Goal: Task Accomplishment & Management: Complete application form

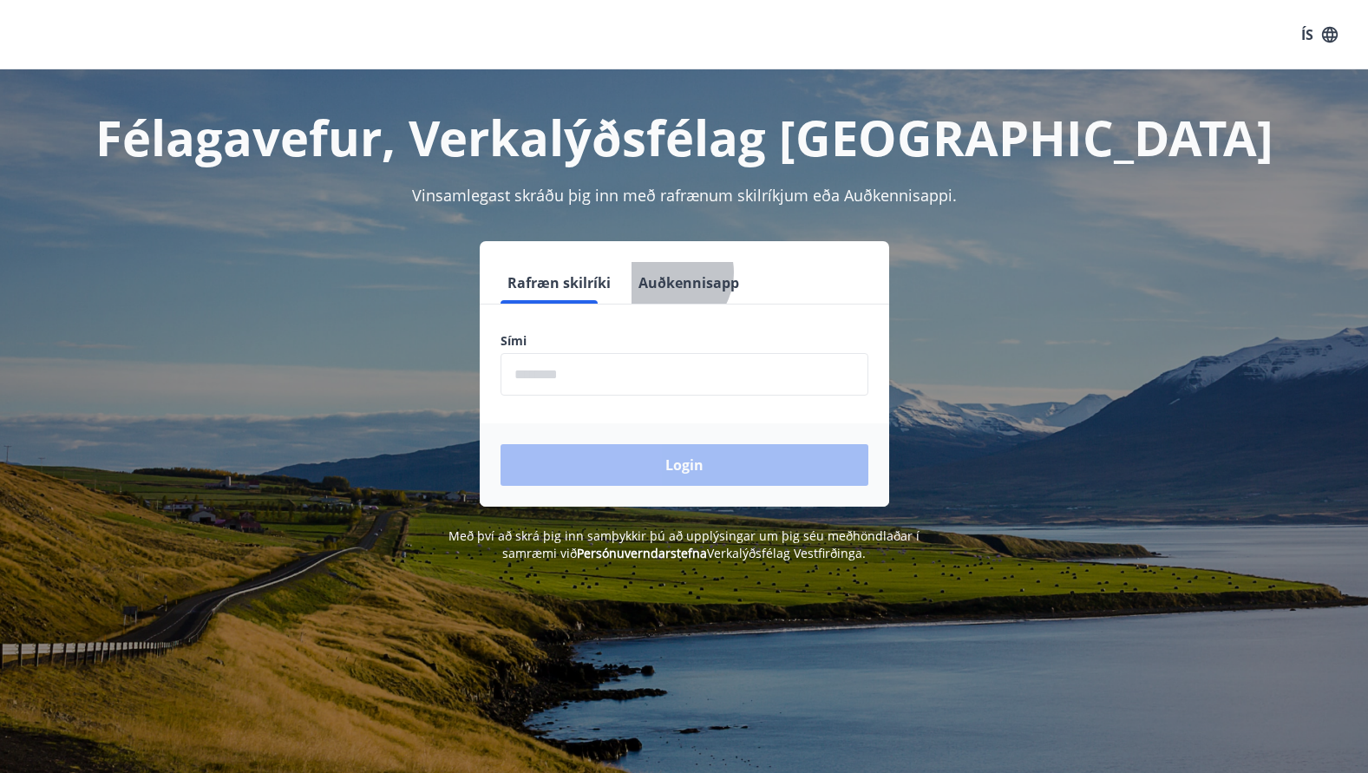
click at [645, 272] on button "Auðkennisapp" at bounding box center [689, 283] width 115 height 42
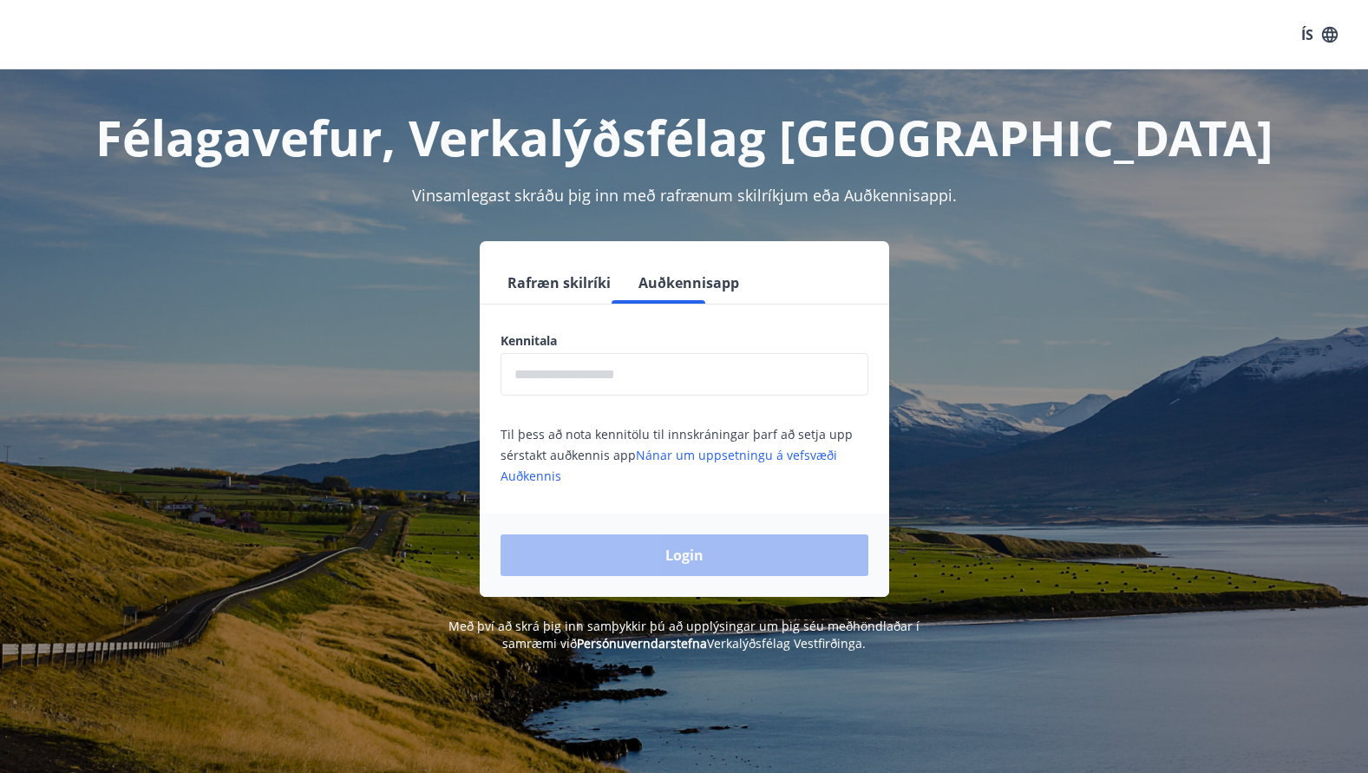
click at [616, 375] on input "text" at bounding box center [685, 374] width 368 height 43
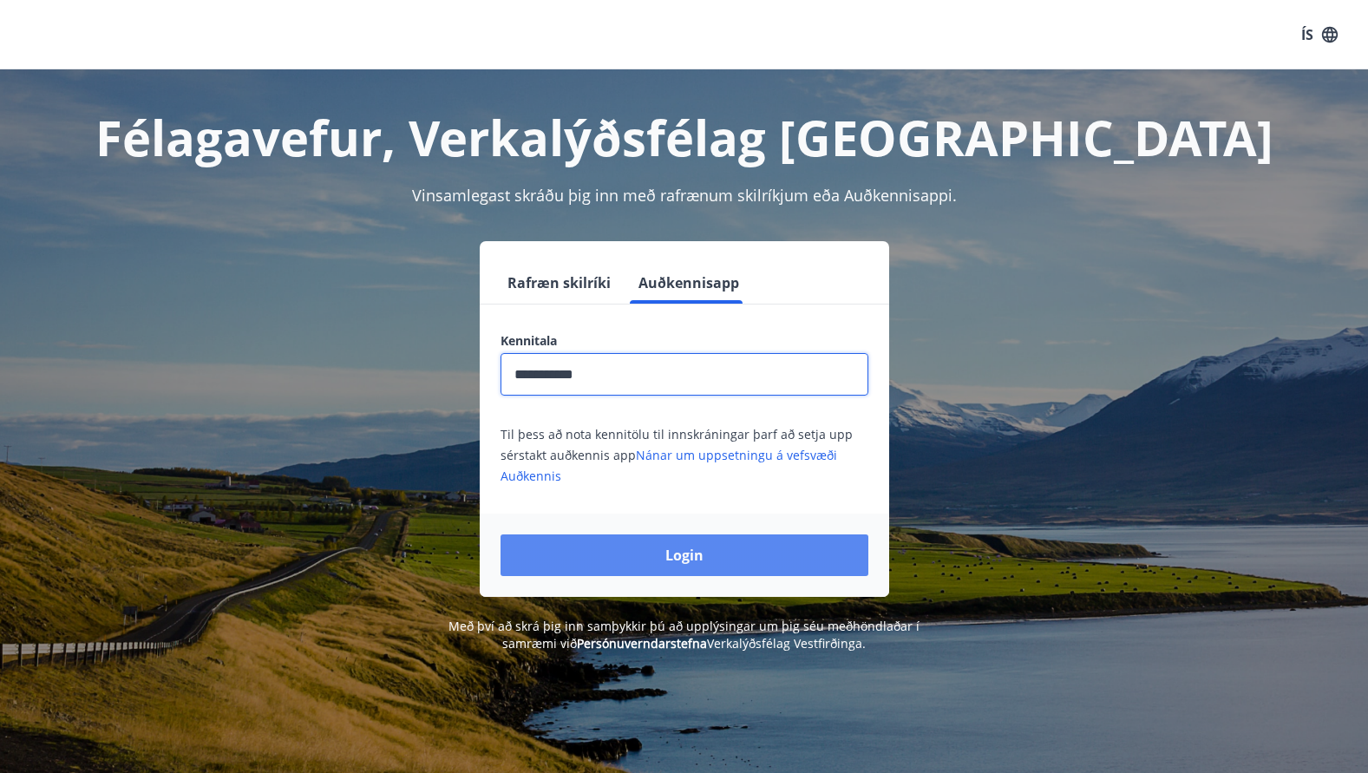
type input "**********"
click at [688, 557] on button "Login" at bounding box center [685, 555] width 368 height 42
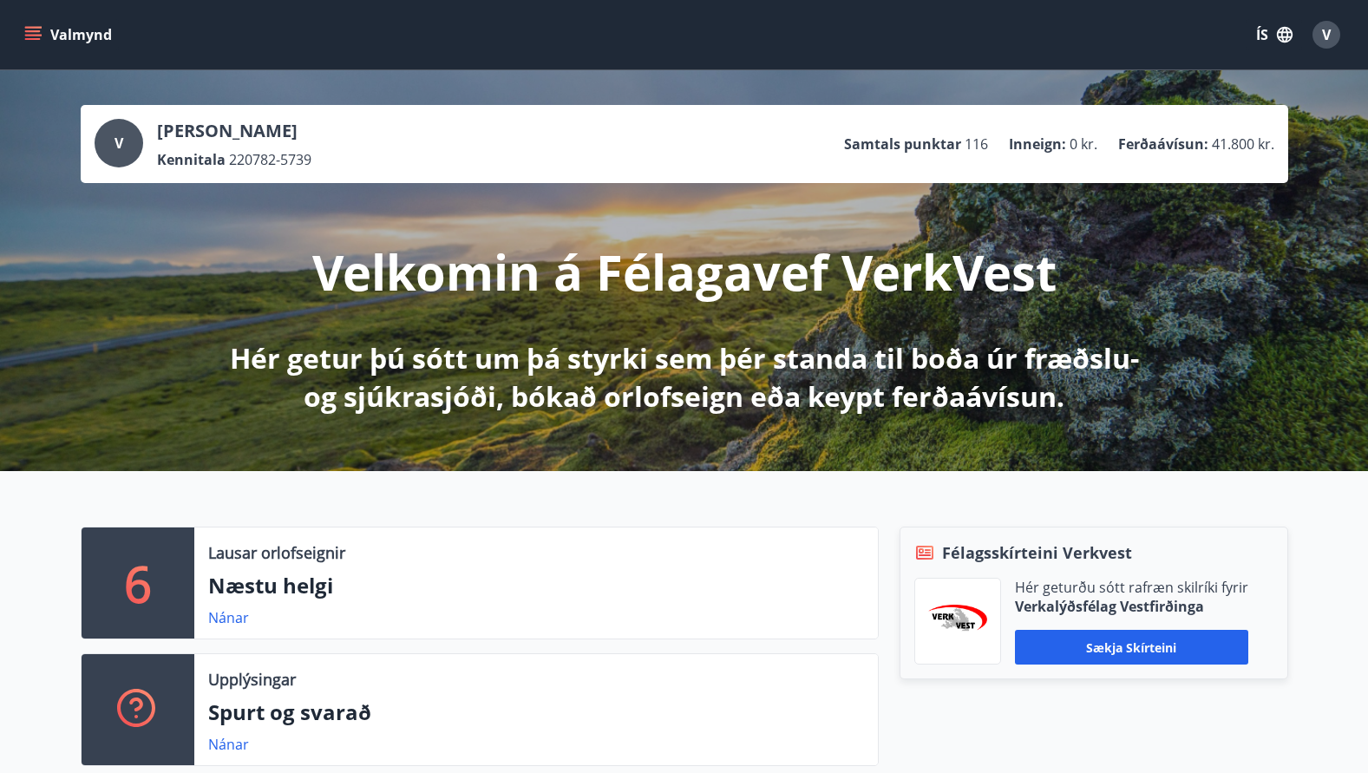
click at [38, 27] on icon "menu" at bounding box center [34, 28] width 19 height 2
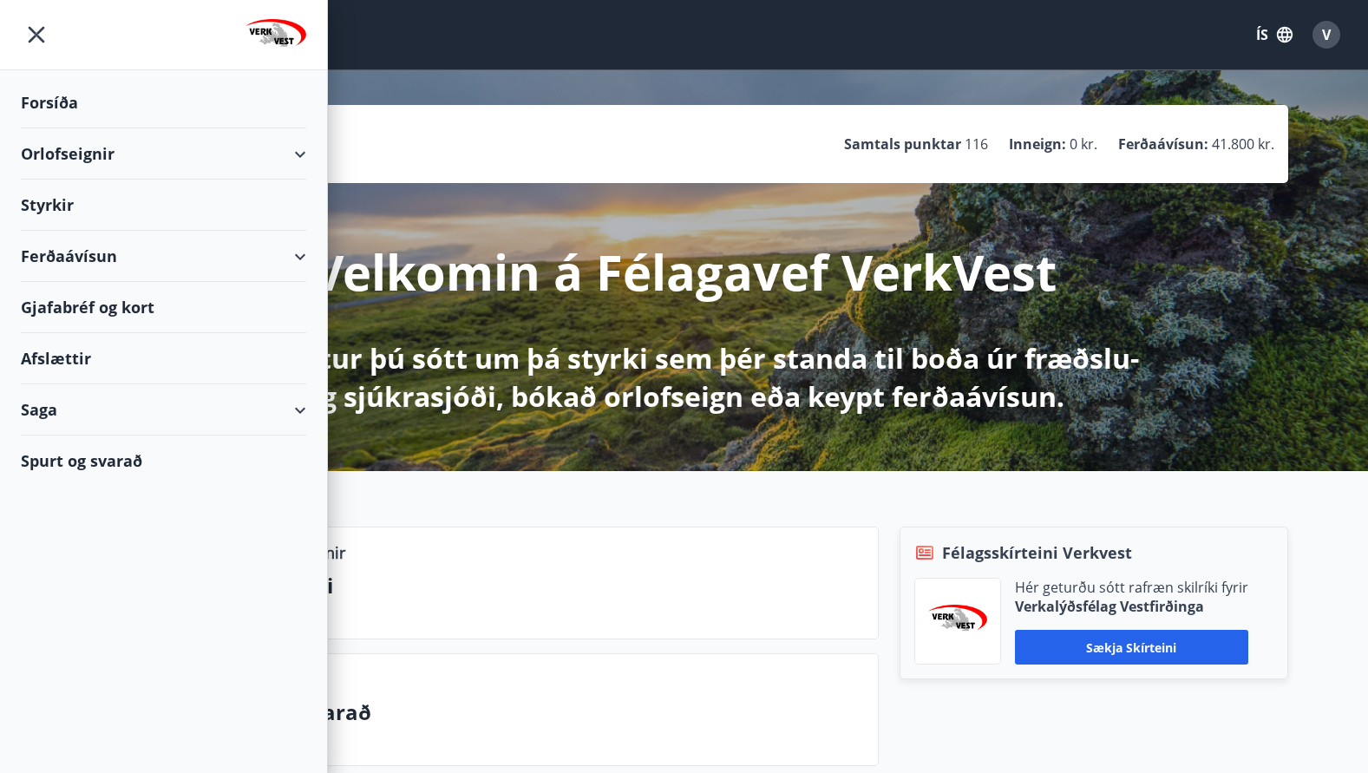
click at [50, 208] on div "Styrkir" at bounding box center [163, 205] width 285 height 51
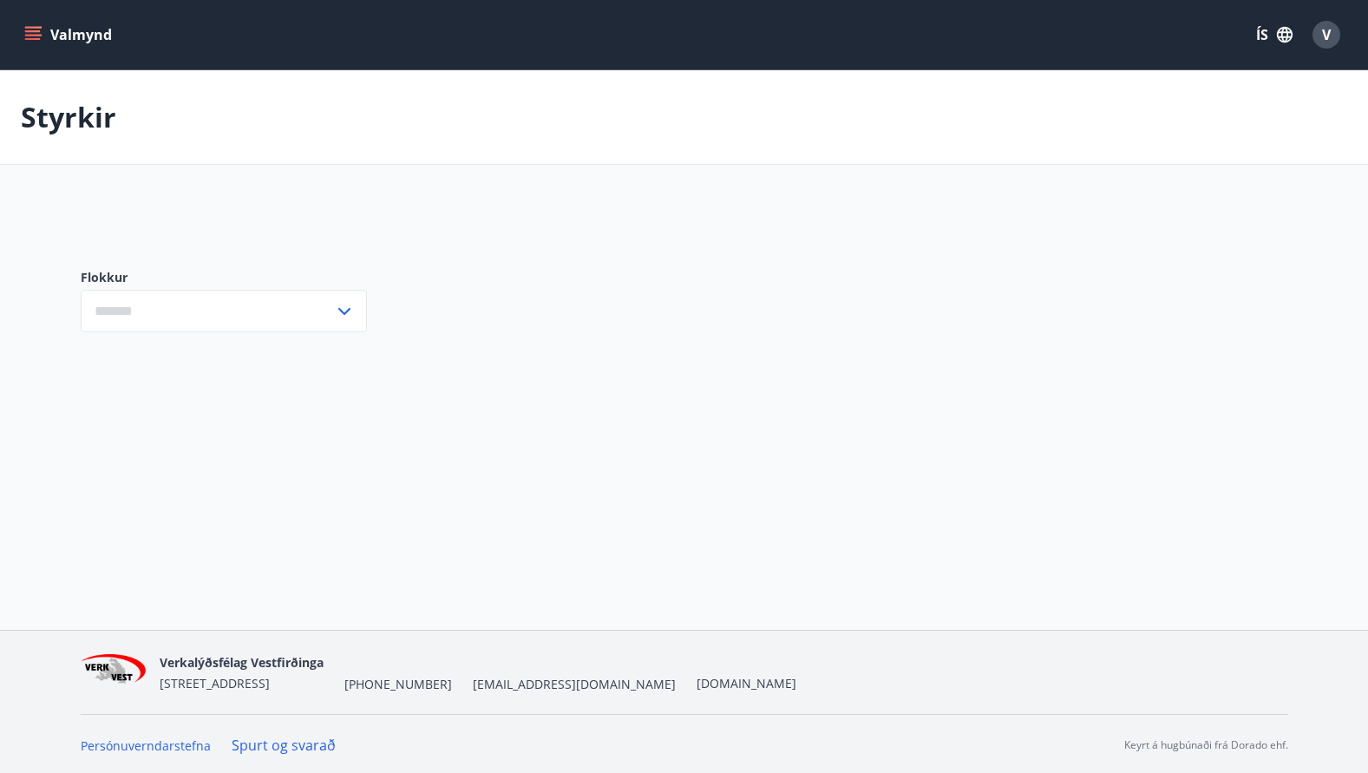
click at [344, 312] on icon at bounding box center [344, 311] width 12 height 7
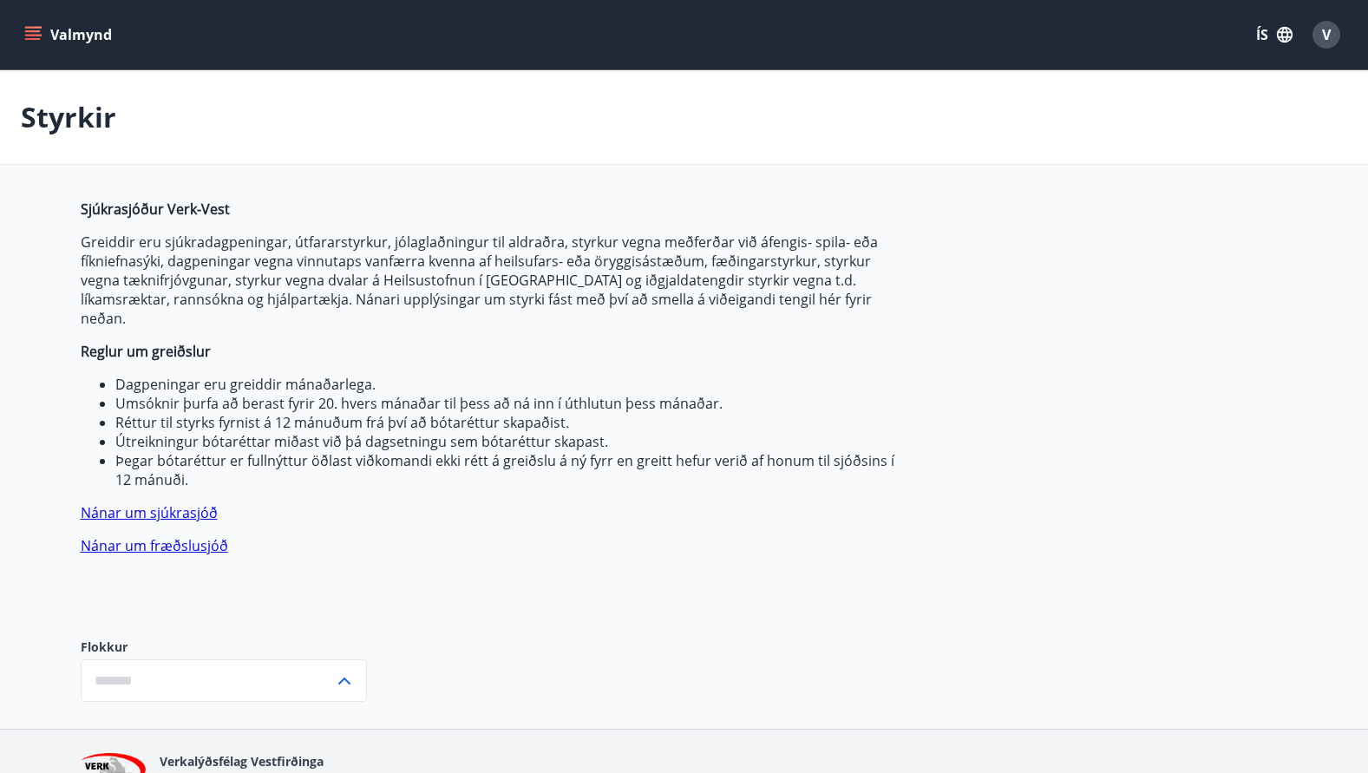
drag, startPoint x: 367, startPoint y: 229, endPoint x: 102, endPoint y: 22, distance: 336.2
click at [367, 228] on span "Sjúkrasjóður Verk-Vest Greiddir eru sjúkradagpeningar, útfararstyrkur, jólaglað…" at bounding box center [490, 378] width 819 height 356
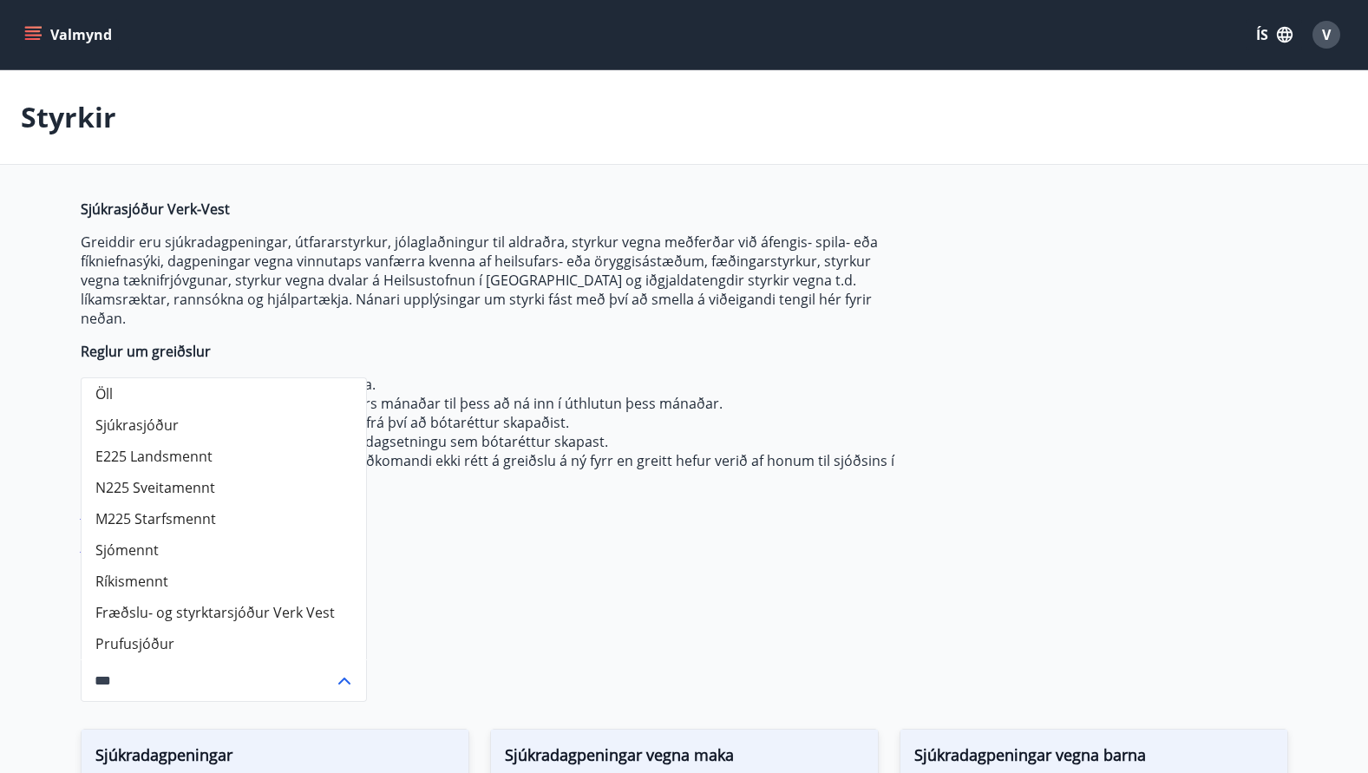
type input "***"
drag, startPoint x: 652, startPoint y: 580, endPoint x: 319, endPoint y: 554, distance: 334.2
click at [651, 580] on div "Sjúkrasjóður Verk-Vest Greiddir eru sjúkradagpeningar, útfararstyrkur, jólaglað…" at bounding box center [490, 405] width 819 height 411
drag, startPoint x: 671, startPoint y: 517, endPoint x: 632, endPoint y: 471, distance: 59.8
click at [672, 514] on span "Sjúkrasjóður Verk-Vest Greiddir eru sjúkradagpeningar, útfararstyrkur, jólaglað…" at bounding box center [490, 378] width 819 height 356
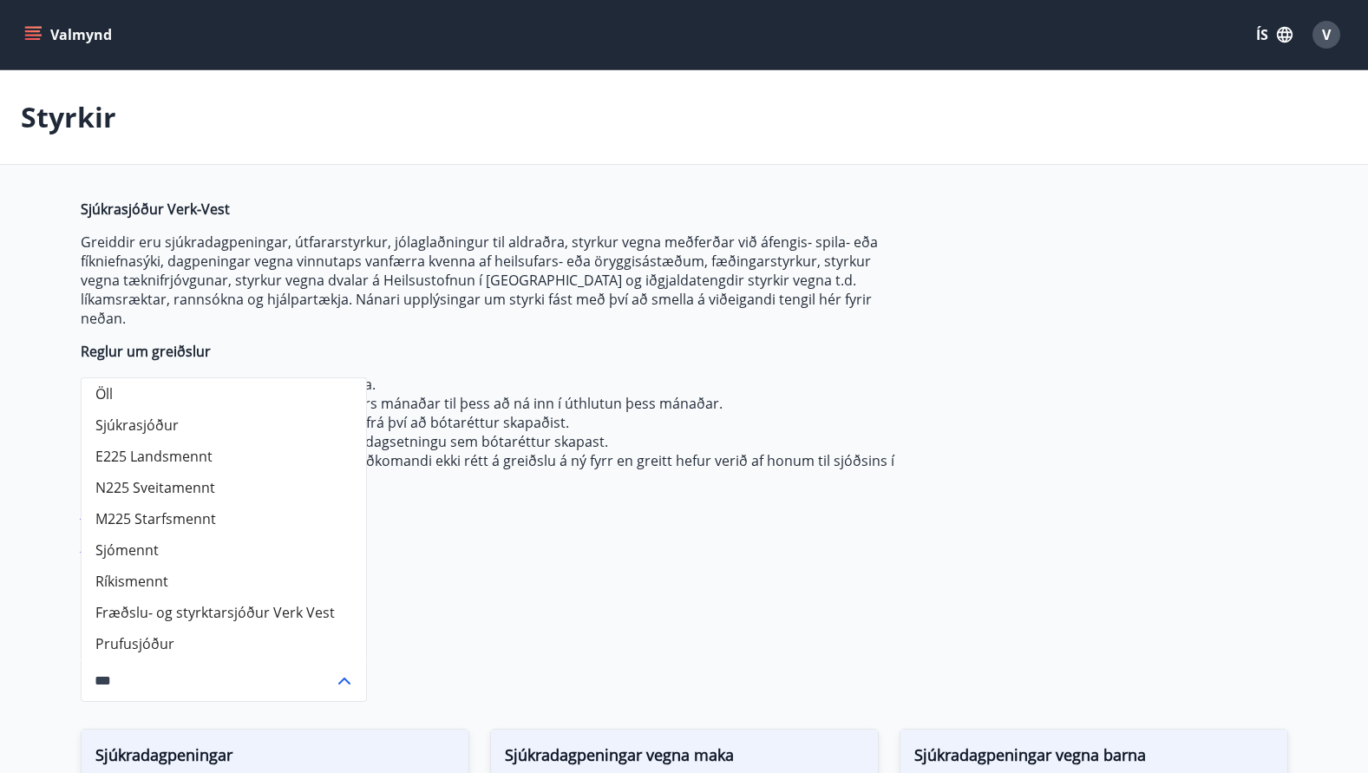
click at [338, 671] on icon at bounding box center [344, 681] width 21 height 21
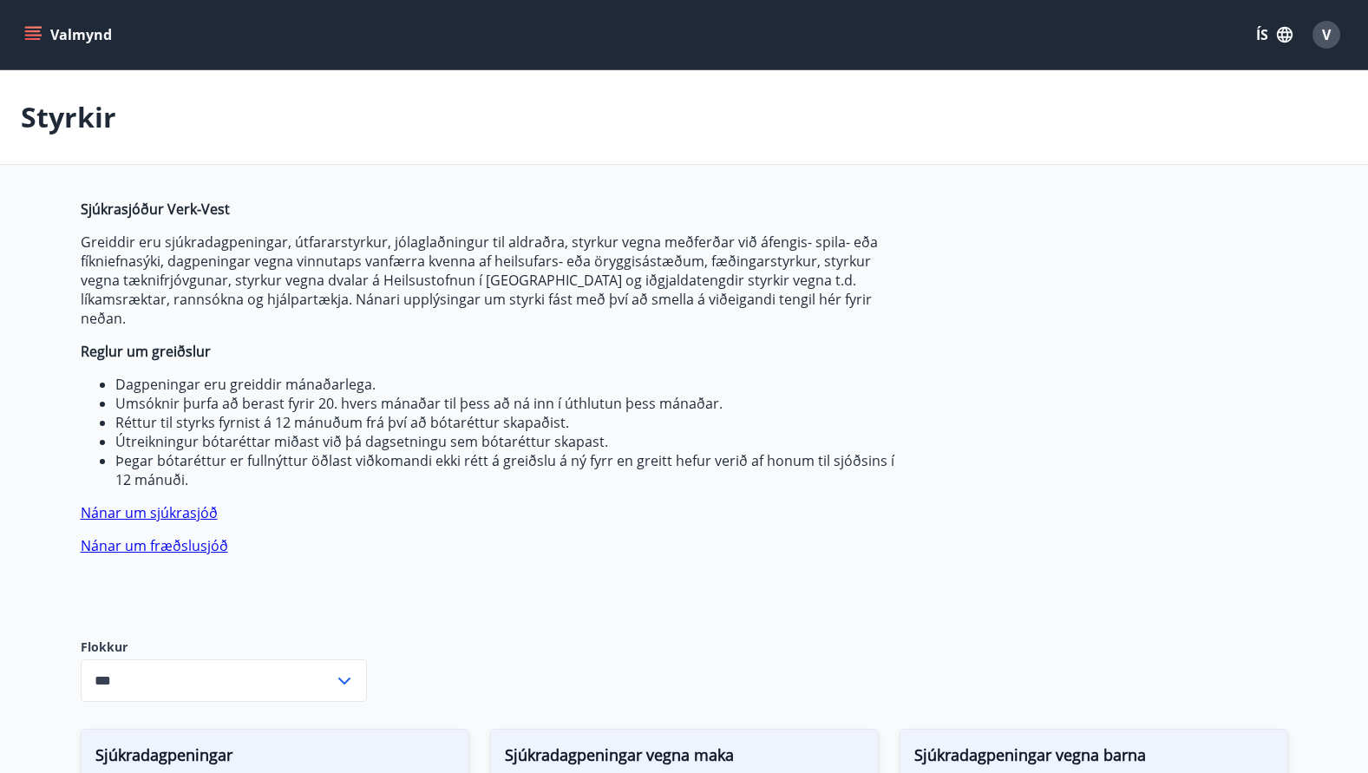
click at [159, 536] on link "Nánar um fræðslusjóð" at bounding box center [154, 545] width 147 height 19
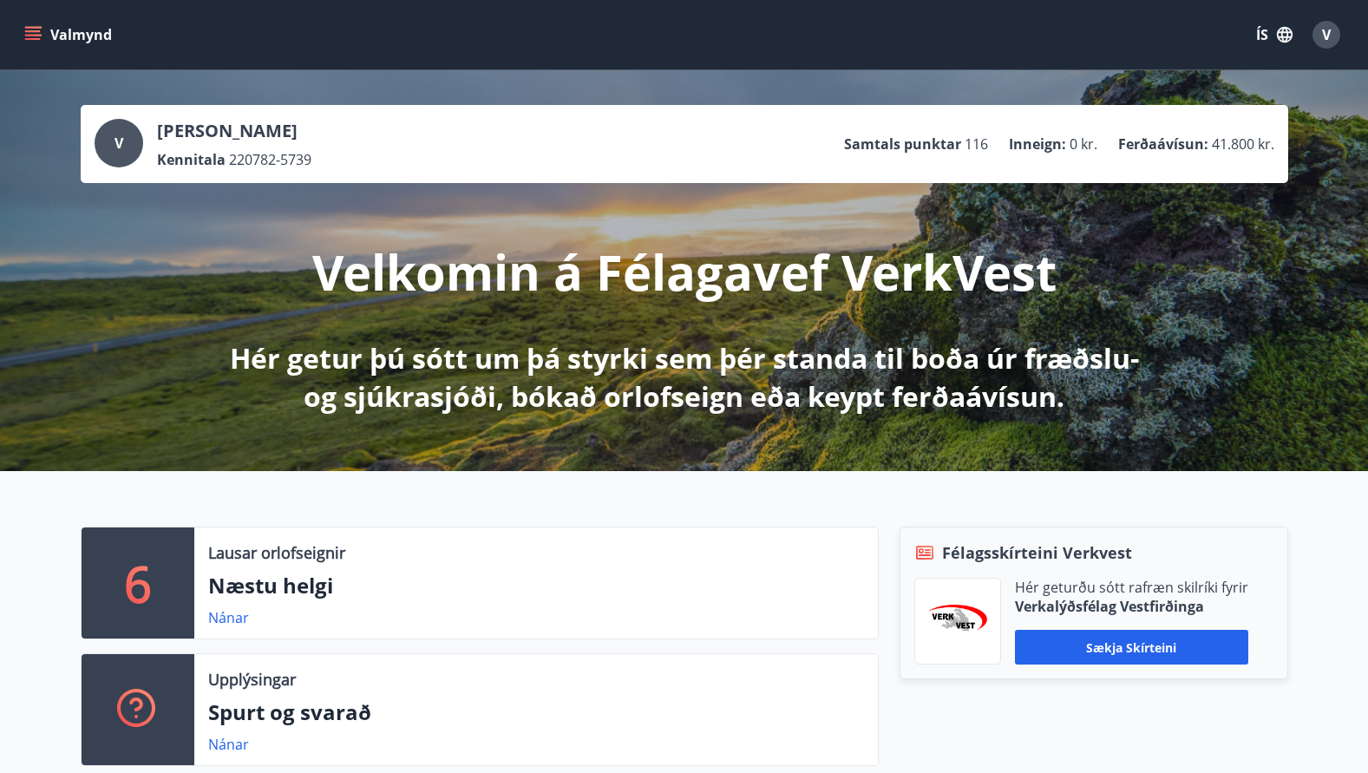
click at [36, 33] on icon "menu" at bounding box center [32, 34] width 17 height 17
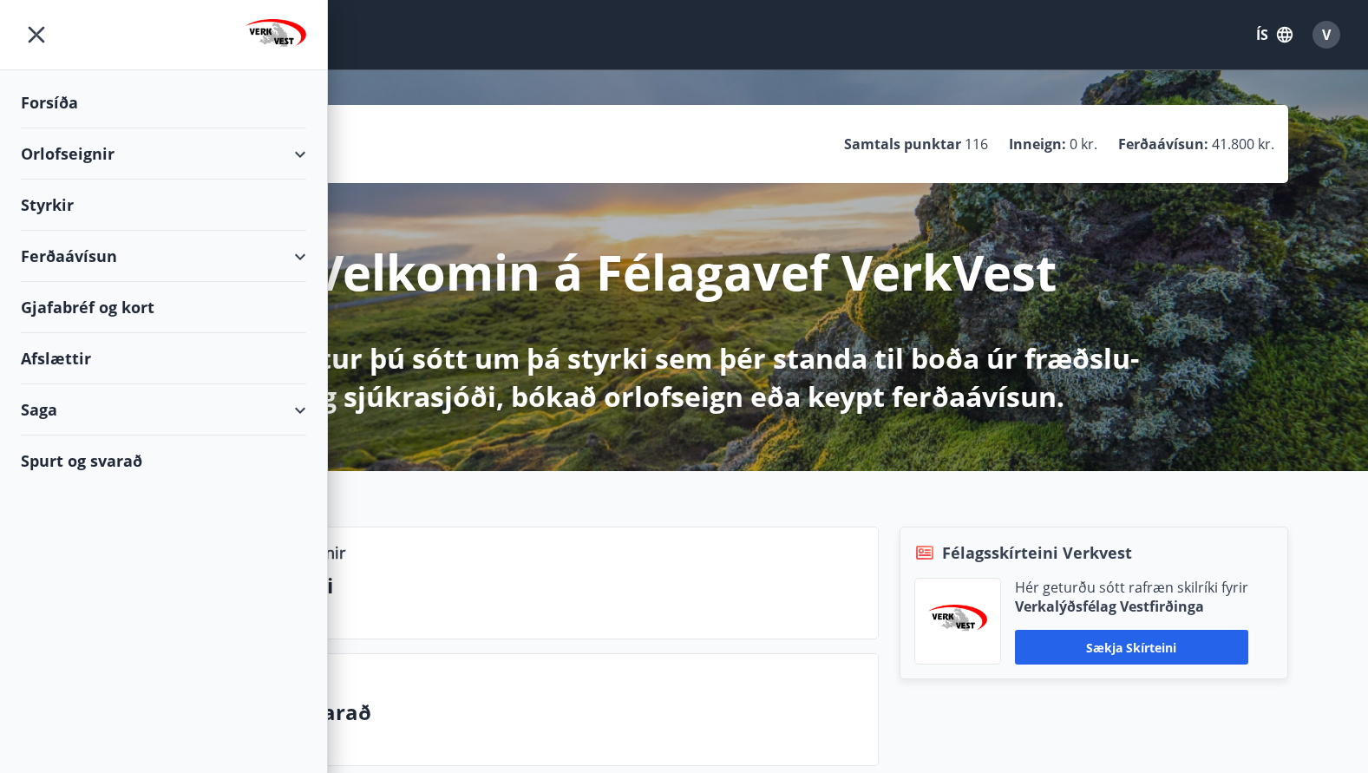
click at [56, 205] on div "Styrkir" at bounding box center [163, 205] width 285 height 51
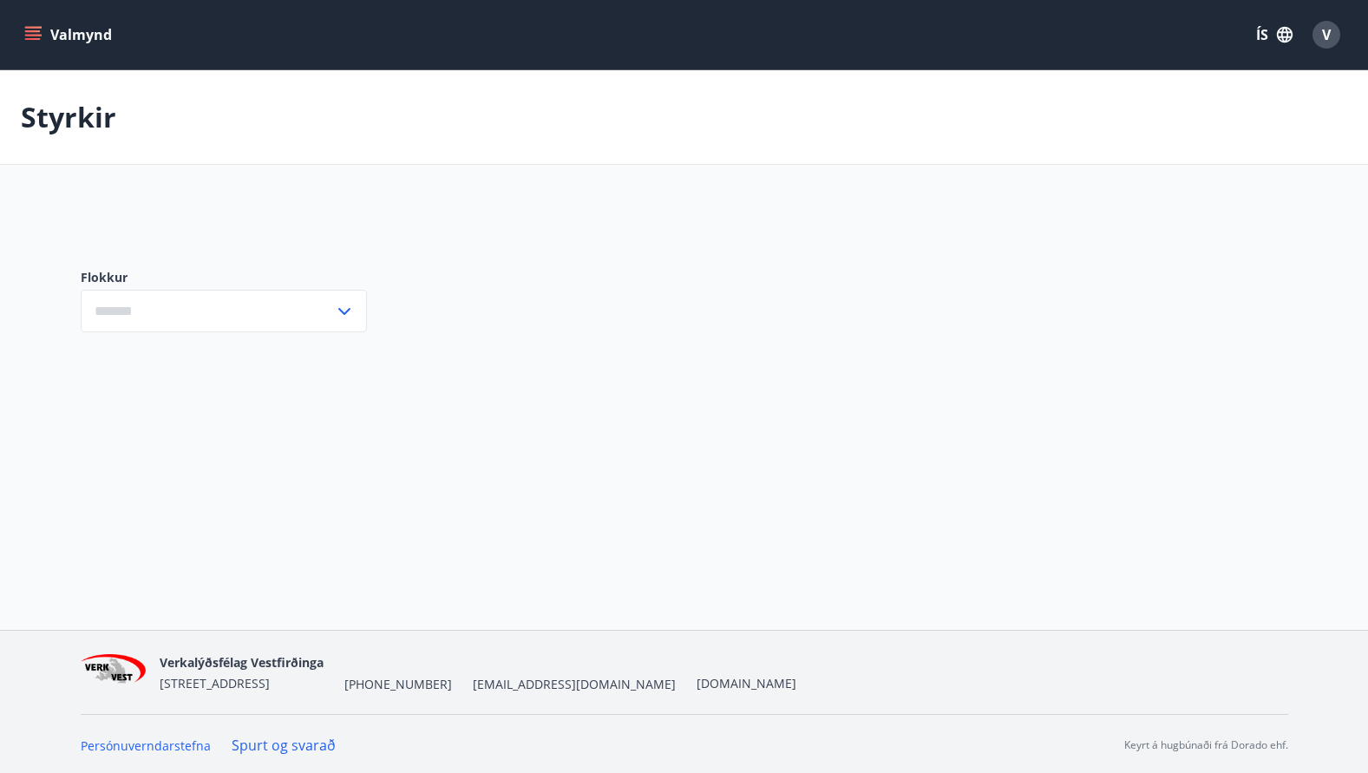
click at [334, 311] on icon at bounding box center [344, 311] width 21 height 21
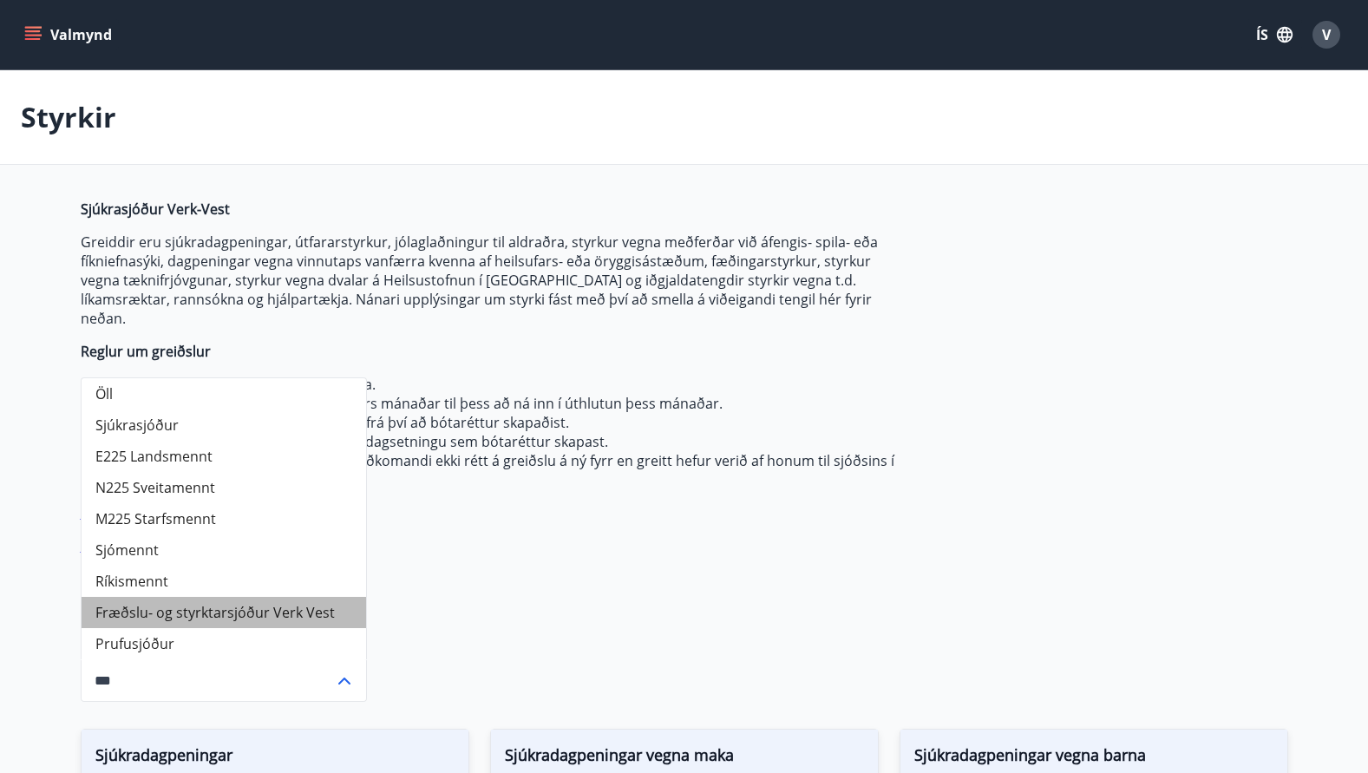
click at [182, 597] on li "Fræðslu- og styrktarsjóður Verk Vest" at bounding box center [224, 612] width 285 height 31
type input "**********"
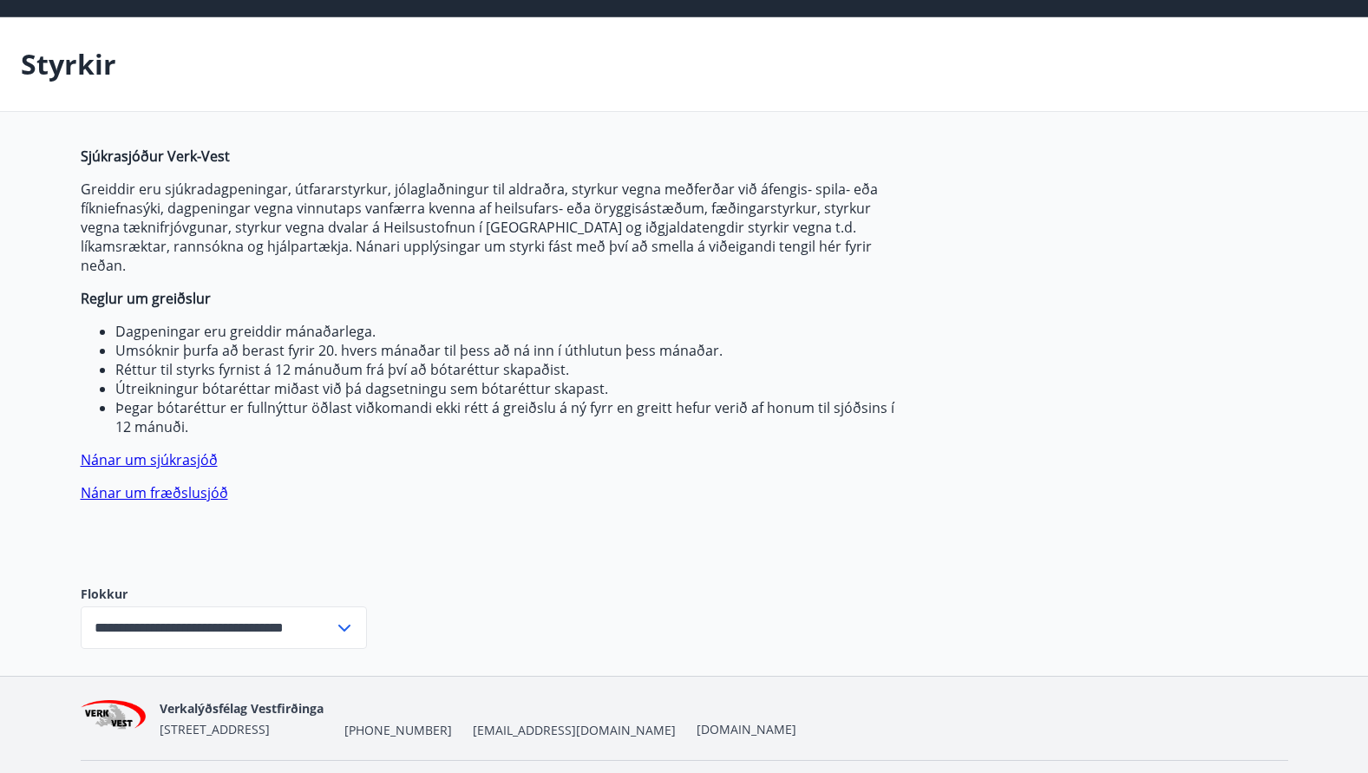
scroll to position [82, 0]
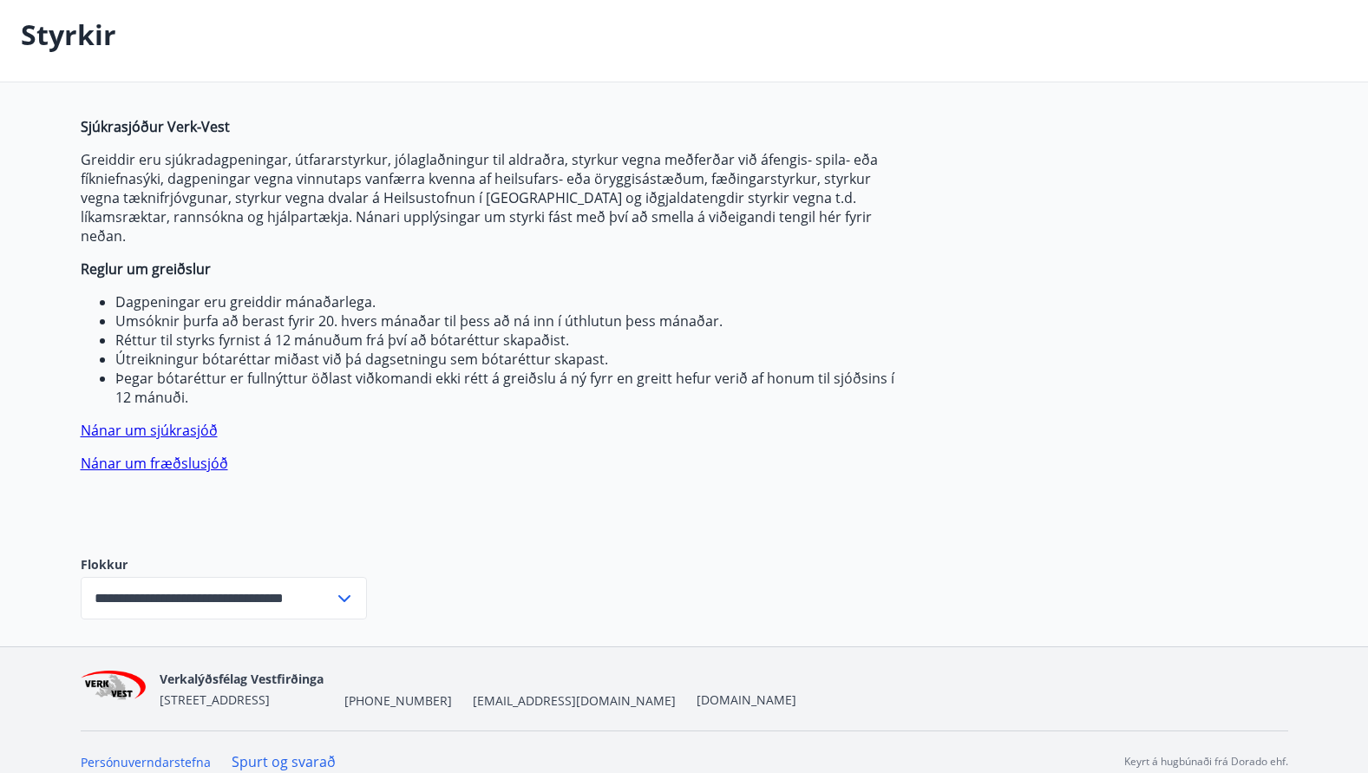
click at [344, 588] on icon at bounding box center [344, 598] width 21 height 21
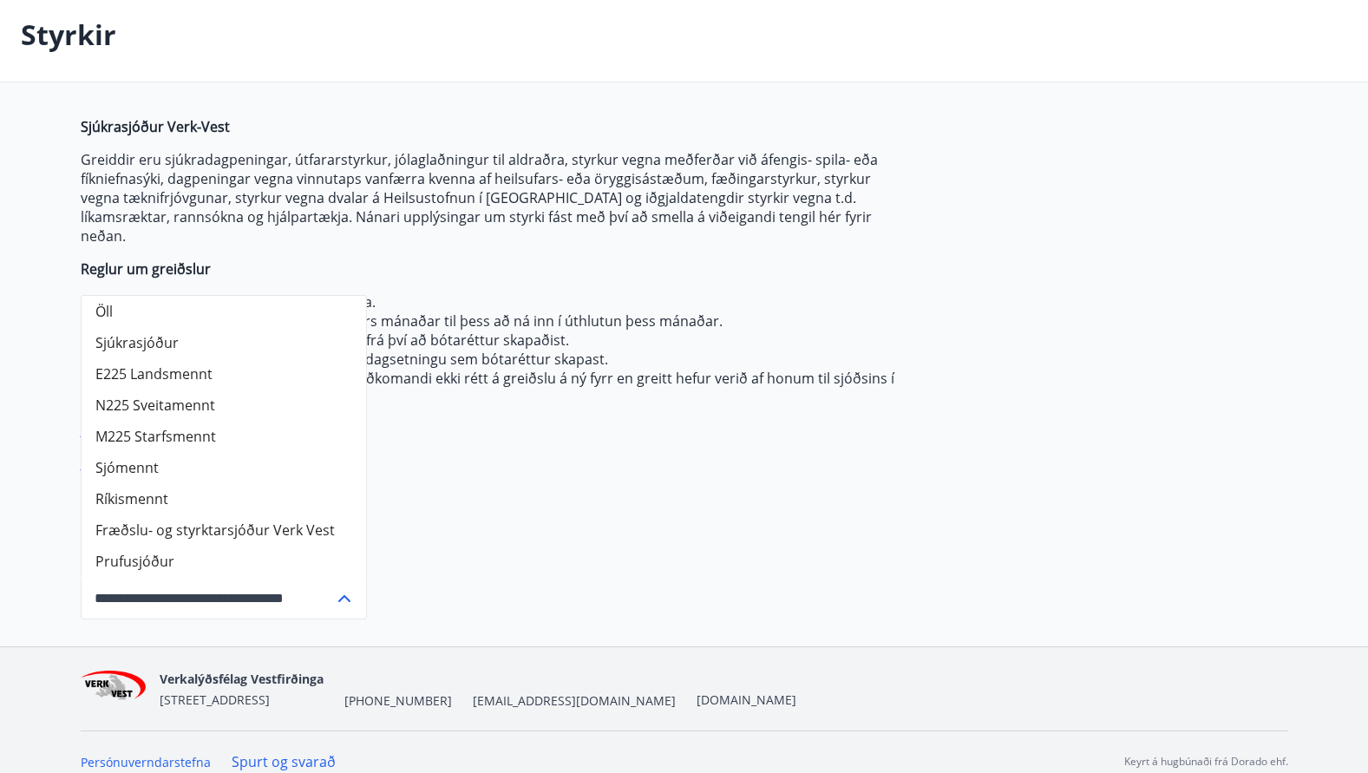
click at [243, 514] on li "Fræðslu- og styrktarsjóður Verk Vest" at bounding box center [224, 529] width 285 height 31
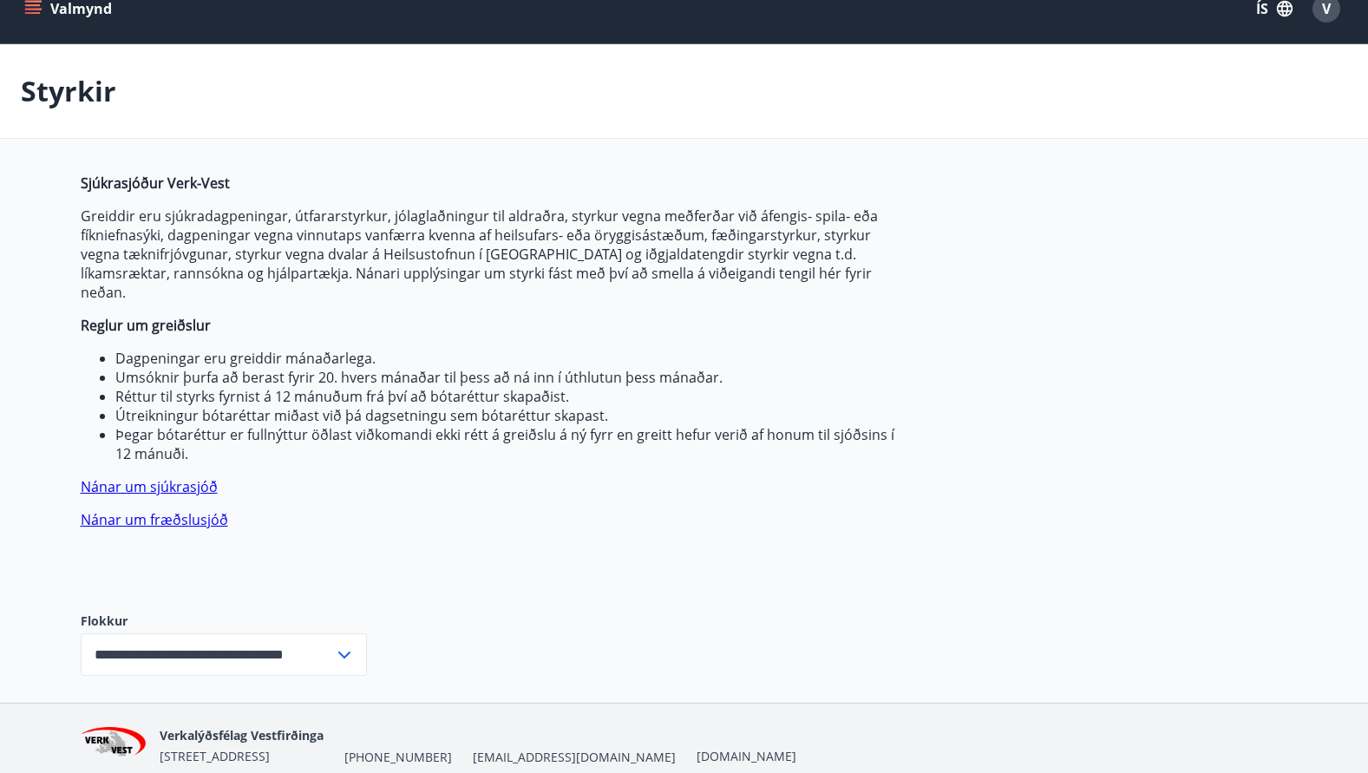
scroll to position [0, 0]
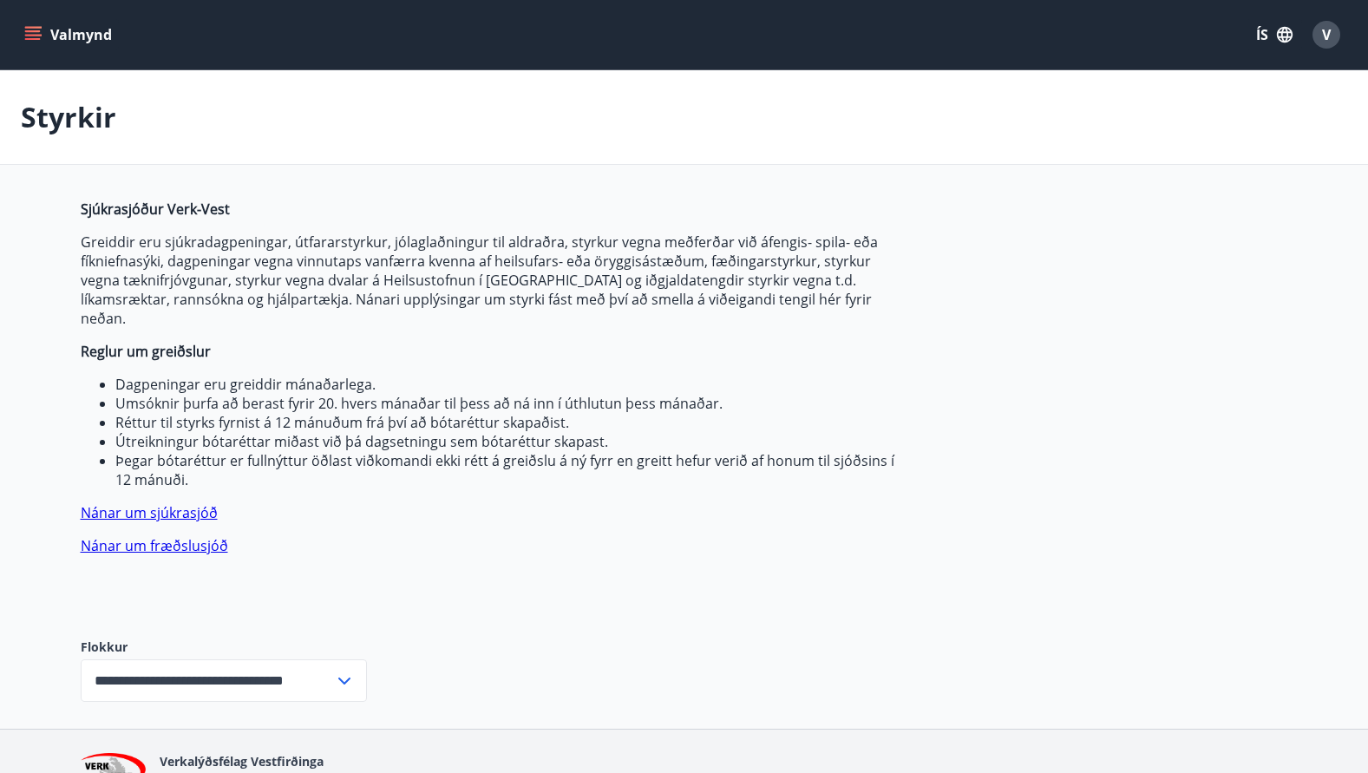
click at [40, 24] on button "Valmynd" at bounding box center [70, 34] width 98 height 31
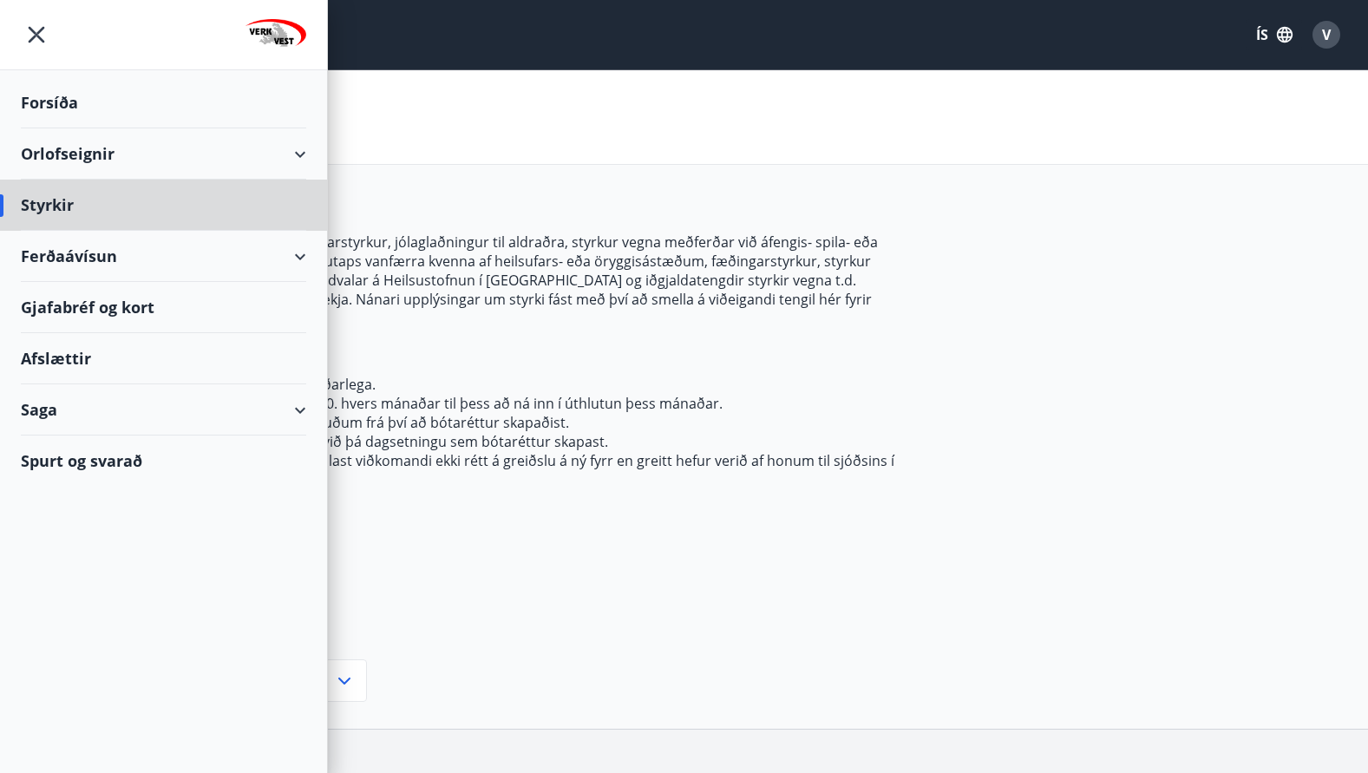
click at [36, 96] on div "Forsíða" at bounding box center [163, 102] width 285 height 51
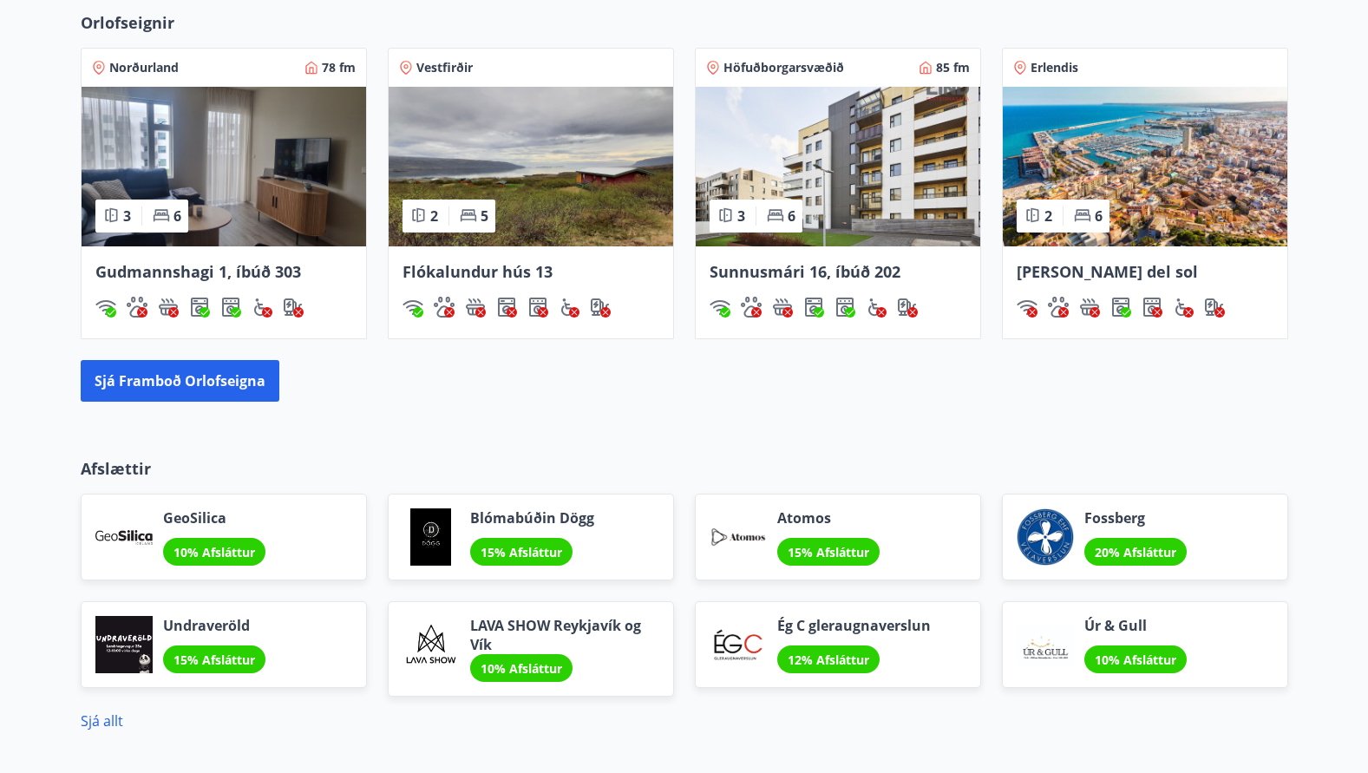
scroll to position [1346, 0]
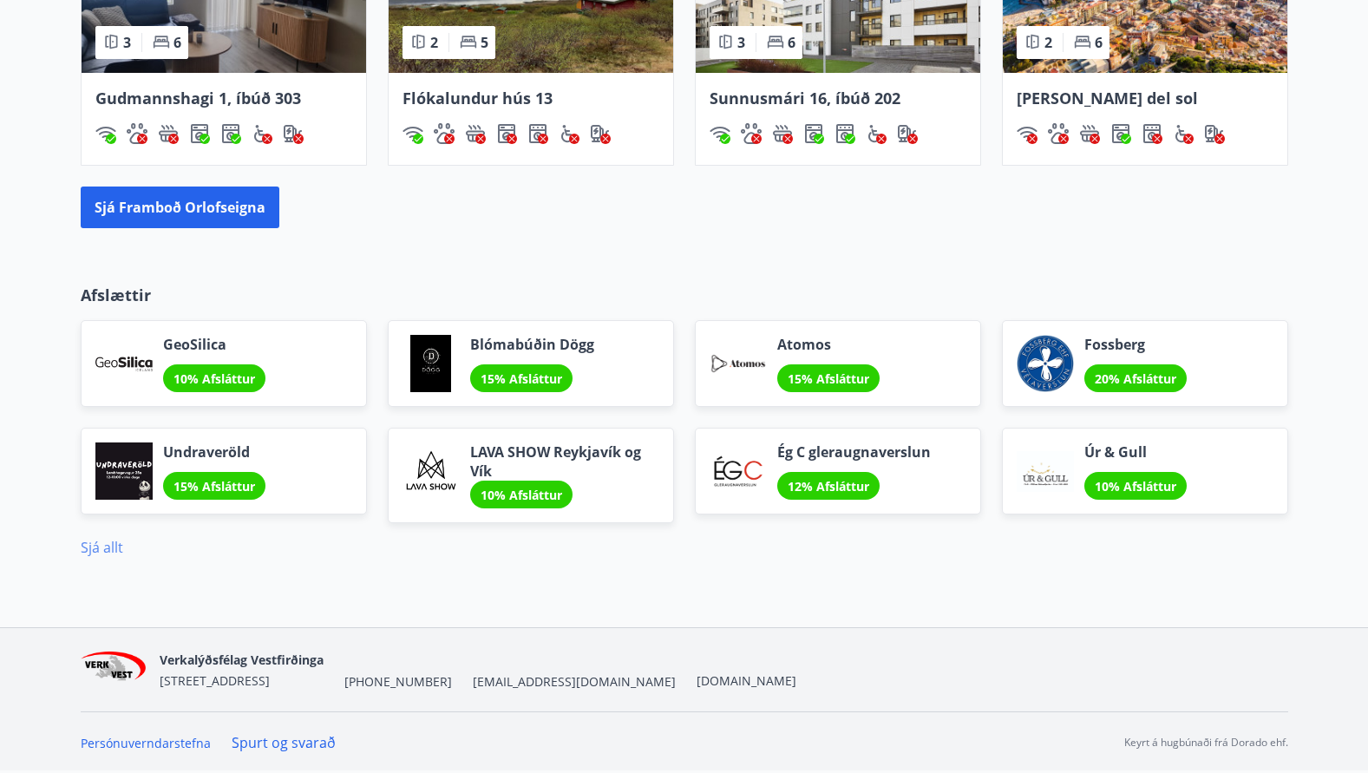
click at [103, 544] on link "Sjá allt" at bounding box center [102, 547] width 43 height 19
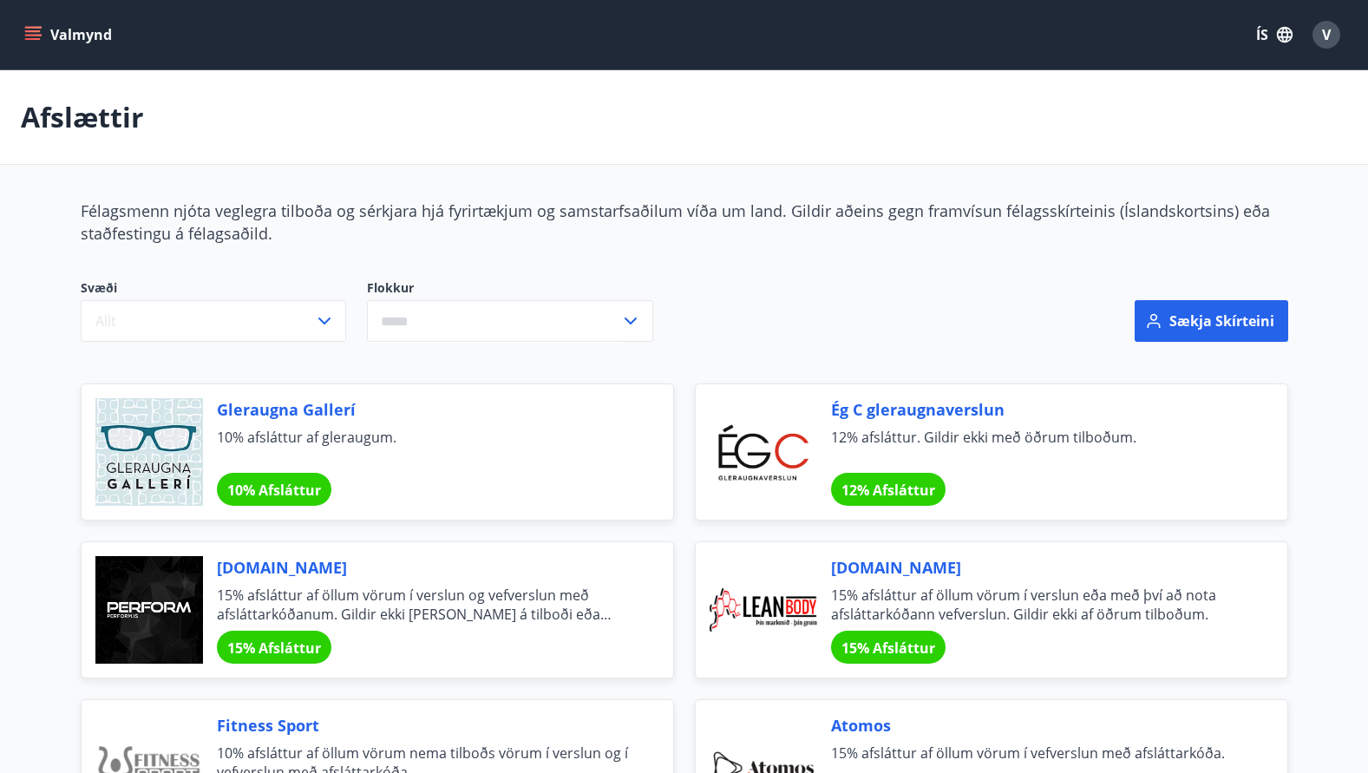
click at [40, 35] on icon "menu" at bounding box center [34, 35] width 19 height 2
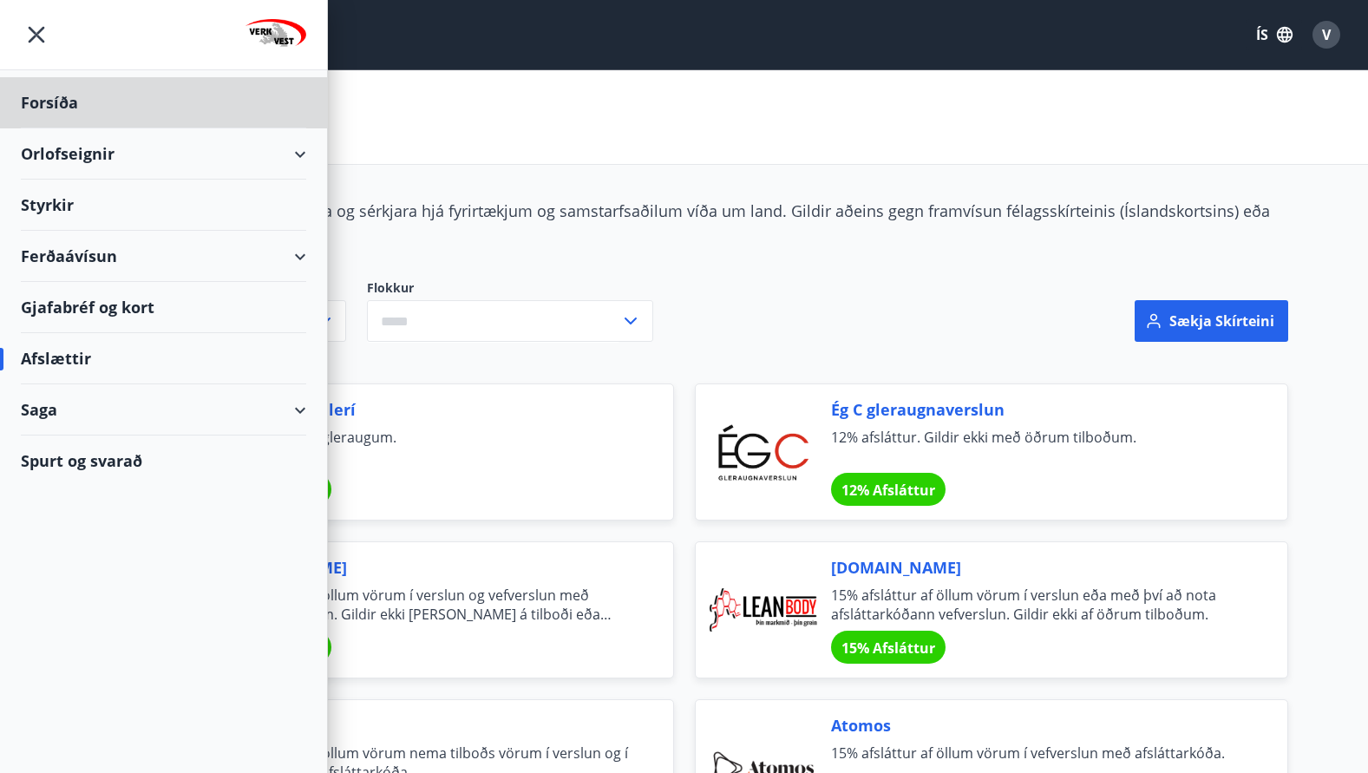
click at [37, 203] on div "Styrkir" at bounding box center [163, 205] width 285 height 51
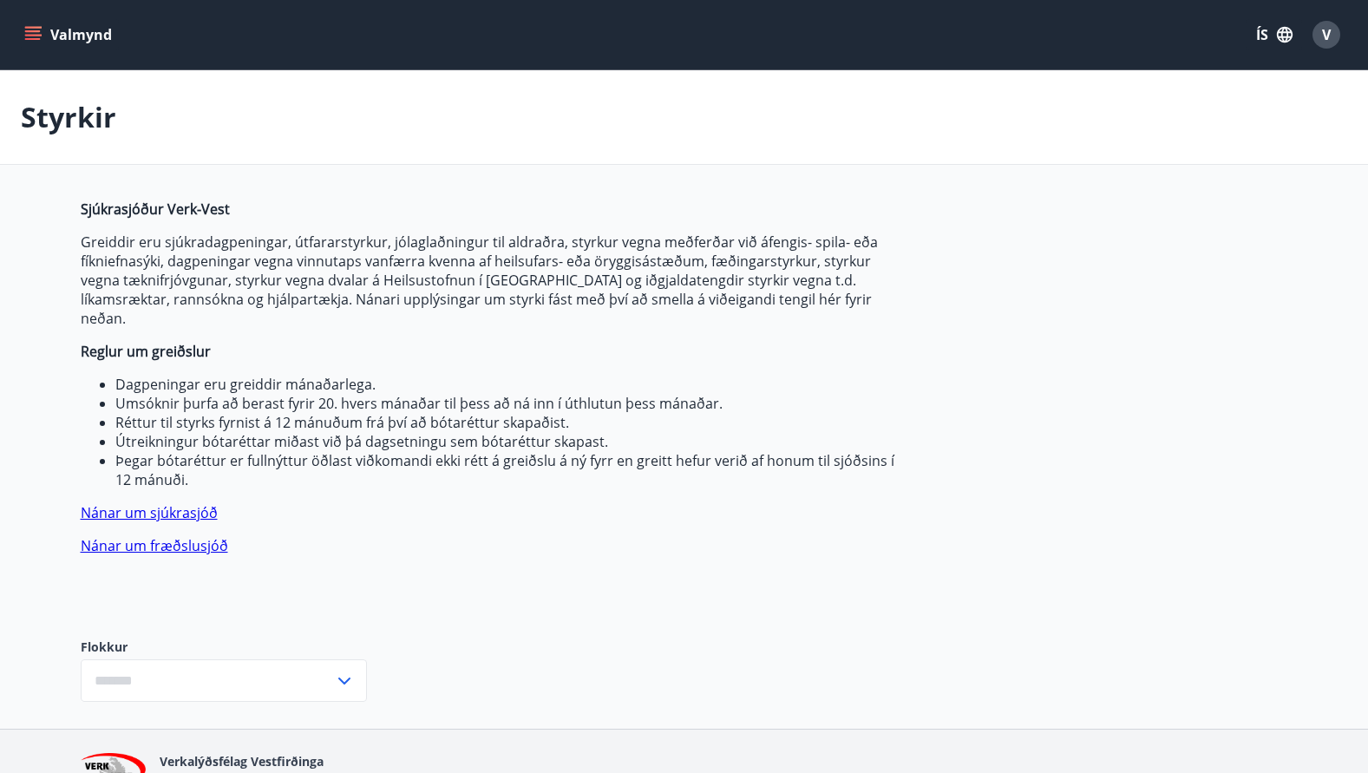
type input "***"
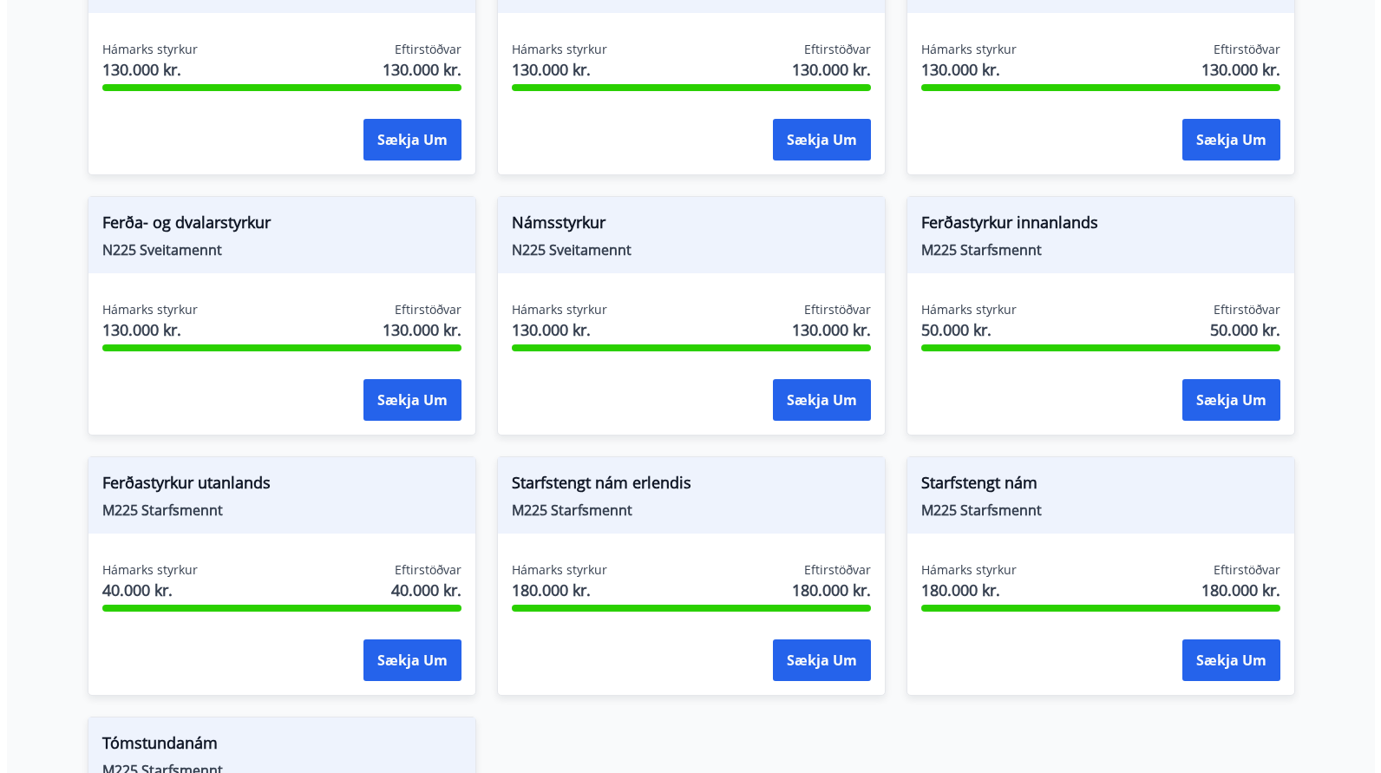
scroll to position [1818, 0]
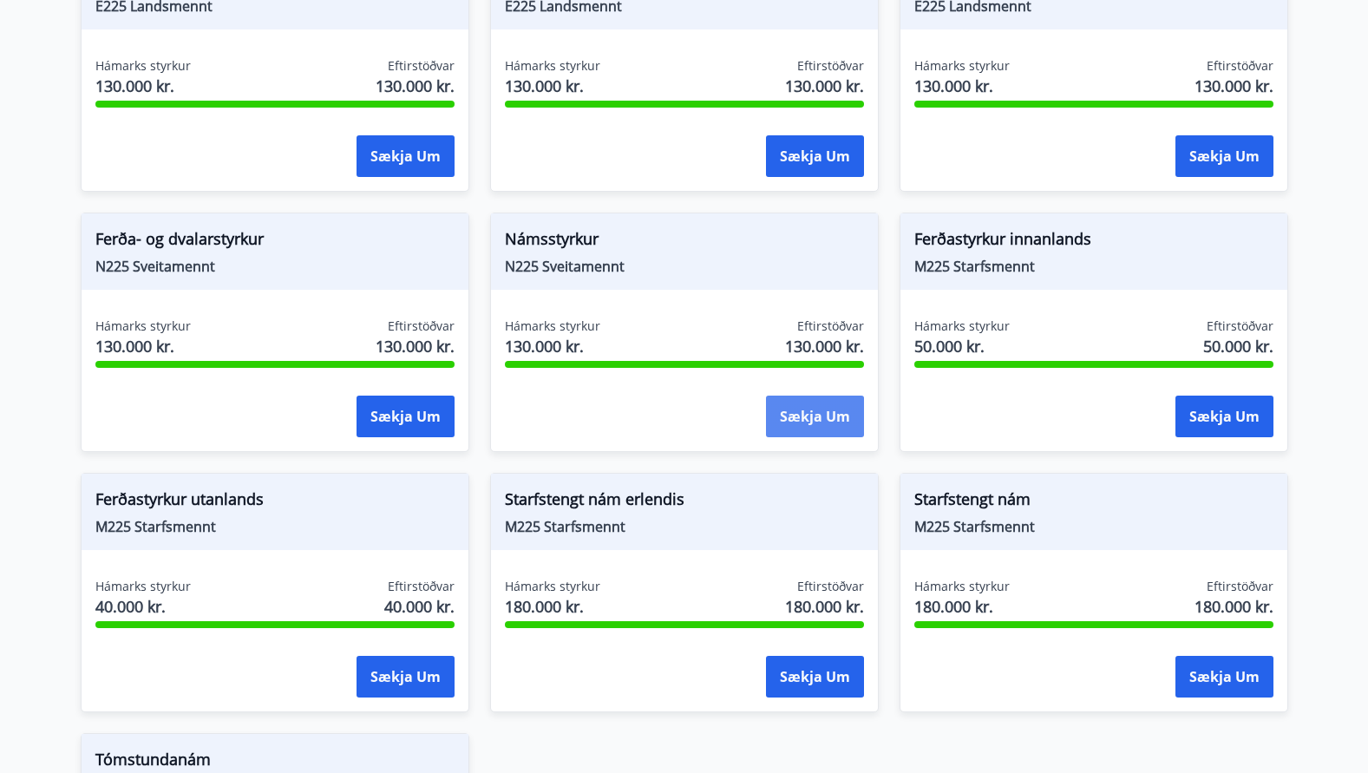
click at [832, 396] on button "Sækja um" at bounding box center [815, 417] width 98 height 42
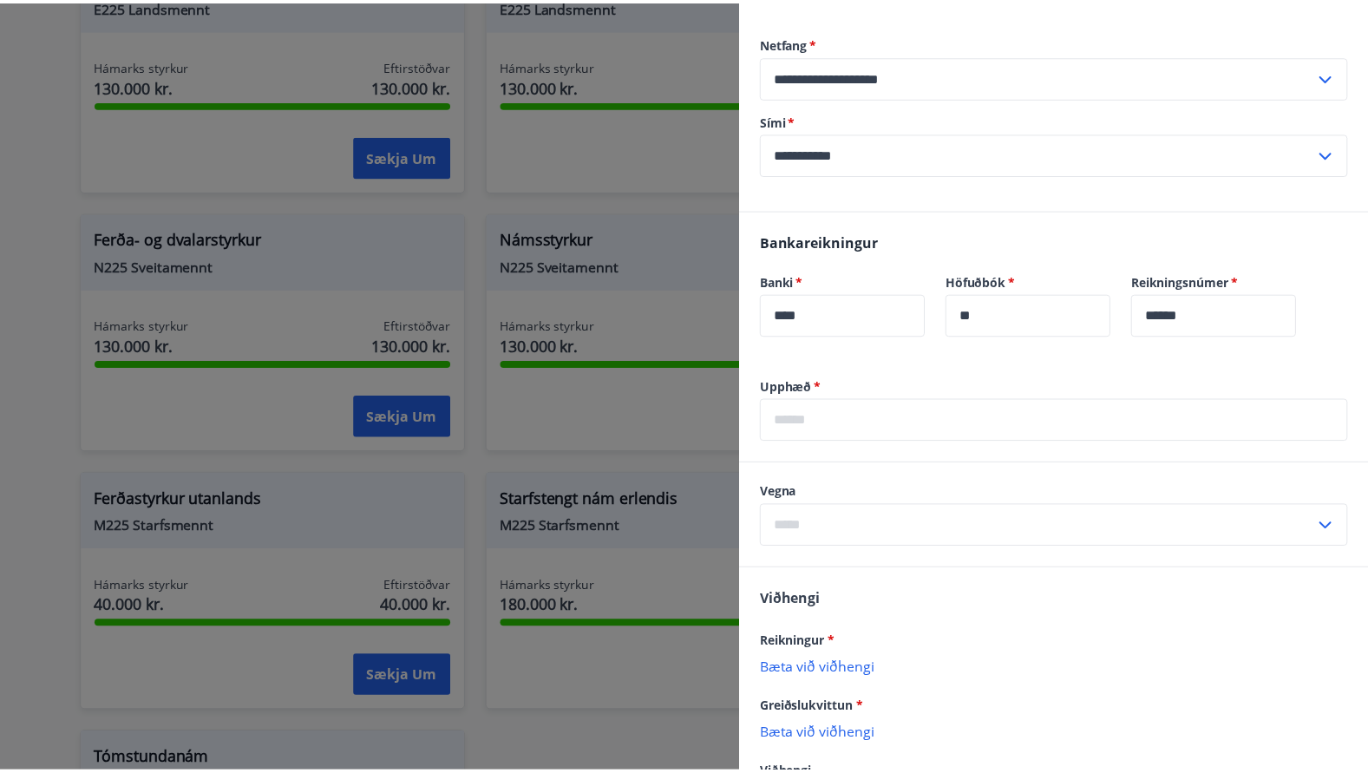
scroll to position [0, 0]
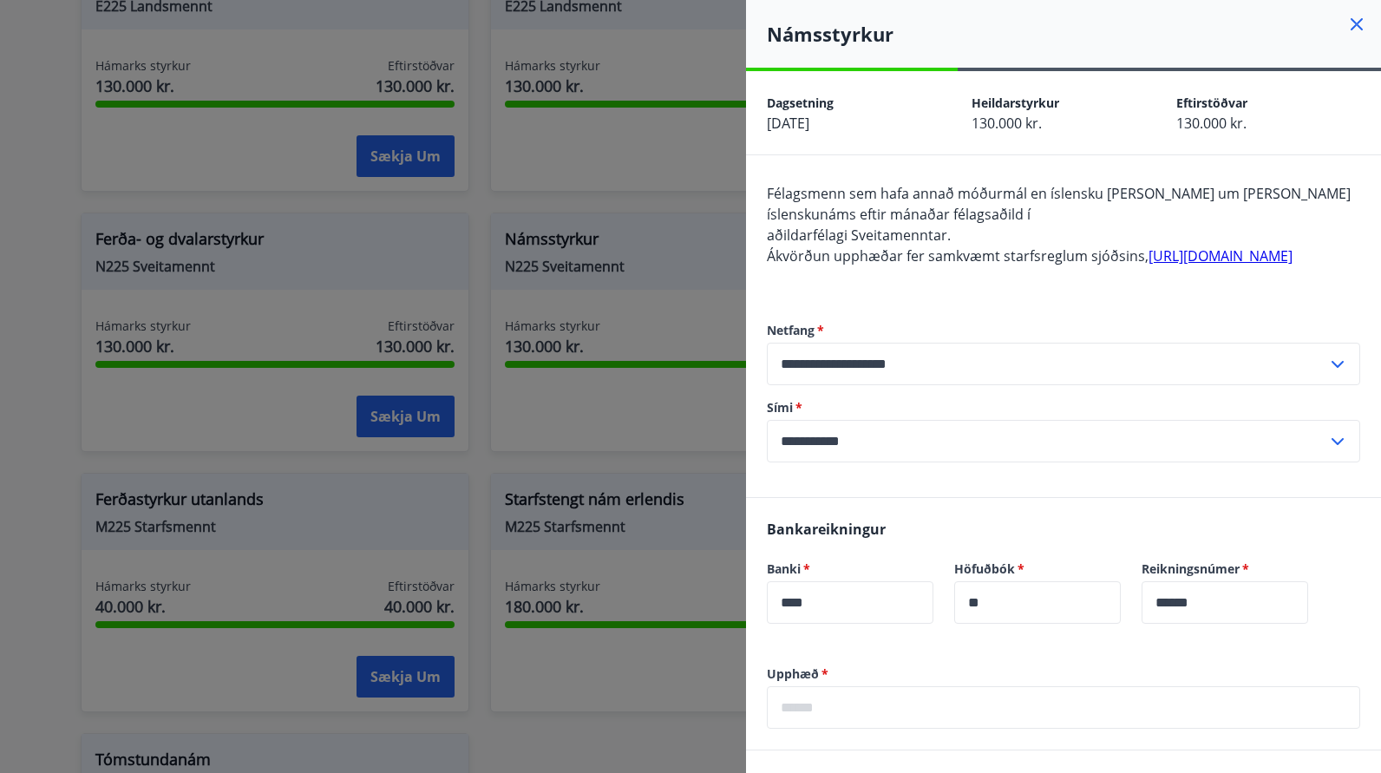
click at [1347, 22] on icon at bounding box center [1357, 24] width 21 height 21
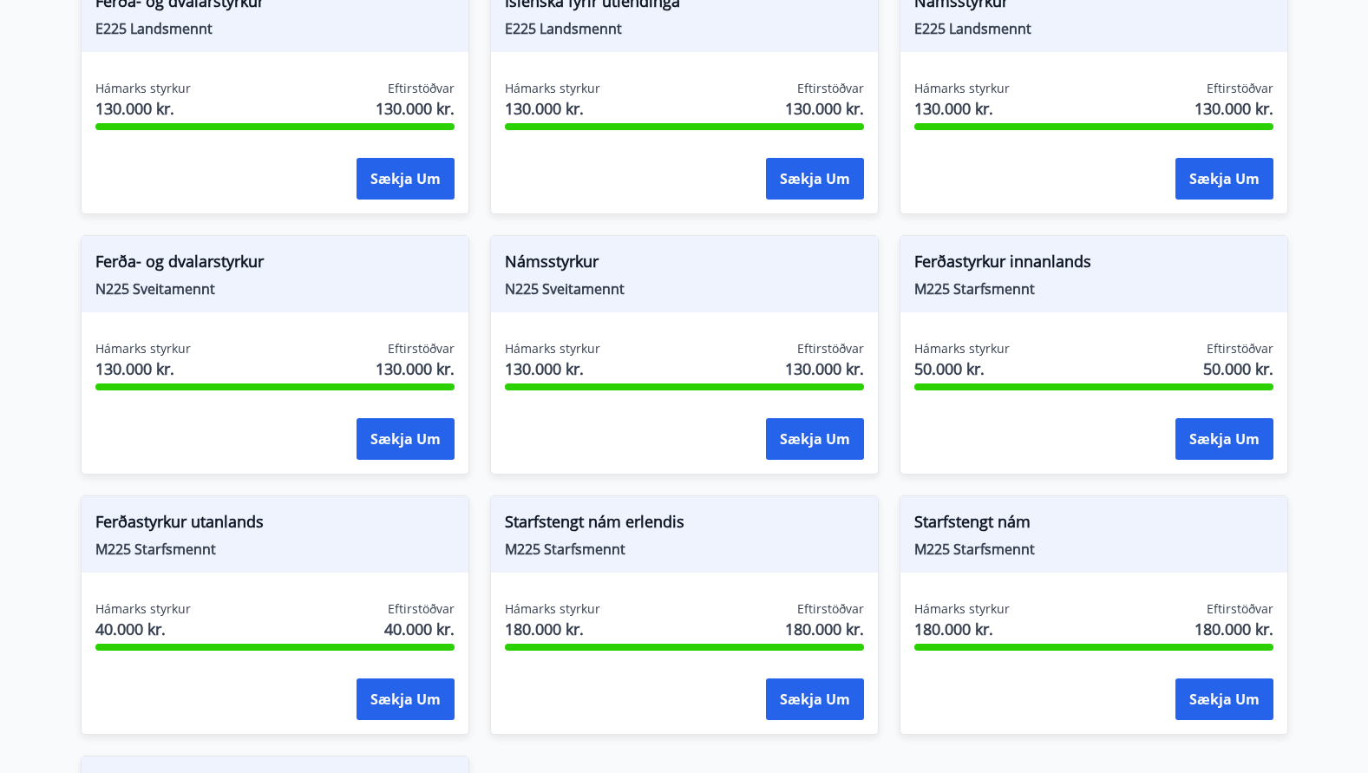
scroll to position [1818, 0]
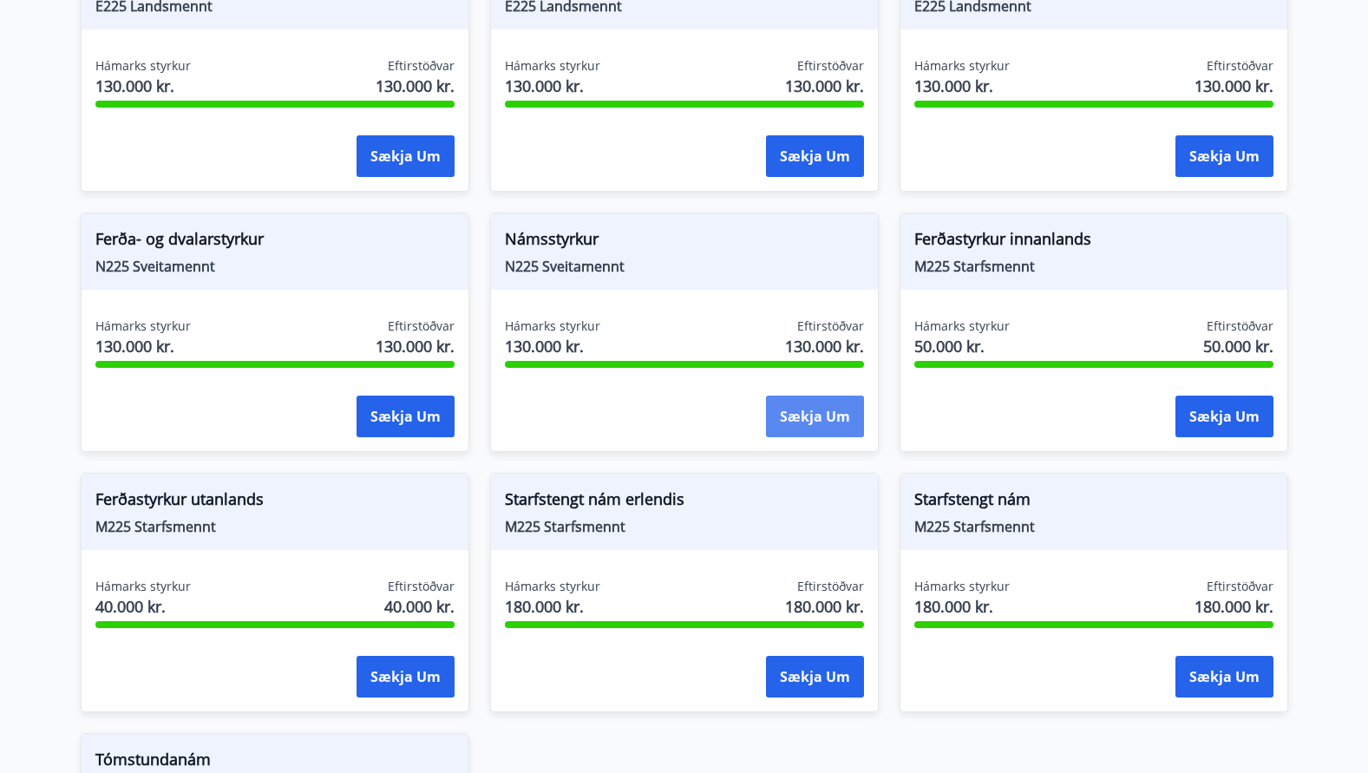
click at [796, 396] on button "Sækja um" at bounding box center [815, 417] width 98 height 42
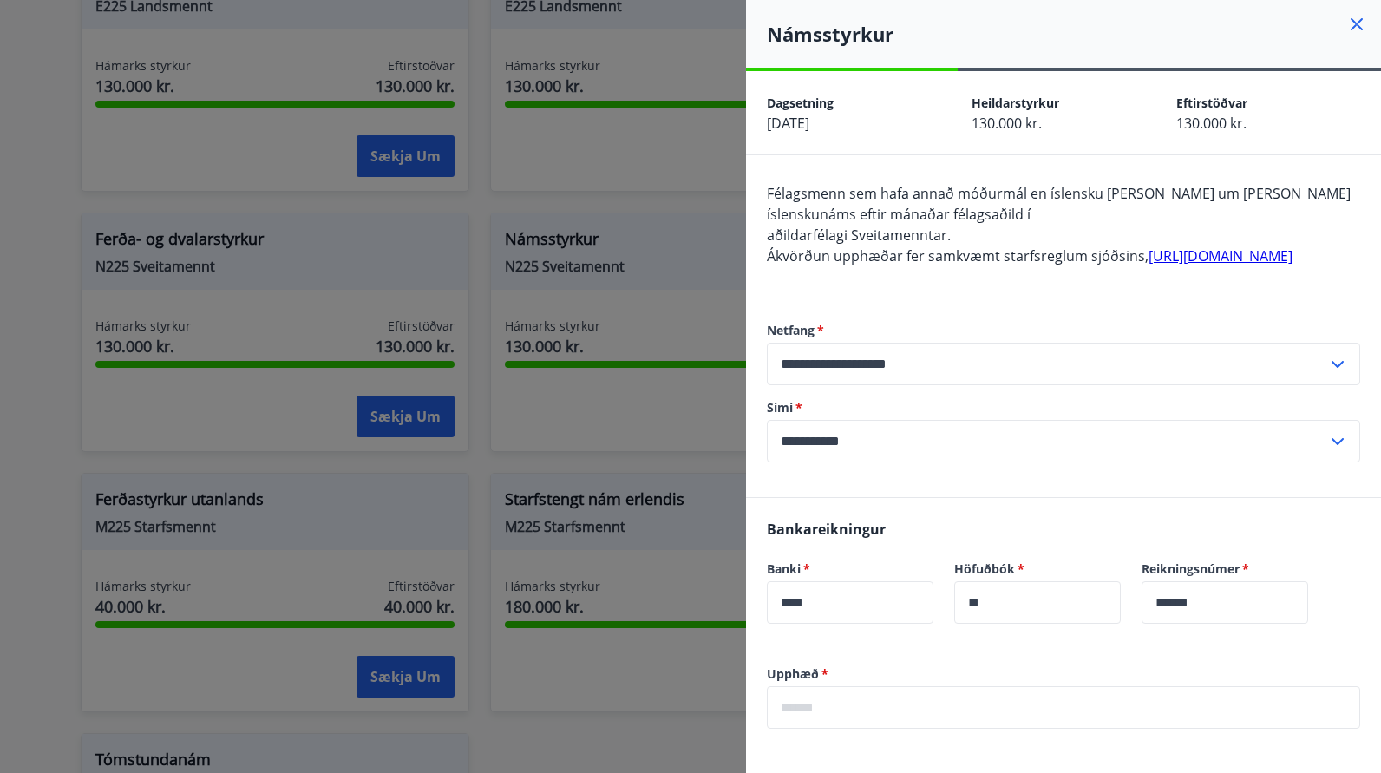
click at [1347, 24] on icon at bounding box center [1357, 24] width 21 height 21
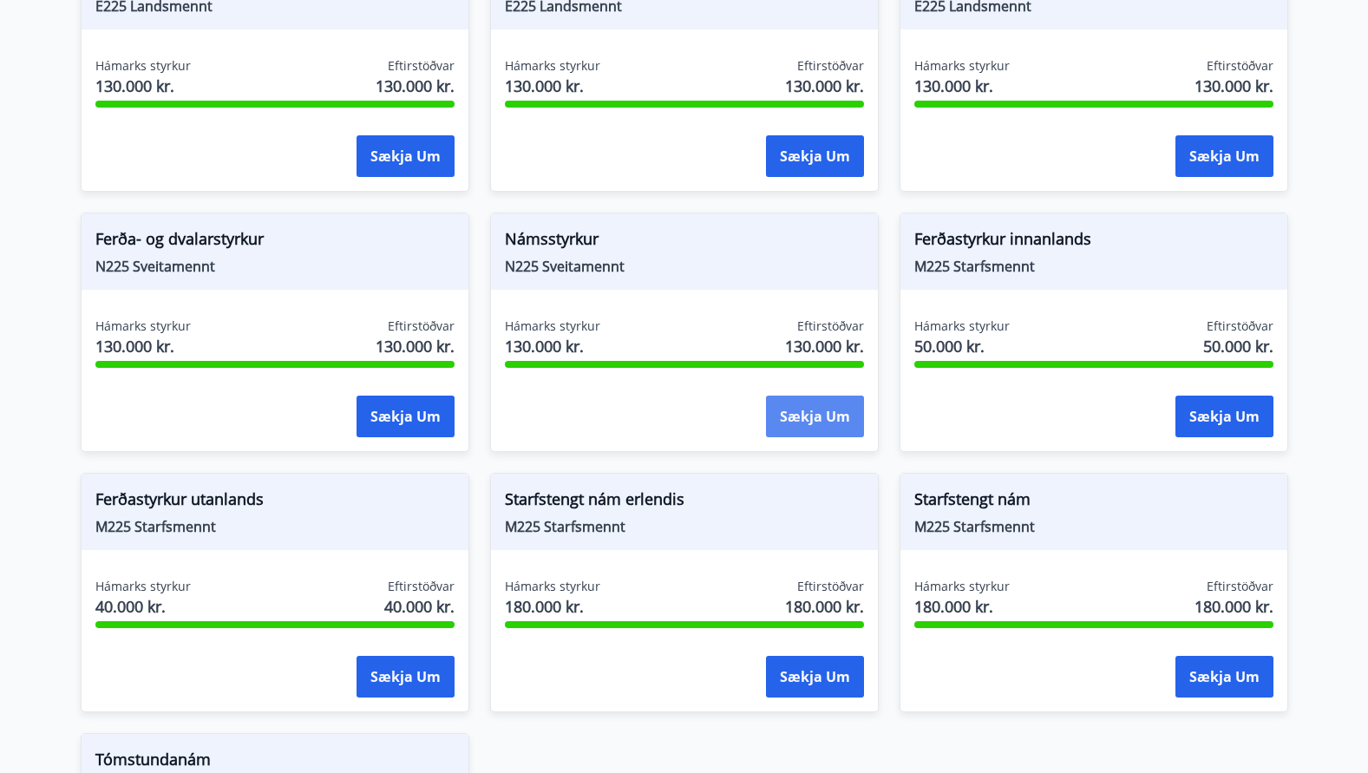
click at [824, 399] on button "Sækja um" at bounding box center [815, 417] width 98 height 42
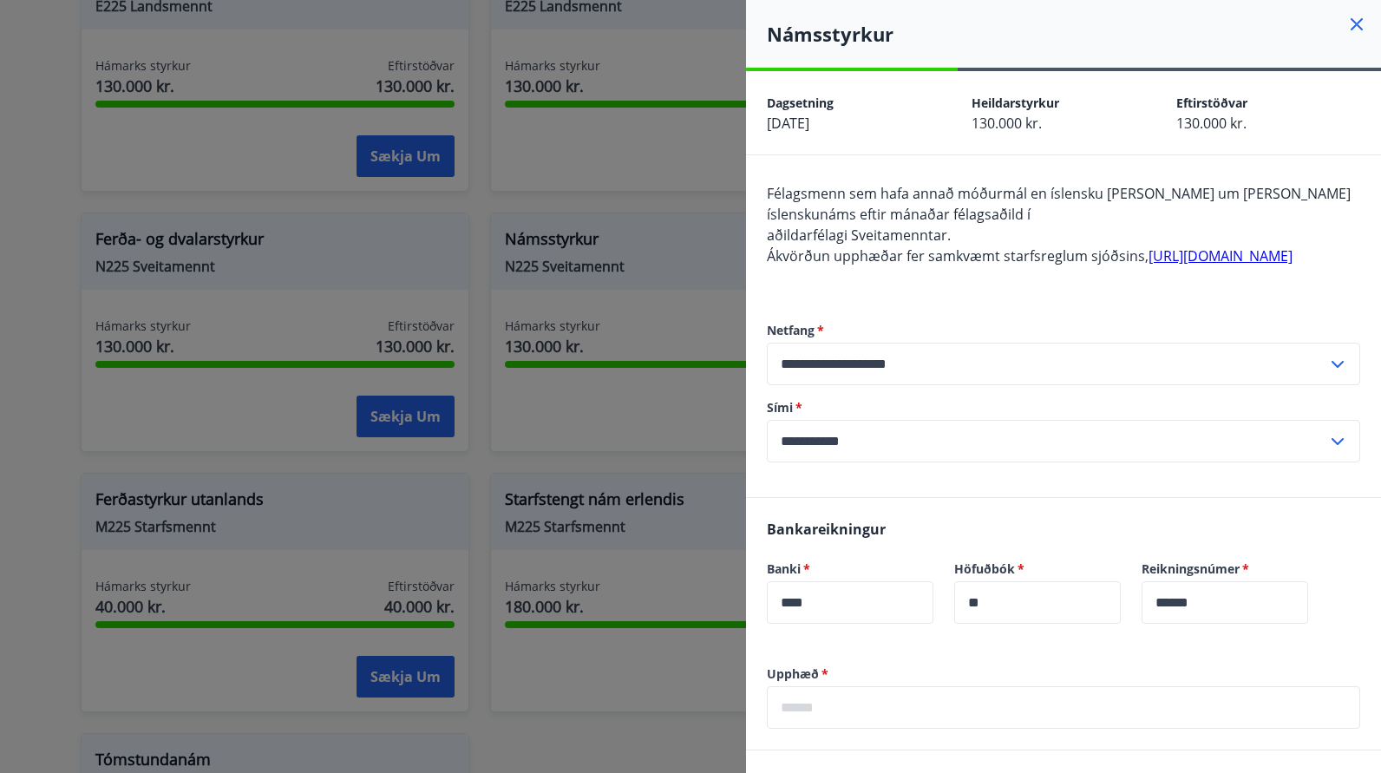
click at [1351, 25] on icon at bounding box center [1357, 24] width 12 height 12
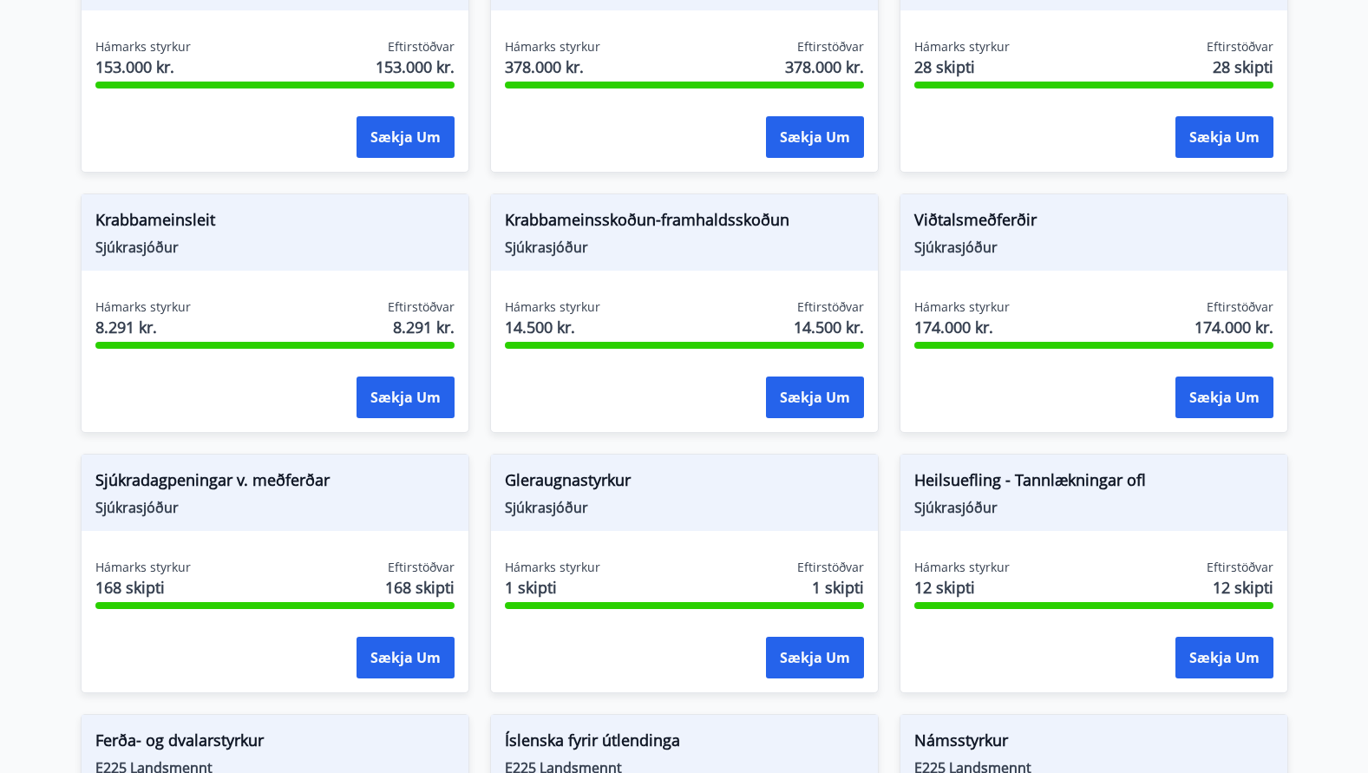
scroll to position [1037, 0]
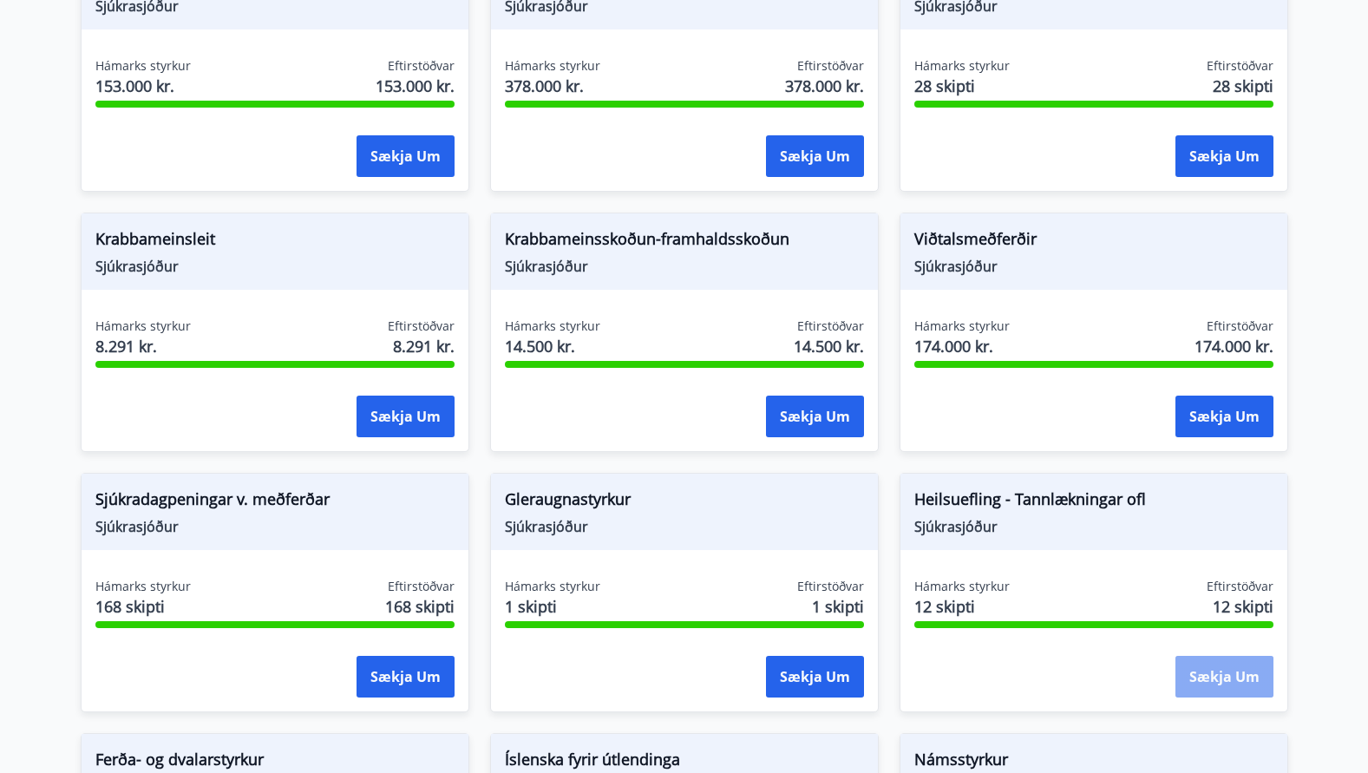
click at [1200, 658] on button "Sækja um" at bounding box center [1225, 677] width 98 height 42
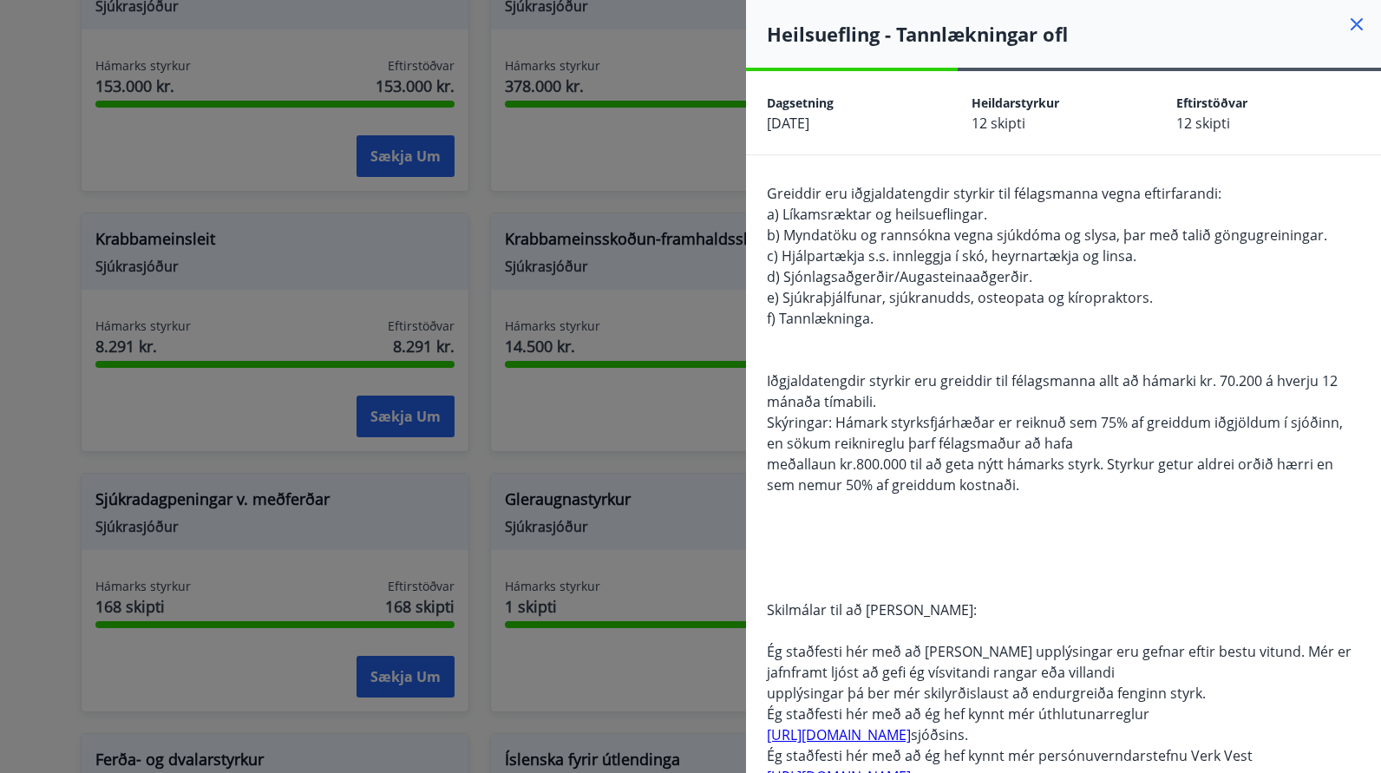
click at [1356, 24] on icon at bounding box center [1357, 24] width 3 height 3
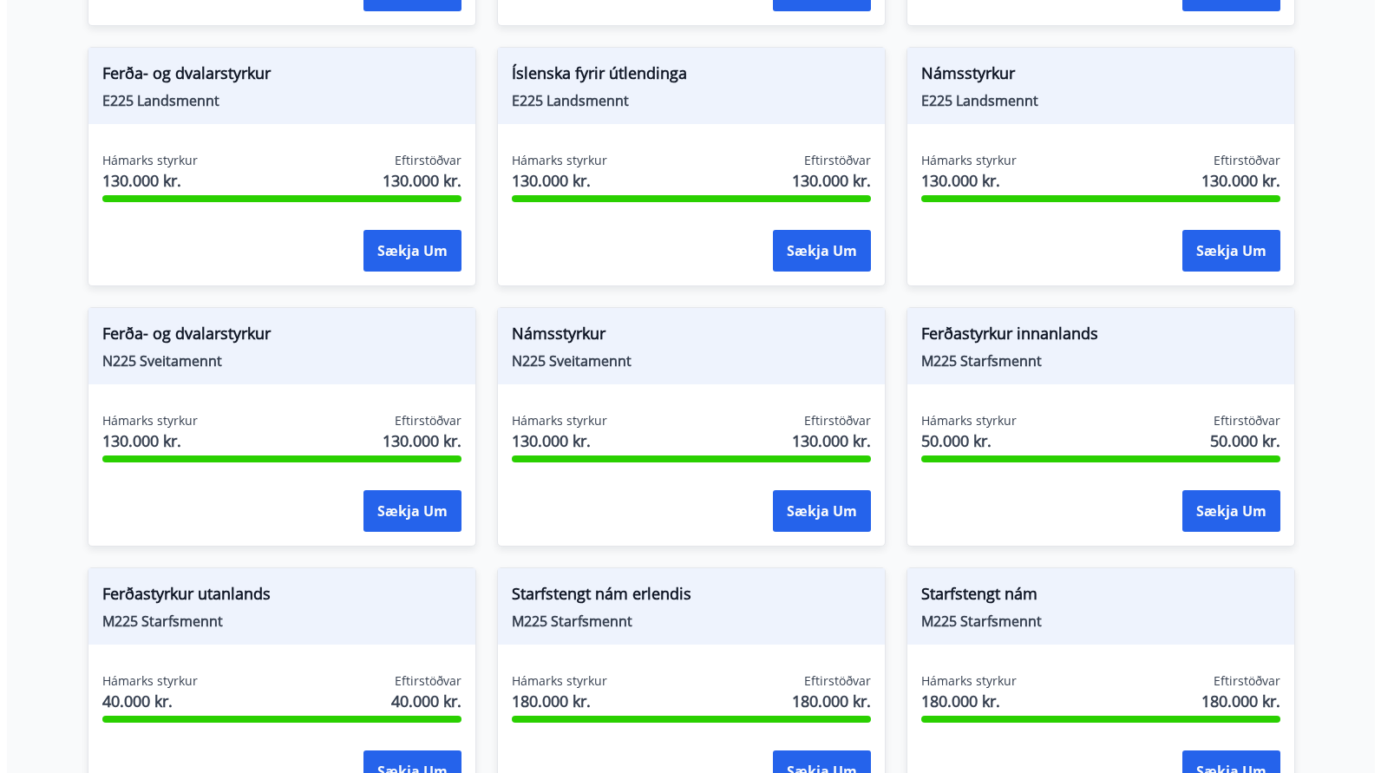
scroll to position [1818, 0]
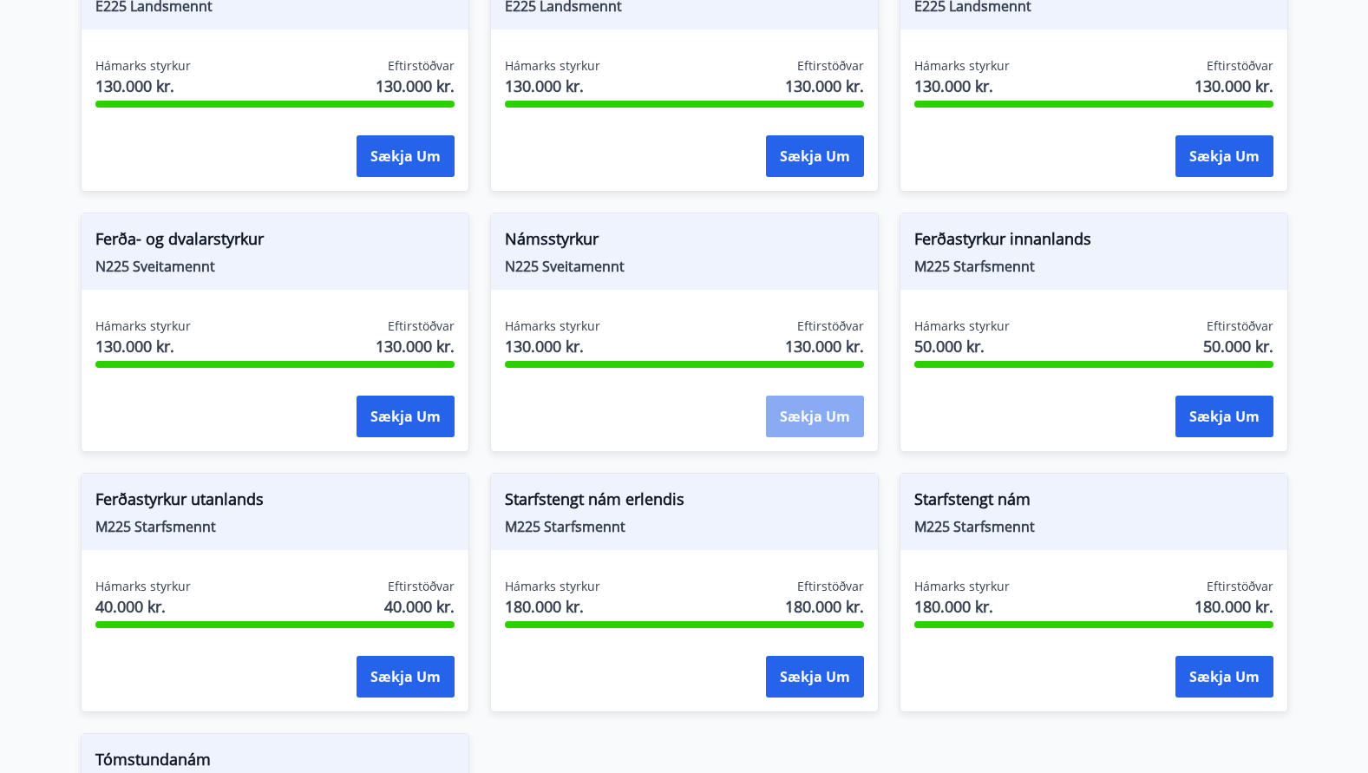
click at [808, 396] on button "Sækja um" at bounding box center [815, 417] width 98 height 42
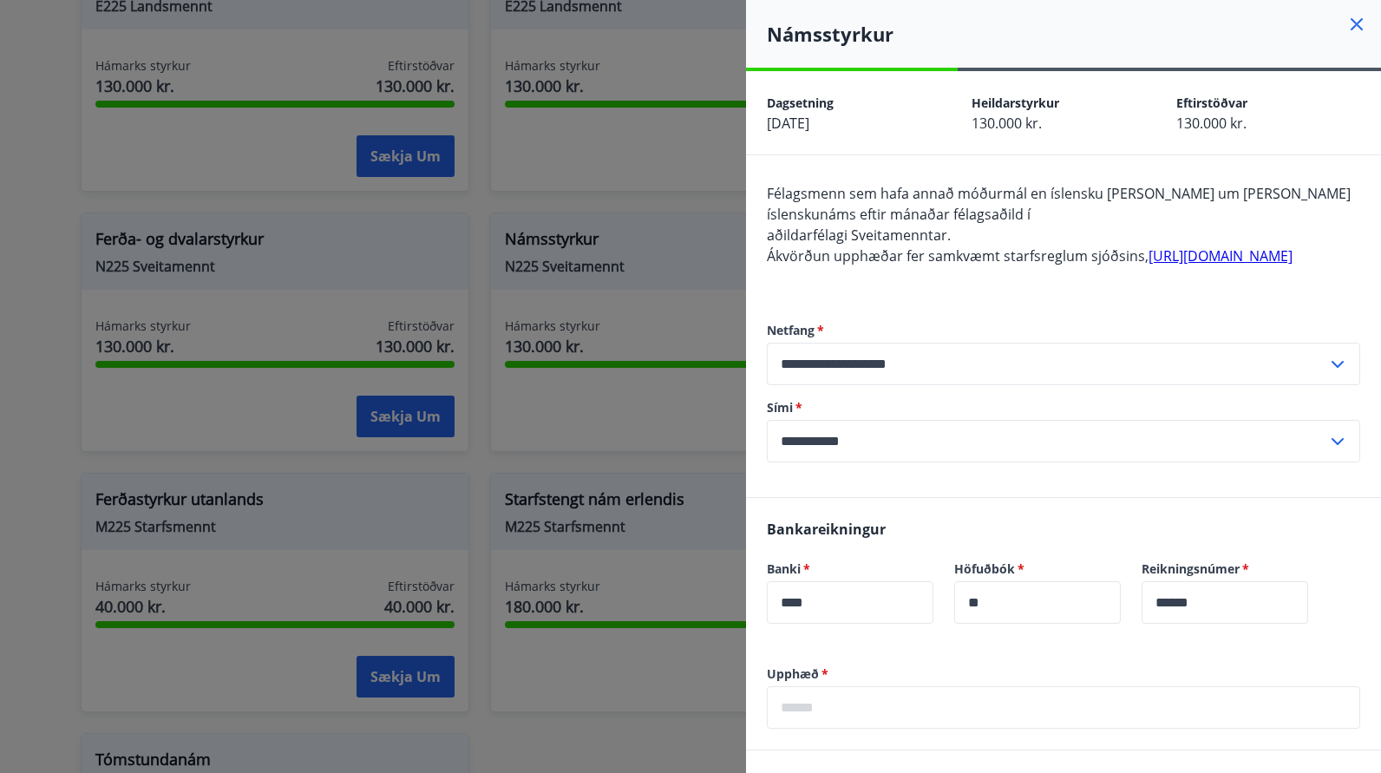
click at [1149, 265] on link "http://landsmennt.is/sveitamennt/styrkir-til-einstaklinga/" at bounding box center [1221, 255] width 144 height 19
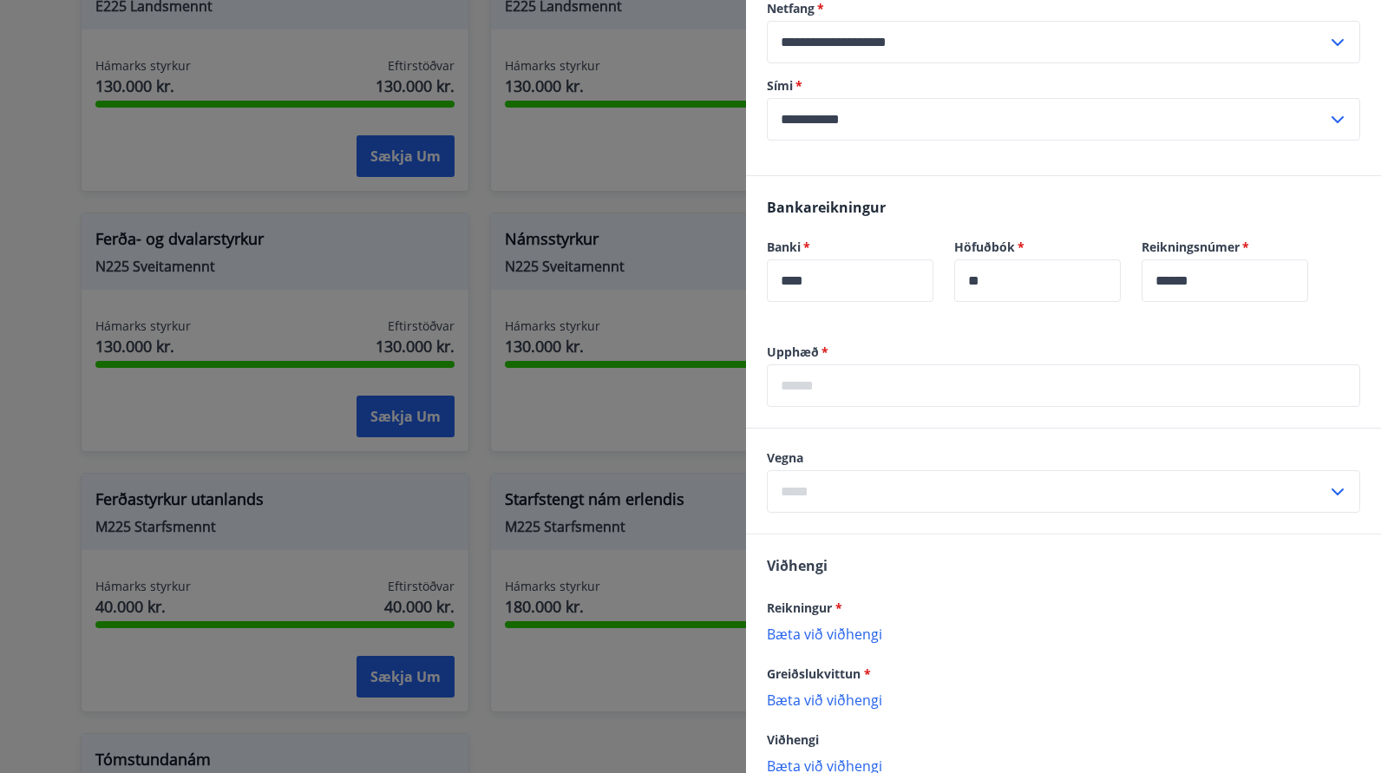
scroll to position [347, 0]
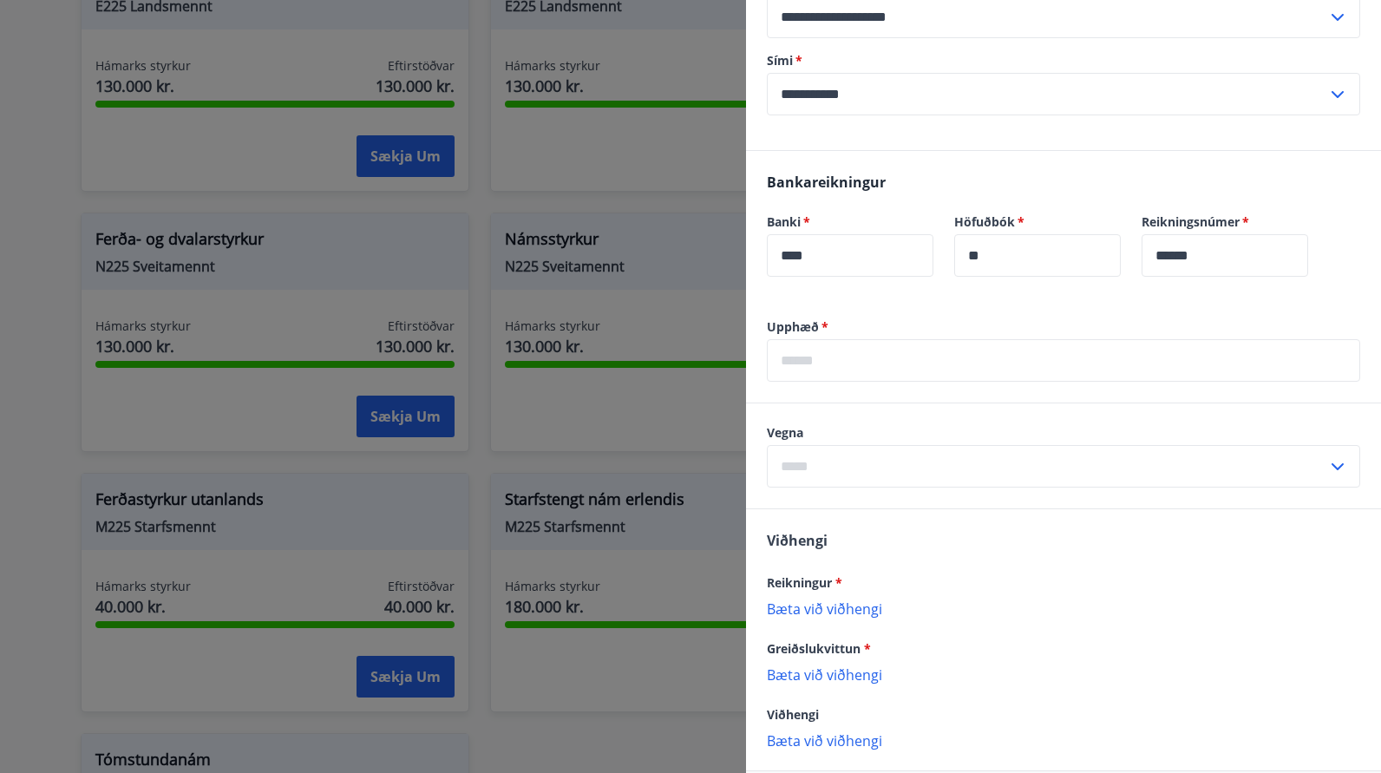
click at [935, 382] on input "text" at bounding box center [1063, 360] width 593 height 43
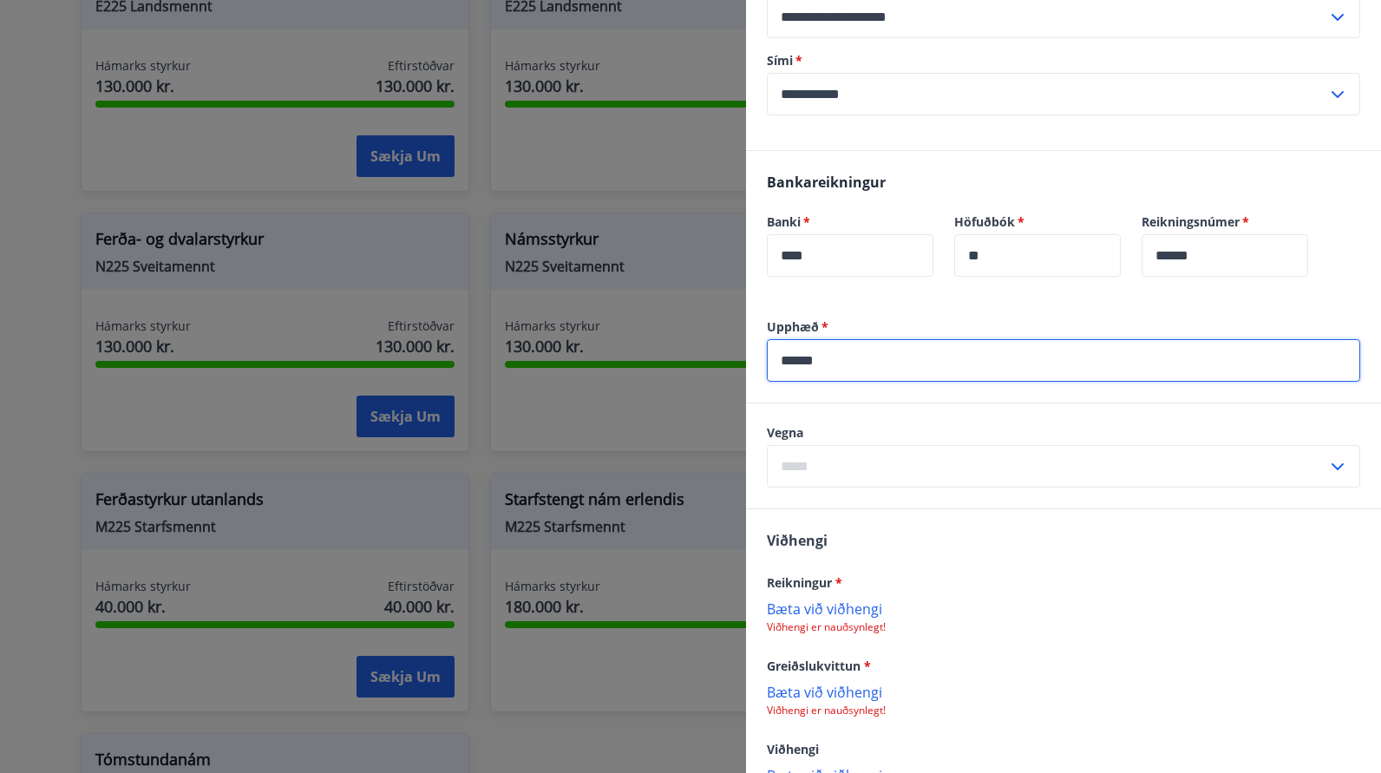
type input "******"
click at [1332, 470] on icon at bounding box center [1338, 466] width 12 height 7
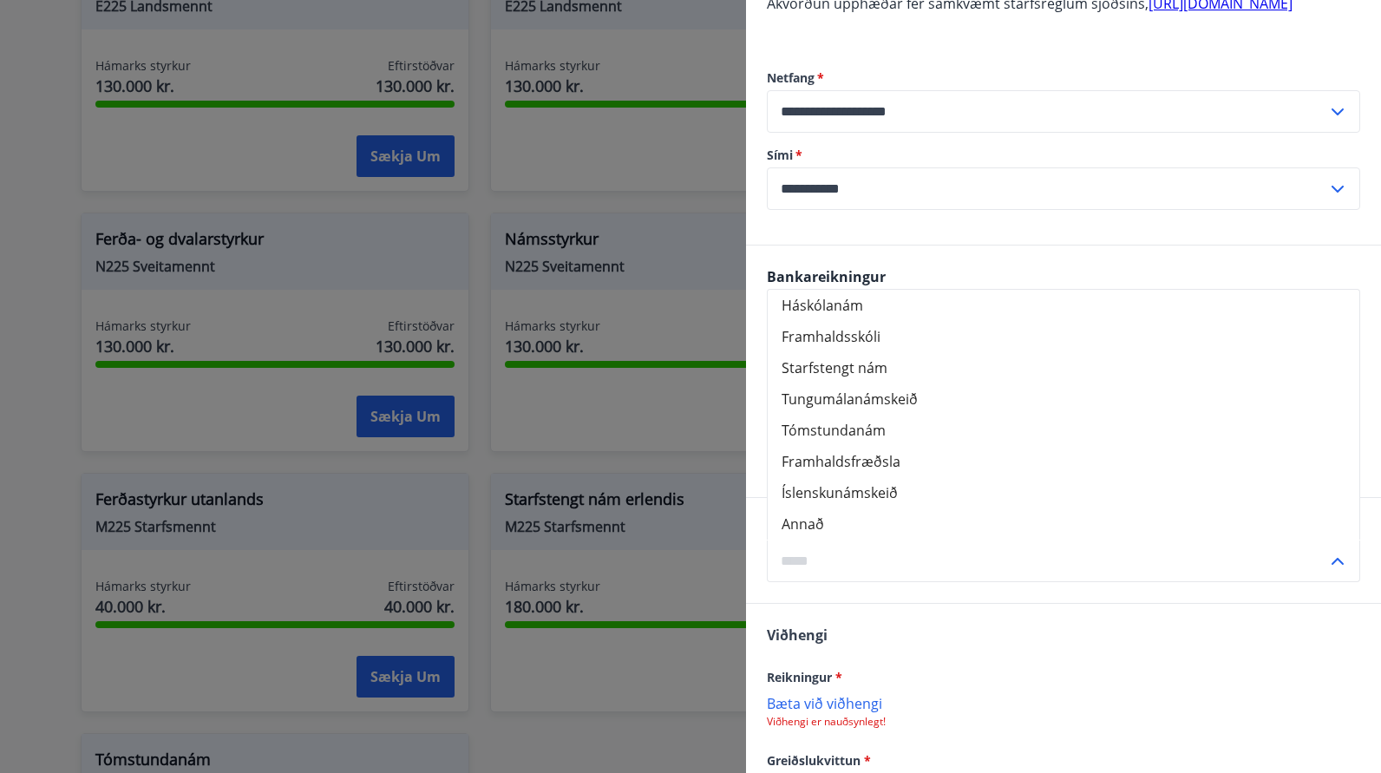
scroll to position [260, 0]
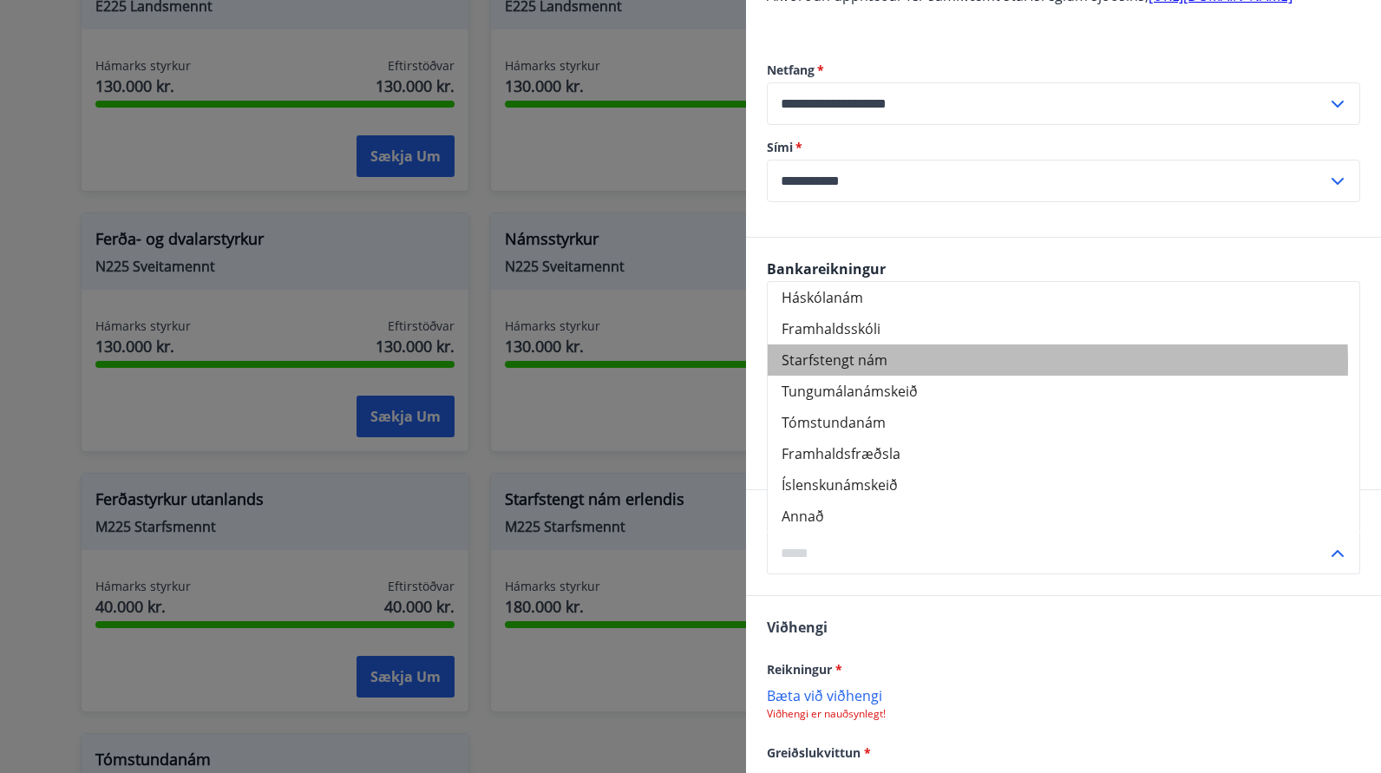
click at [868, 376] on li "Starfstengt nám" at bounding box center [1064, 359] width 592 height 31
type input "**********"
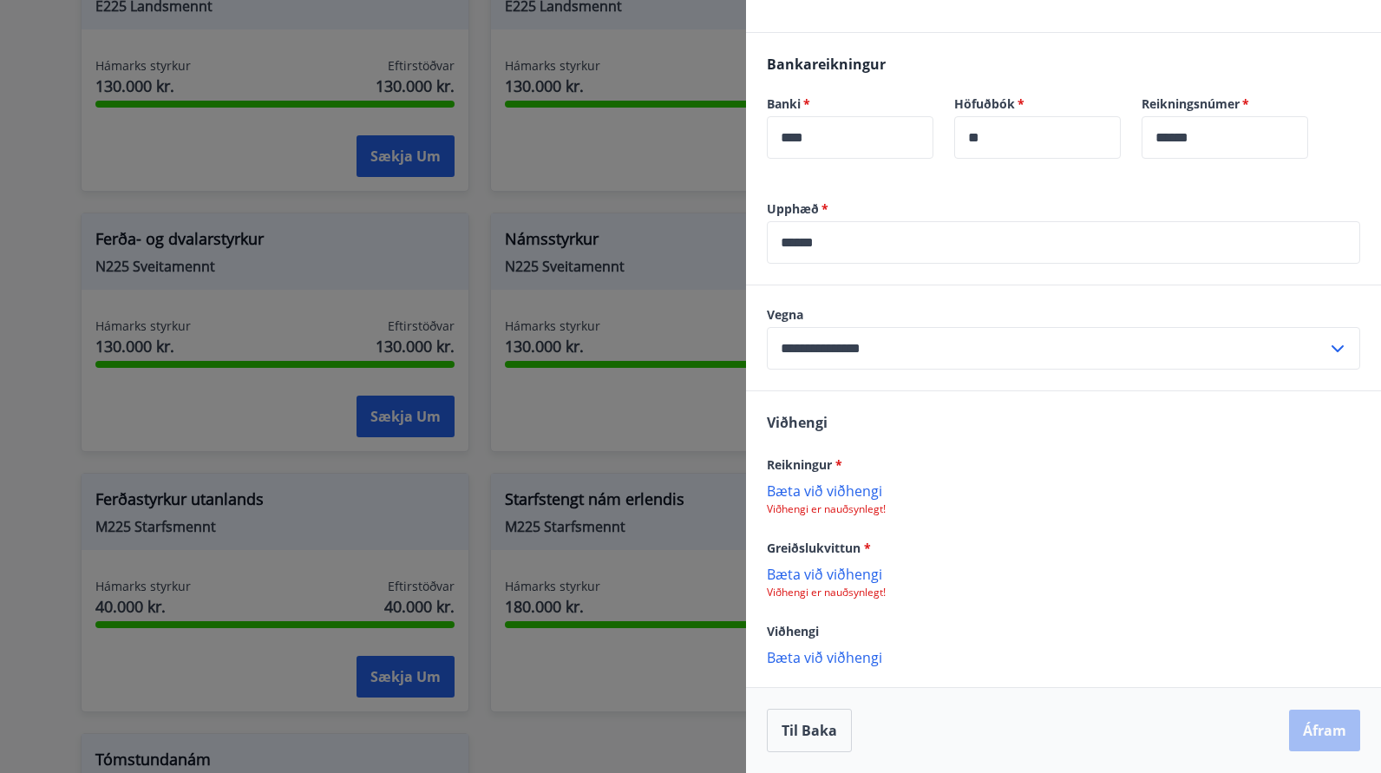
scroll to position [486, 0]
click at [837, 488] on p "Bæta við viðhengi" at bounding box center [1063, 490] width 593 height 17
click at [842, 575] on p "Bæta við viðhengi" at bounding box center [1063, 573] width 593 height 17
click at [823, 497] on p "Bæta við viðhengi" at bounding box center [1063, 488] width 593 height 17
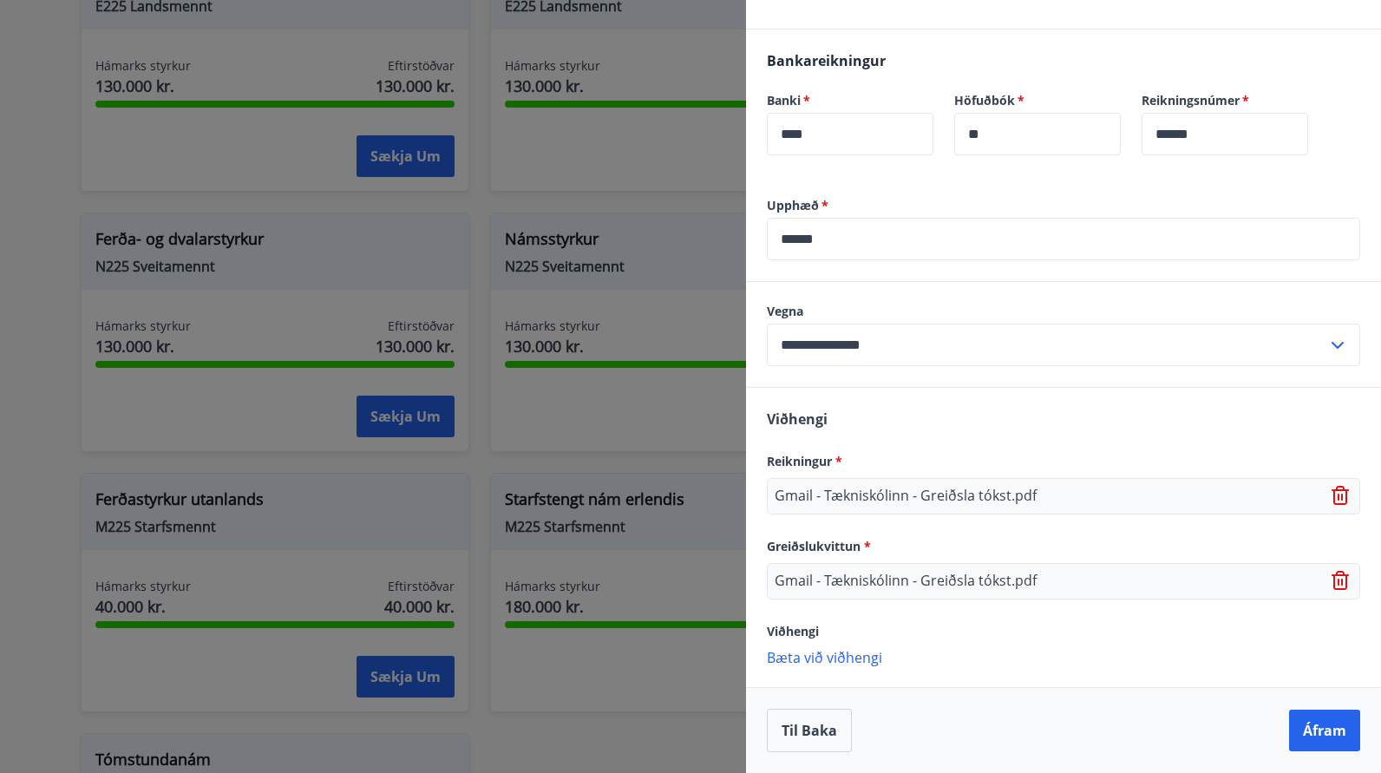
scroll to position [489, 0]
click at [860, 659] on p "Bæta við viðhengi" at bounding box center [1063, 656] width 593 height 17
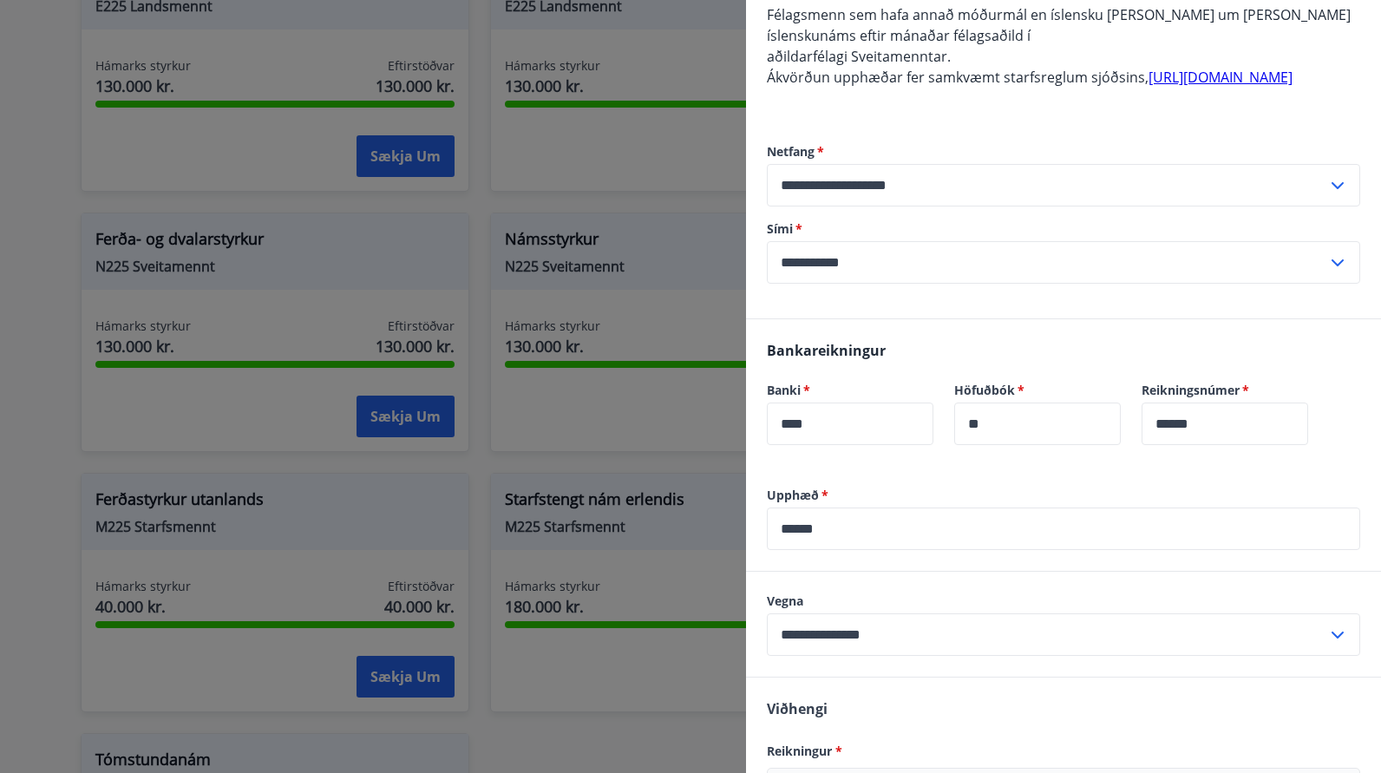
scroll to position [526, 0]
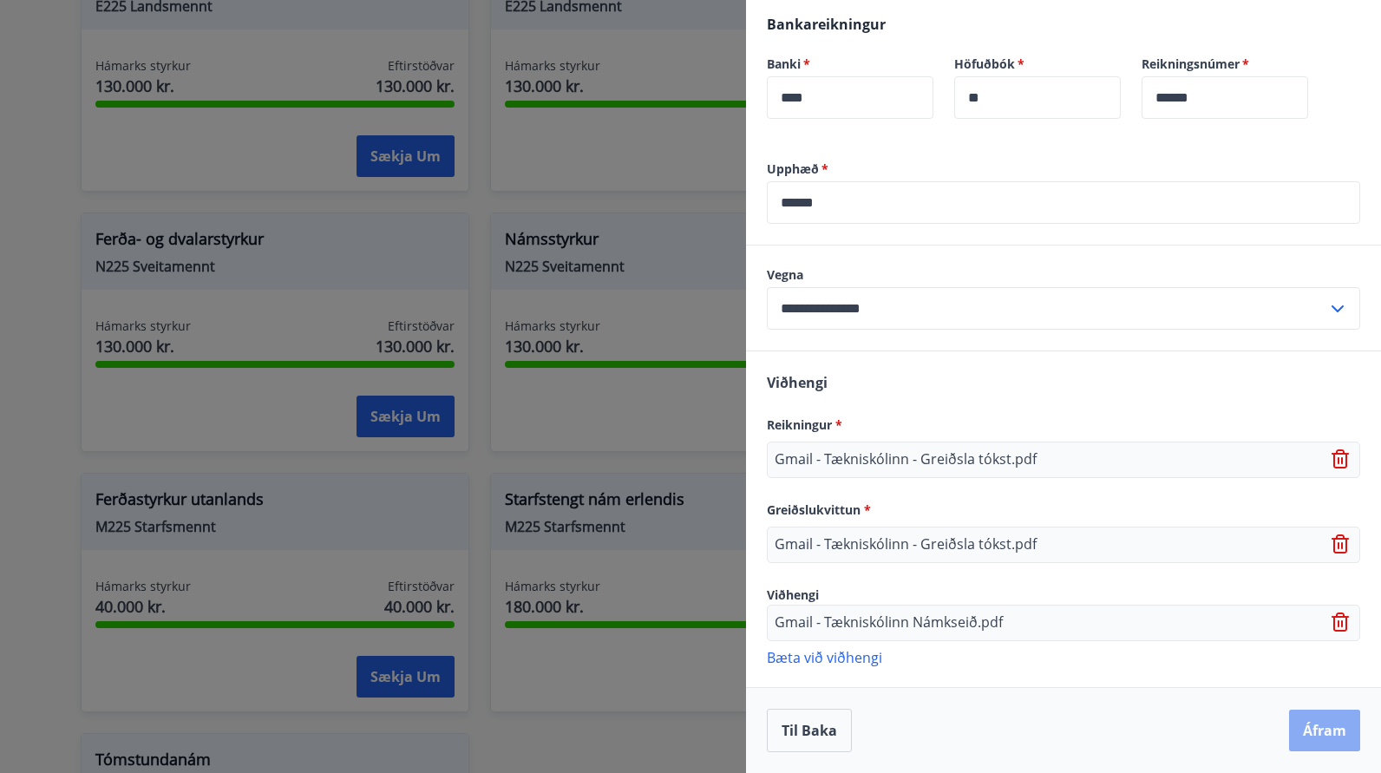
click at [1303, 730] on button "Áfram" at bounding box center [1324, 731] width 71 height 42
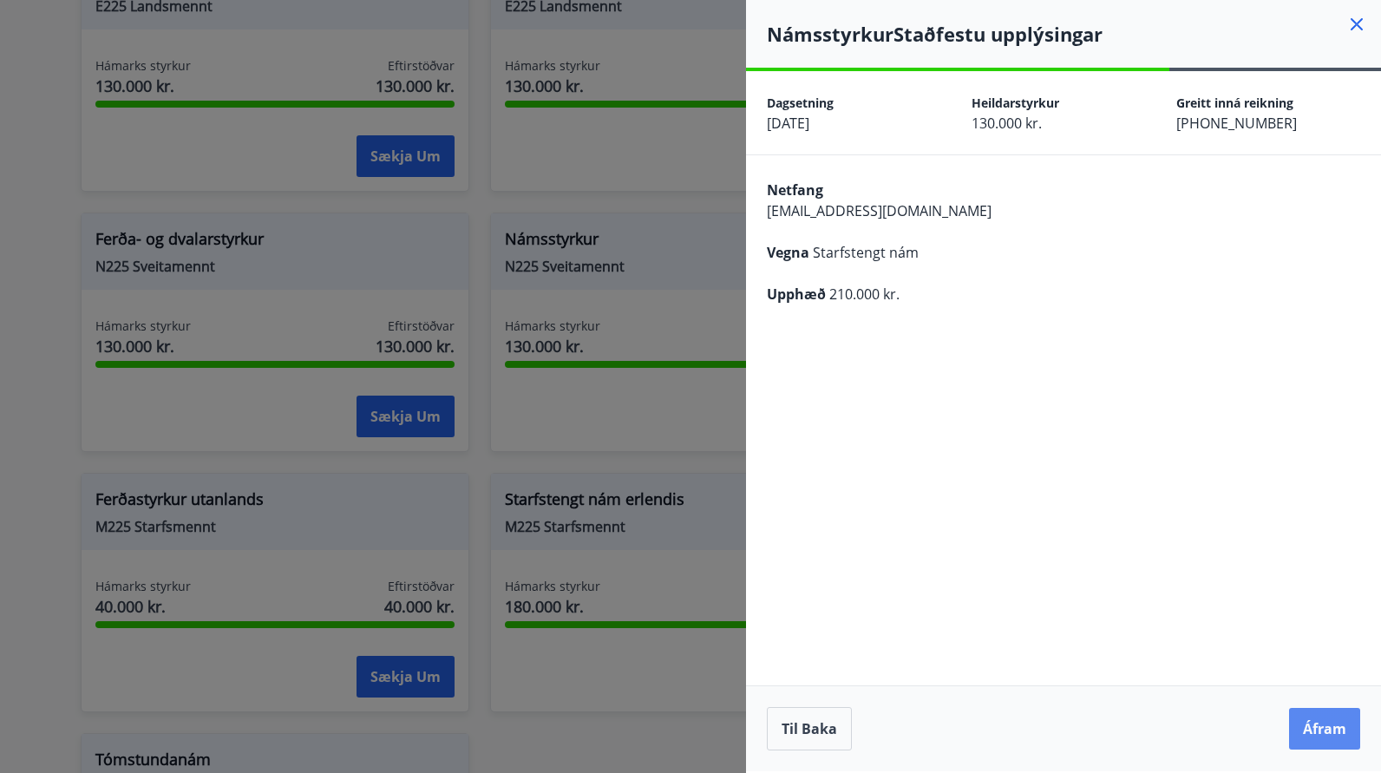
click at [1319, 724] on button "Áfram" at bounding box center [1324, 729] width 71 height 42
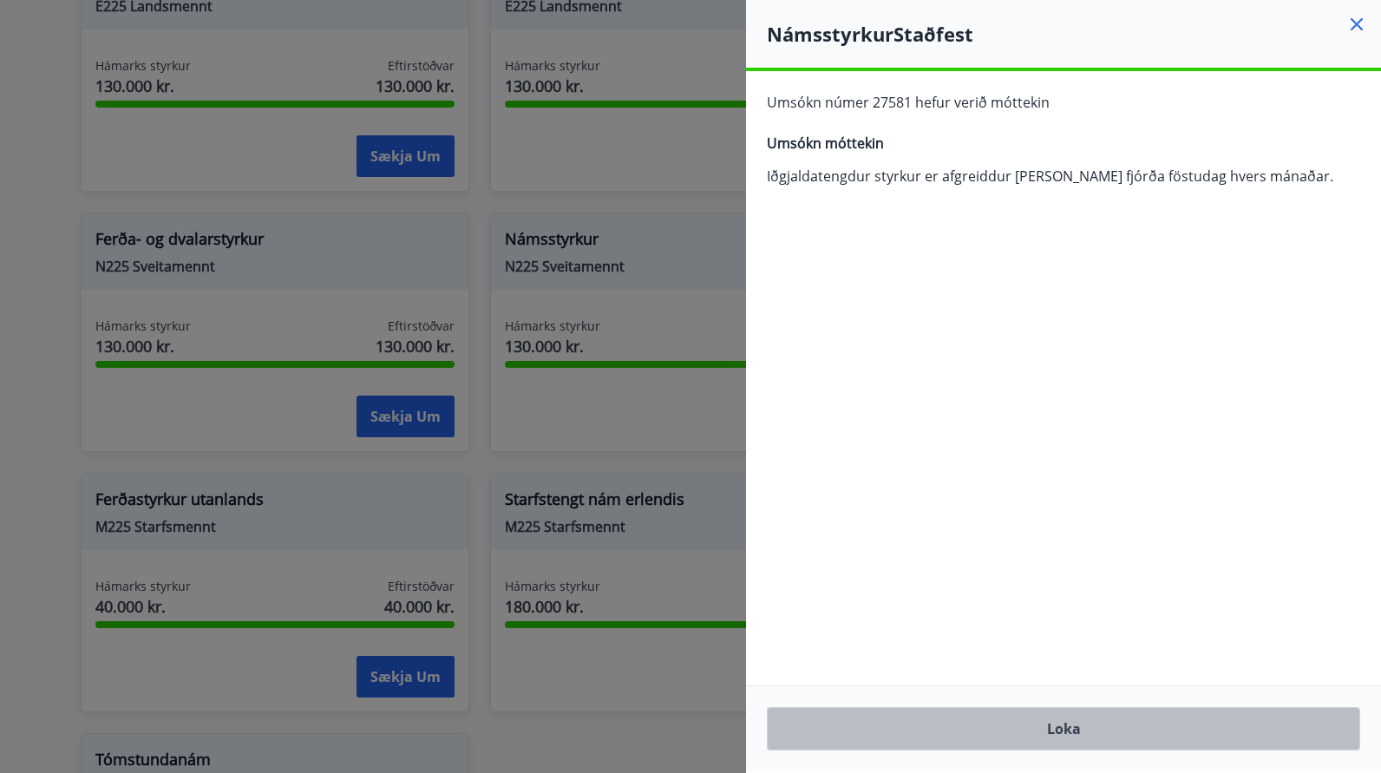
click at [1072, 734] on button "Loka" at bounding box center [1063, 728] width 593 height 43
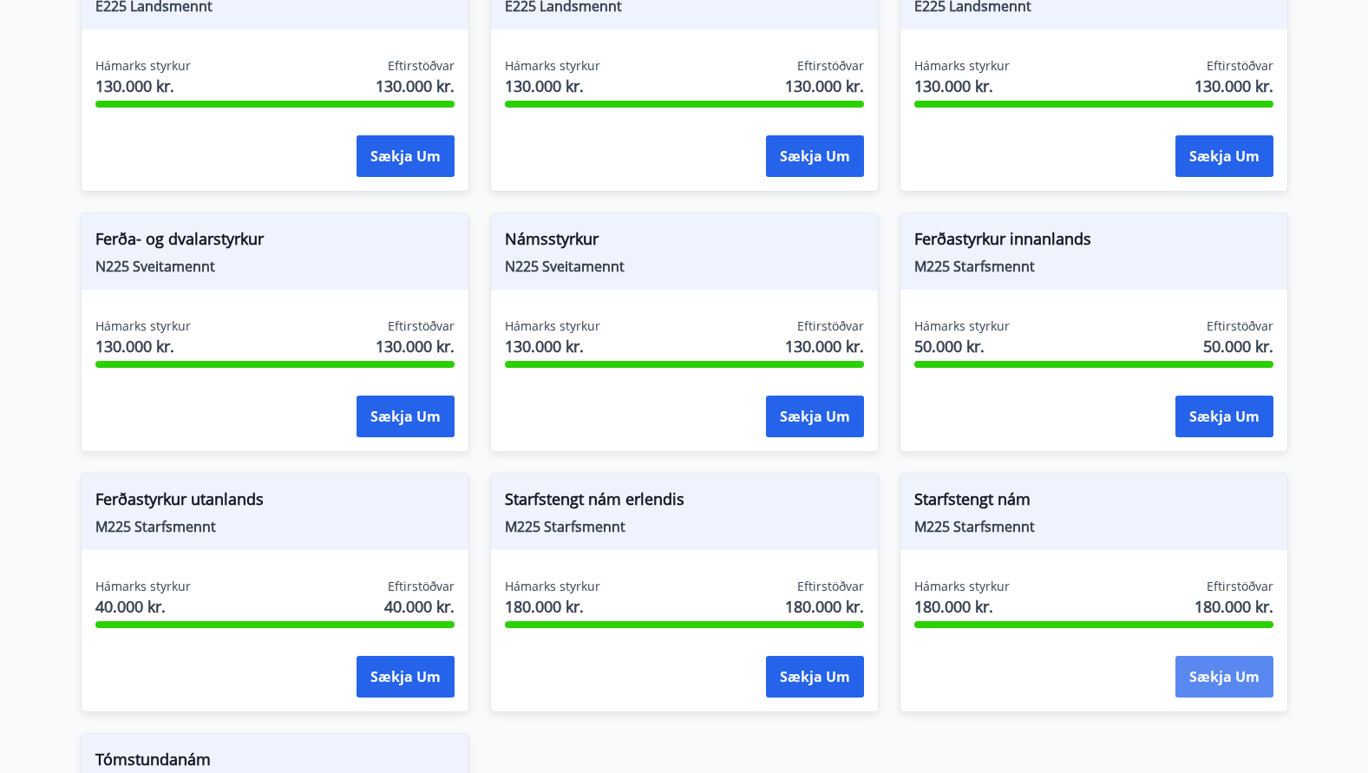
click at [1248, 659] on button "Sækja um" at bounding box center [1225, 677] width 98 height 42
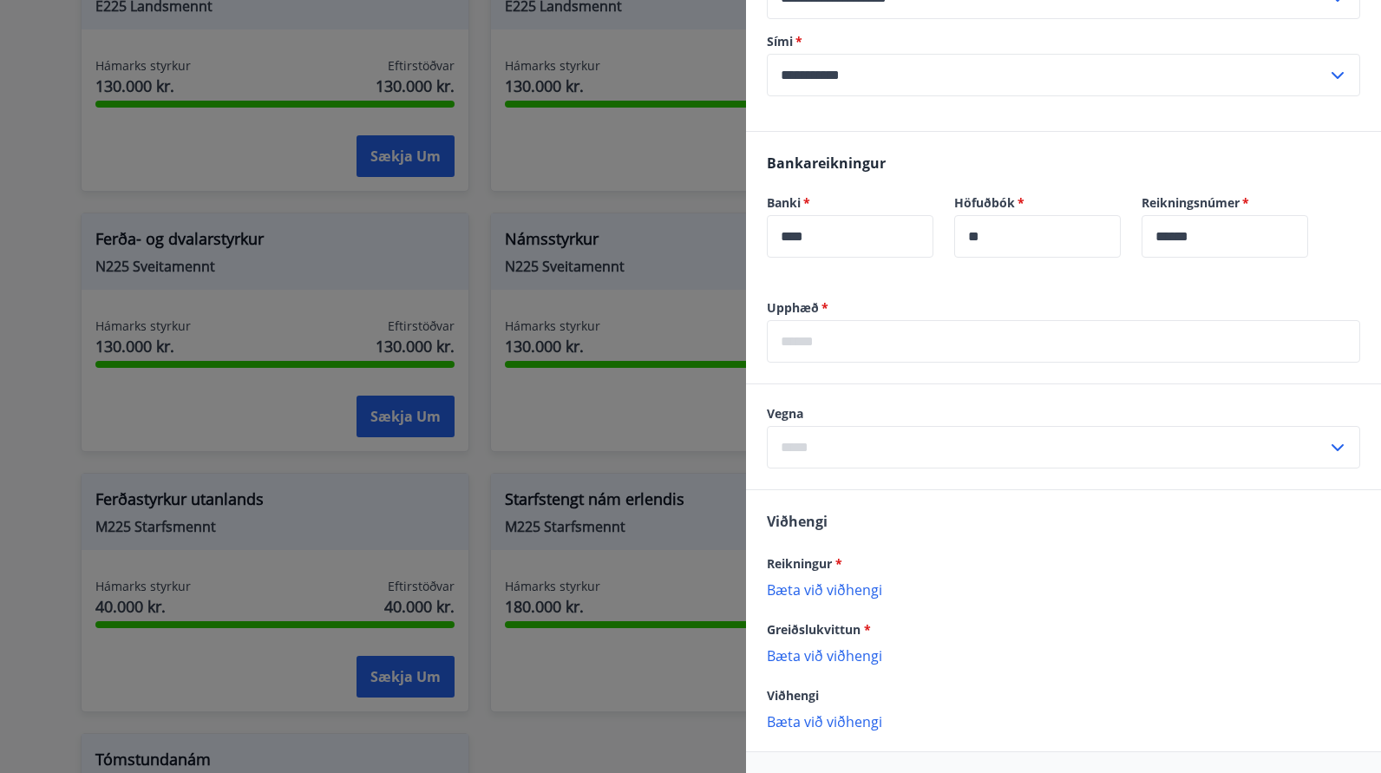
scroll to position [347, 0]
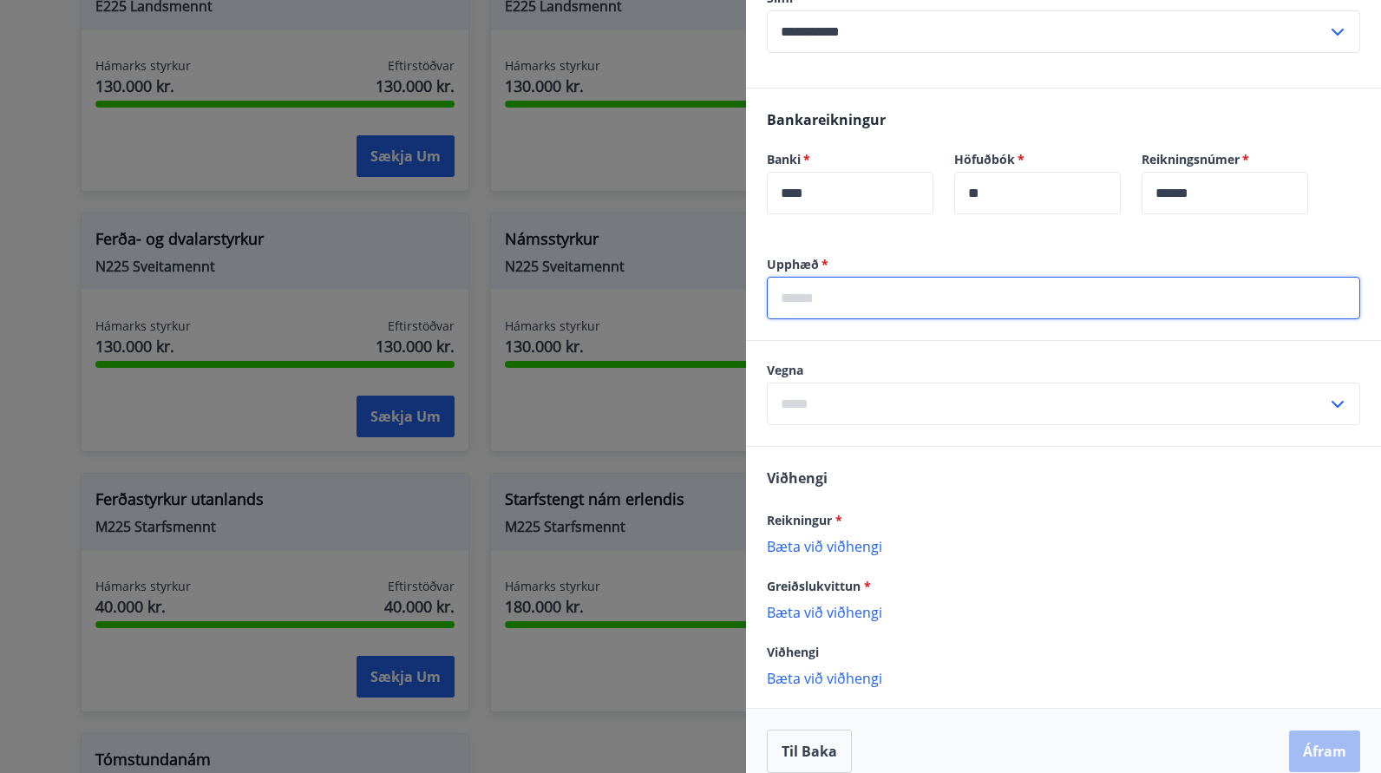
click at [857, 319] on input "text" at bounding box center [1063, 298] width 593 height 43
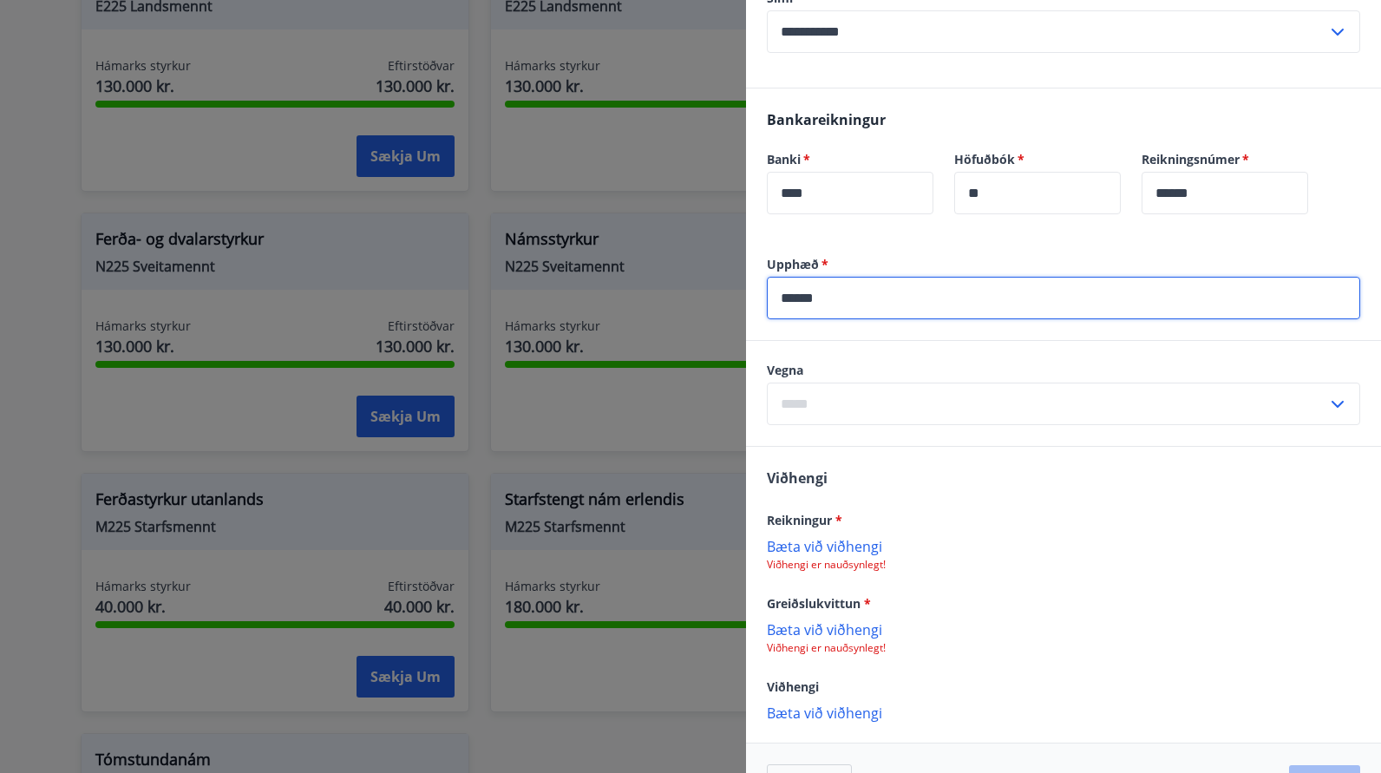
type input "******"
click at [888, 425] on input "text" at bounding box center [1047, 404] width 560 height 43
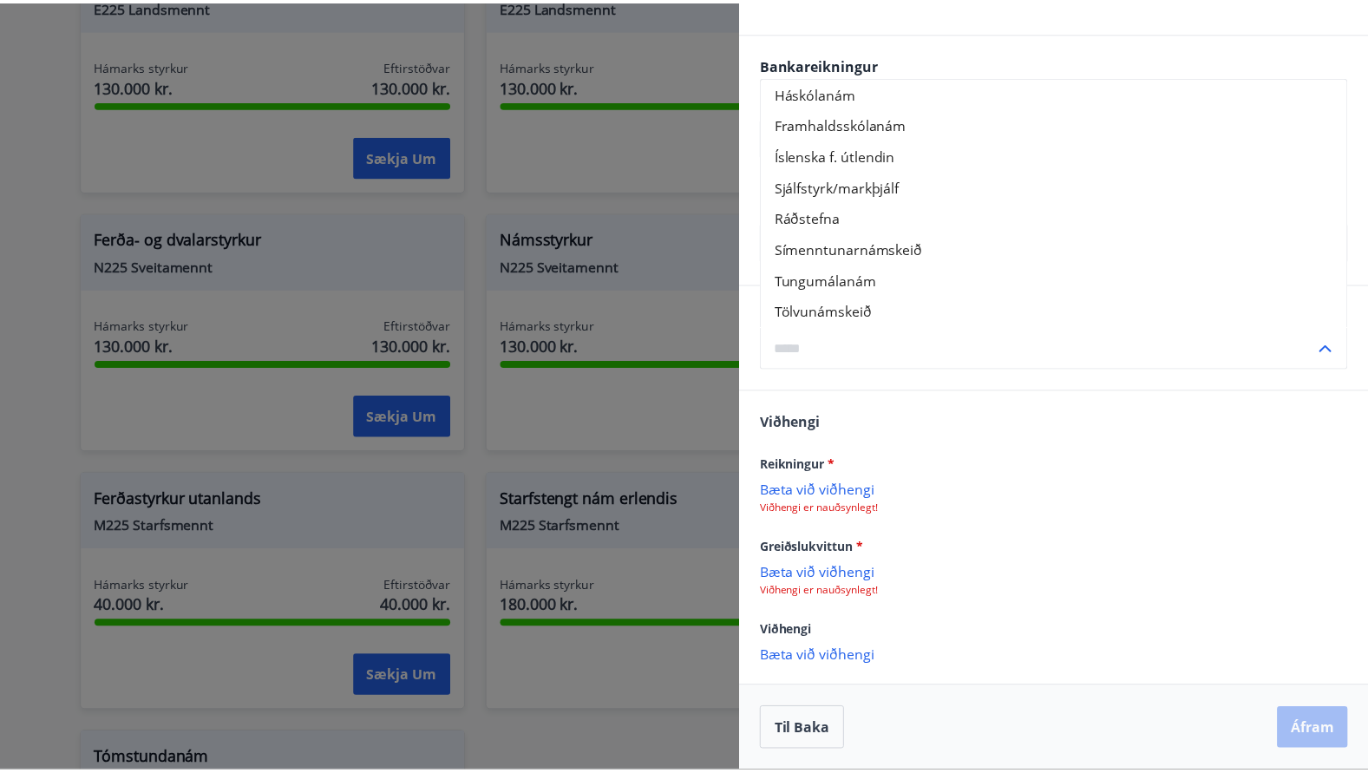
scroll to position [423, 0]
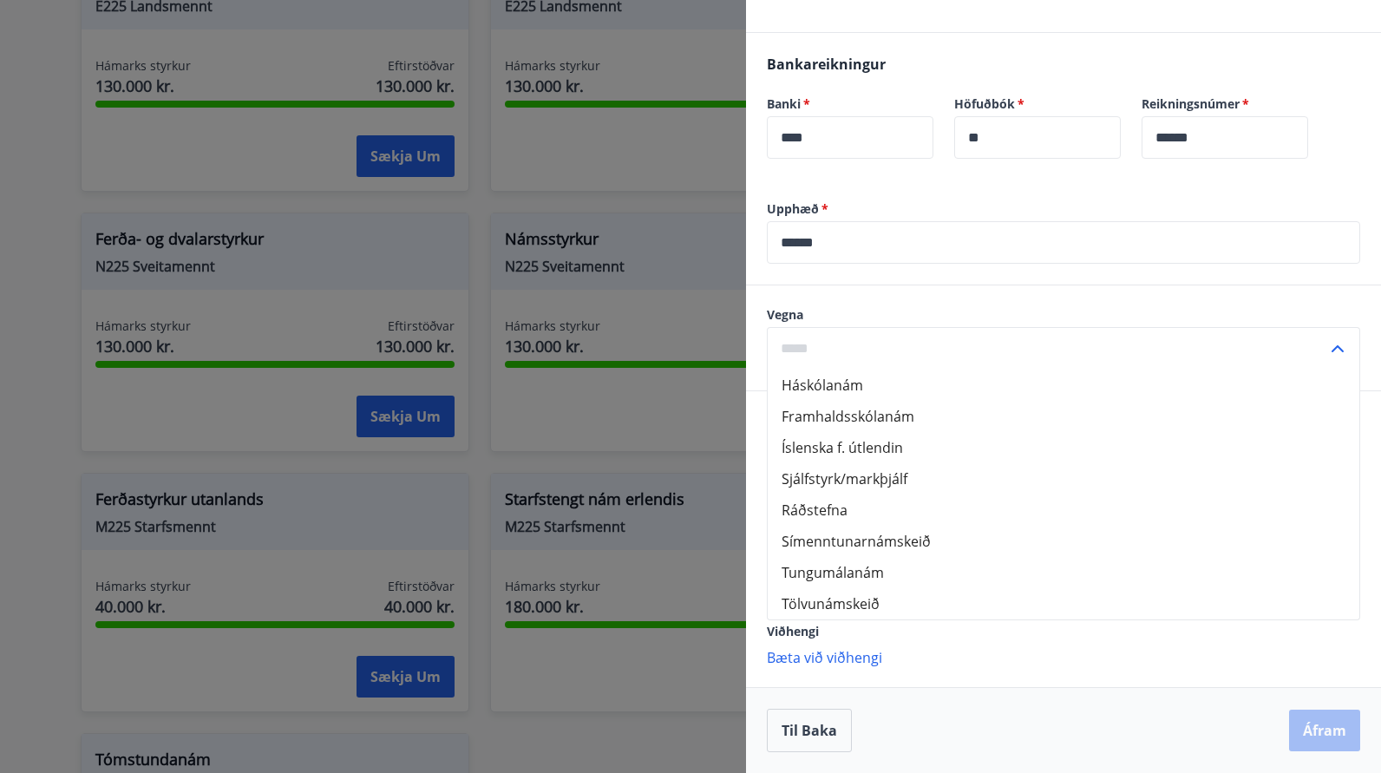
click at [914, 547] on li "Símenntunarnámskeið" at bounding box center [1064, 541] width 592 height 31
type input "**********"
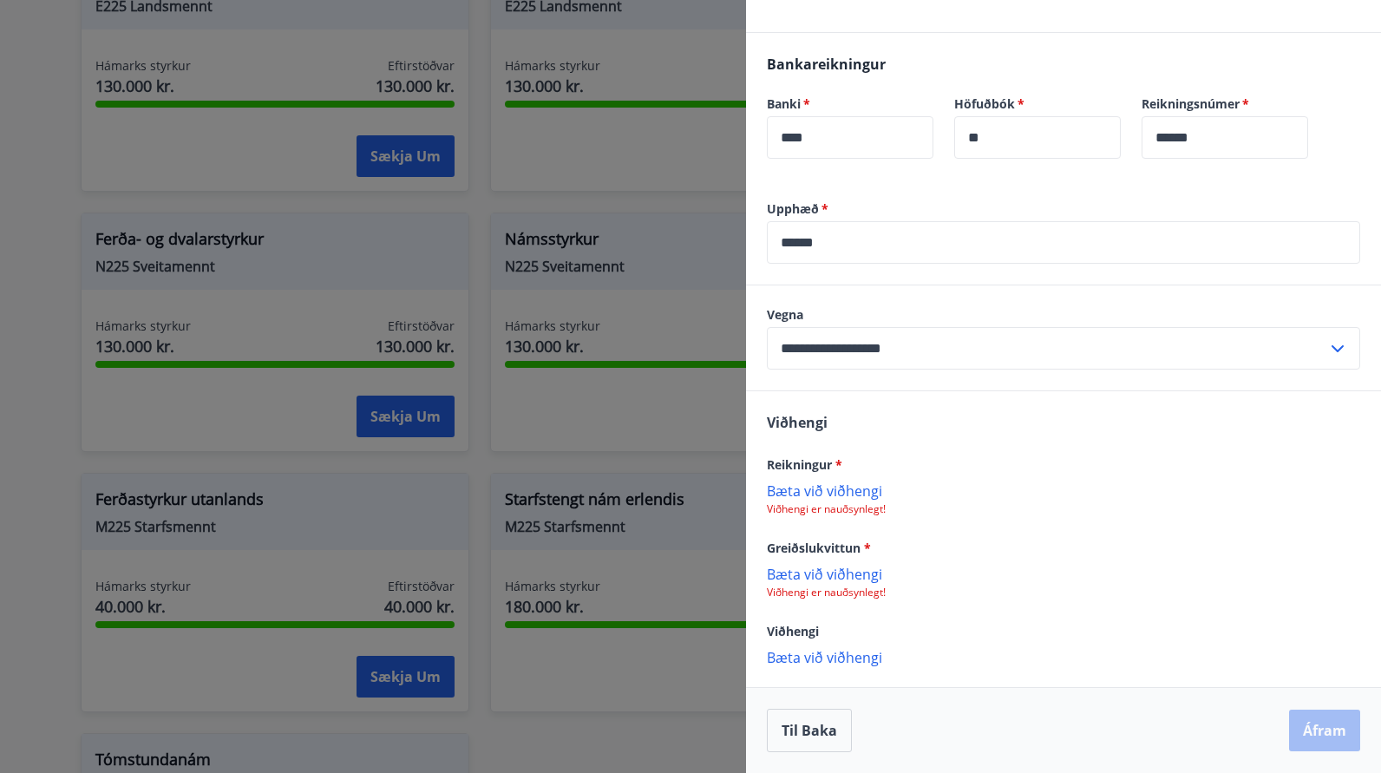
click at [1020, 341] on input "**********" at bounding box center [1047, 348] width 560 height 43
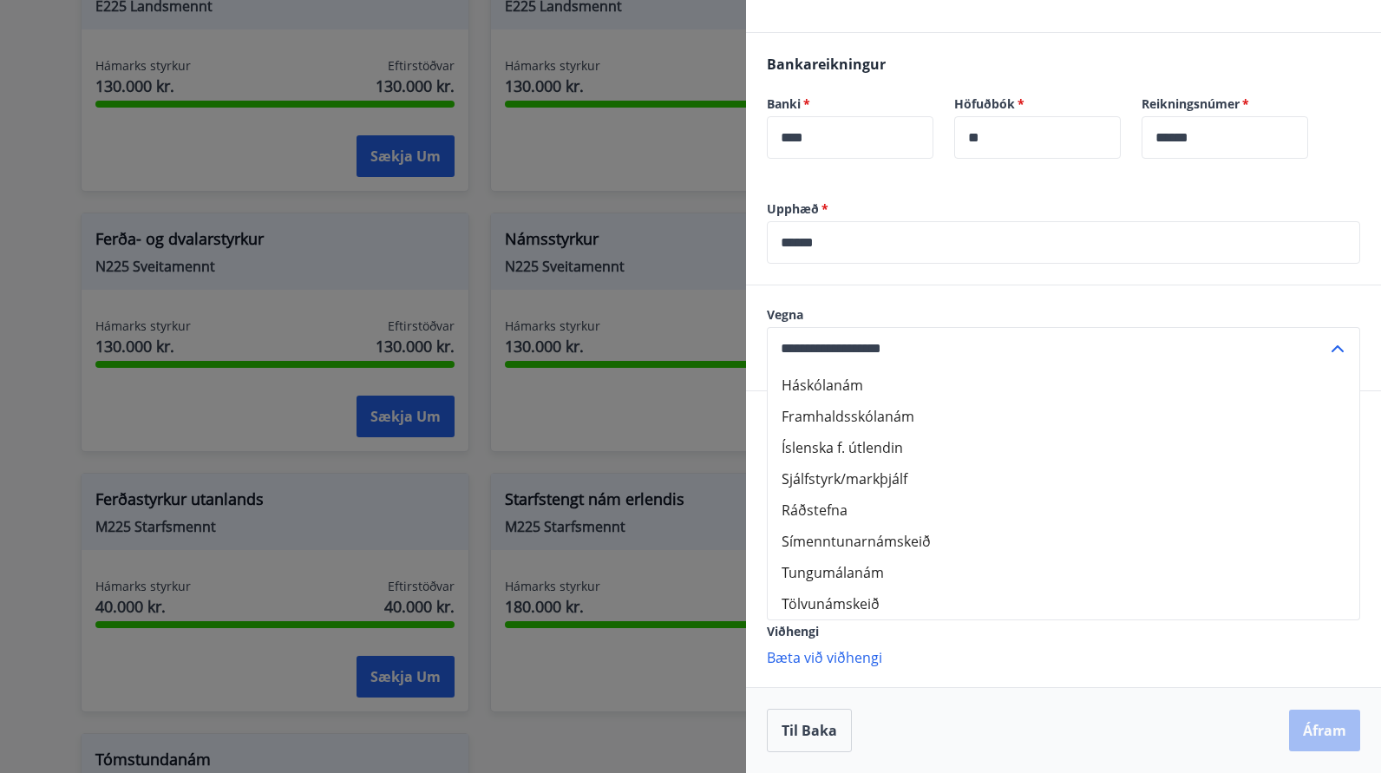
click at [613, 446] on div at bounding box center [690, 386] width 1381 height 773
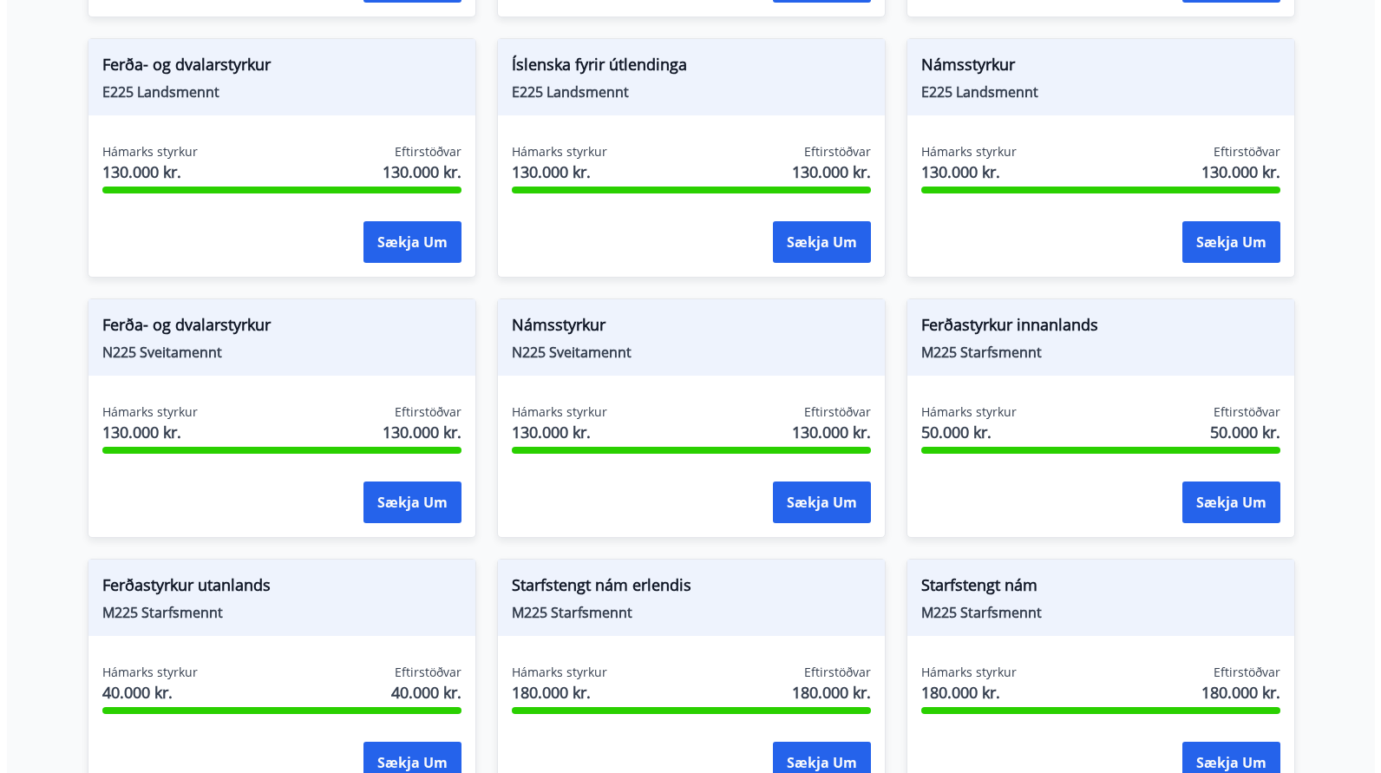
scroll to position [1731, 0]
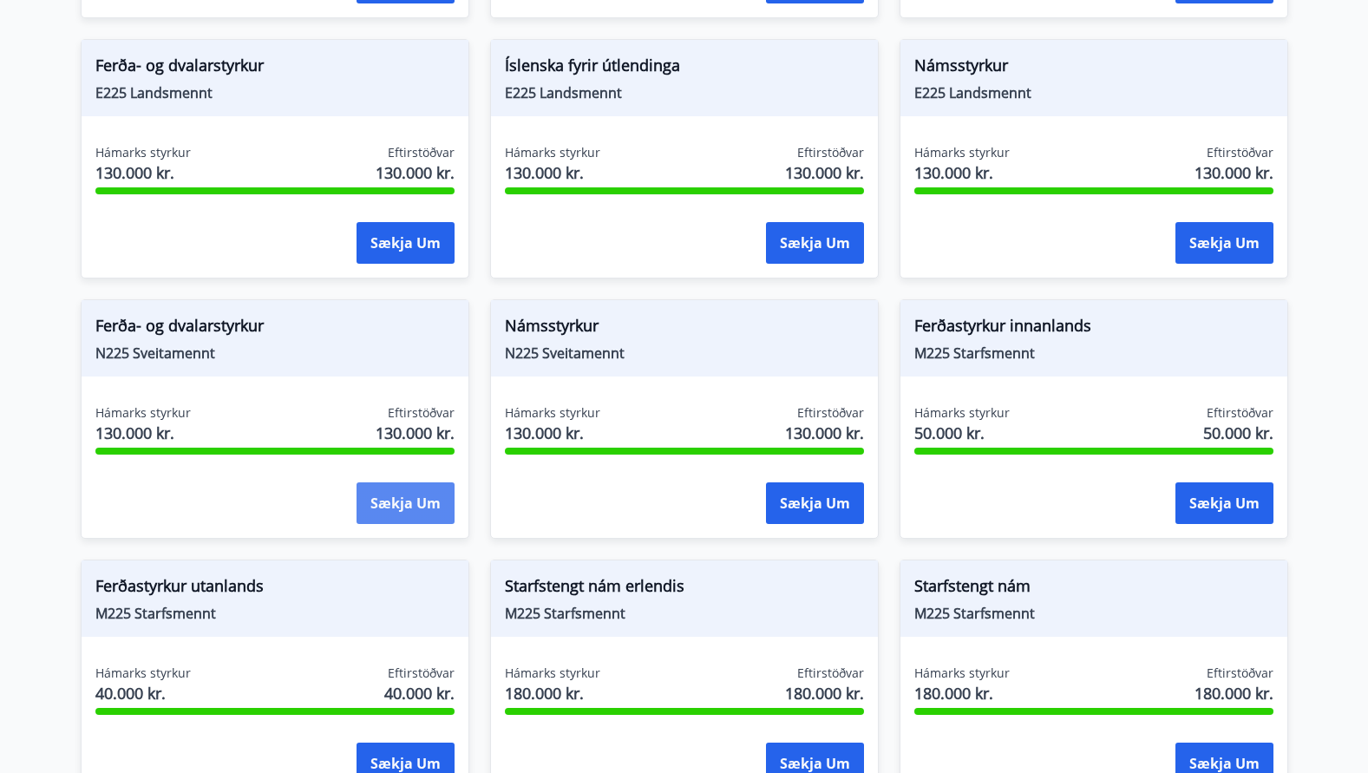
click at [398, 492] on button "Sækja um" at bounding box center [406, 503] width 98 height 42
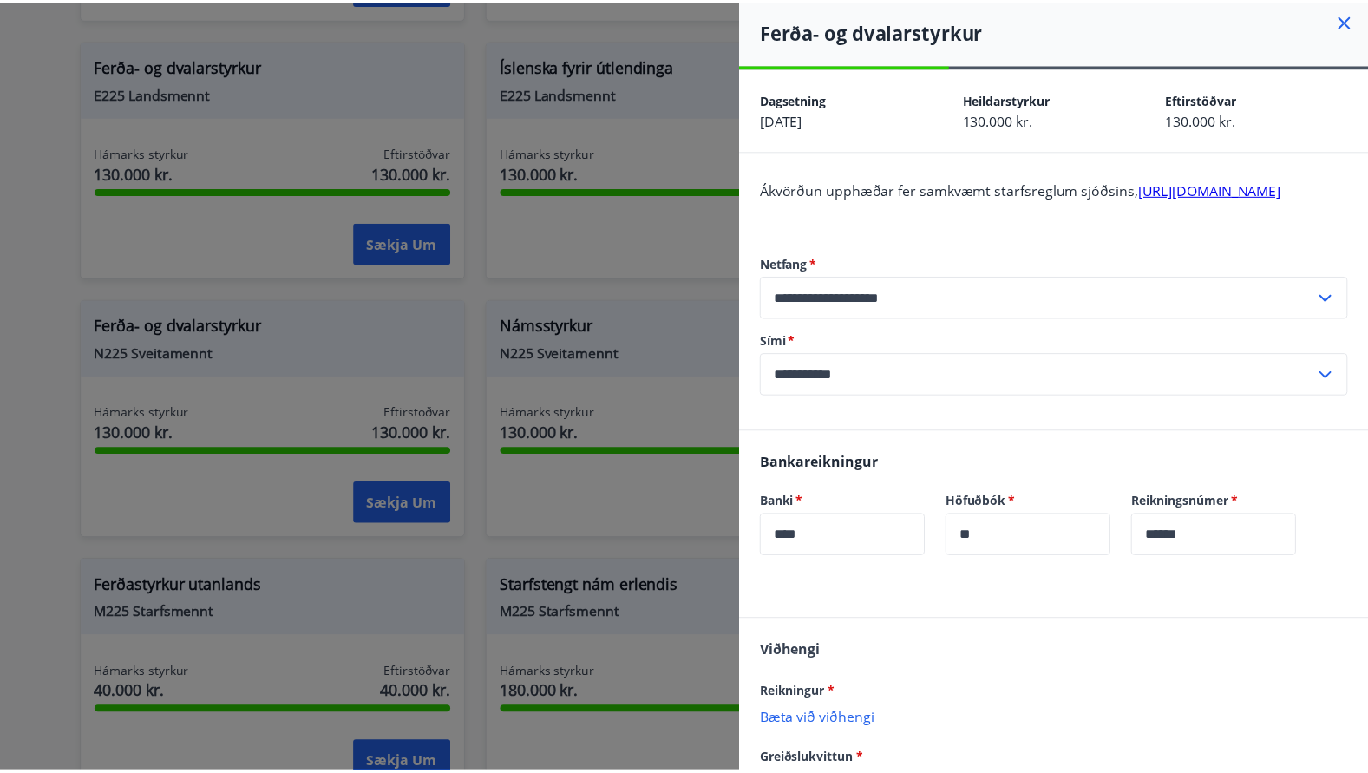
scroll to position [0, 0]
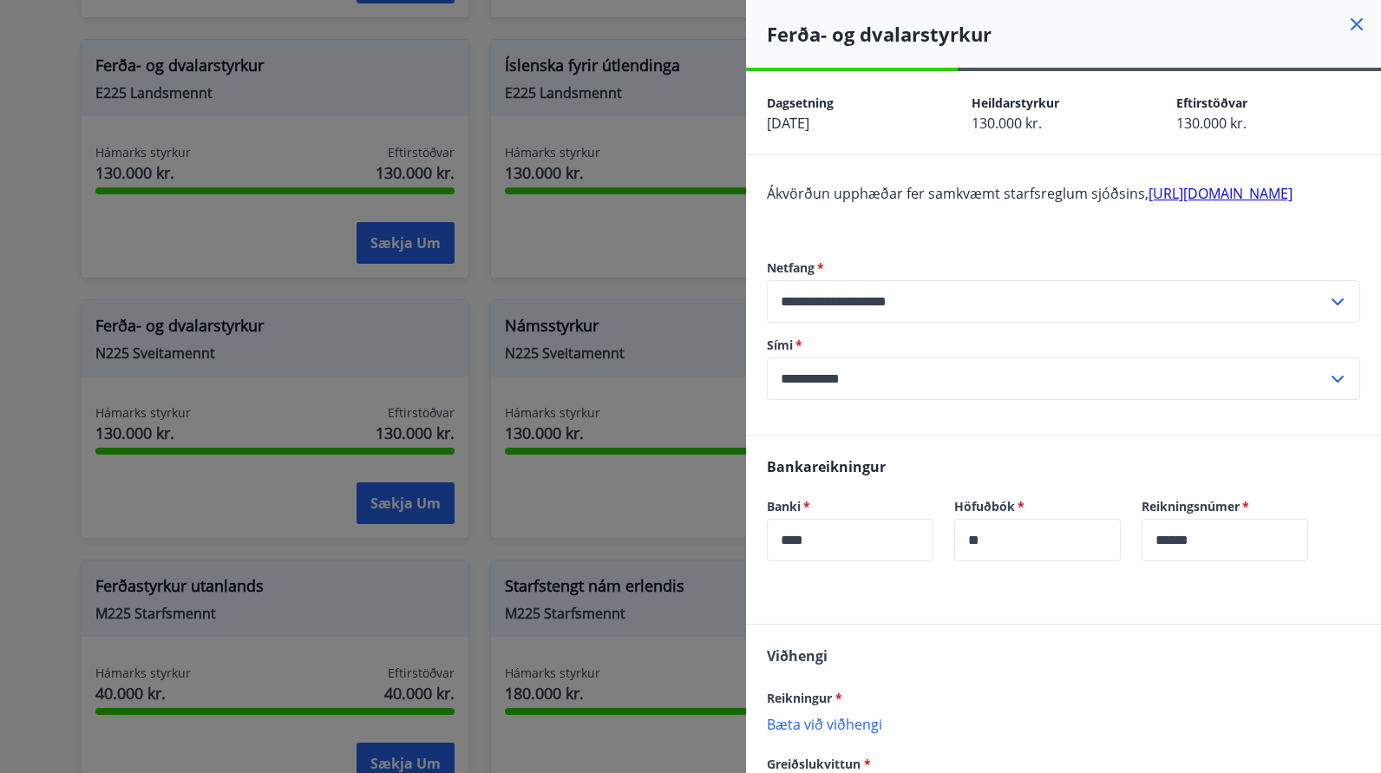
click at [1149, 203] on link "http://landsmennt.is/sveitamennt/styrkir-til-einstaklinga/" at bounding box center [1221, 193] width 144 height 19
click at [1347, 21] on icon at bounding box center [1357, 24] width 21 height 21
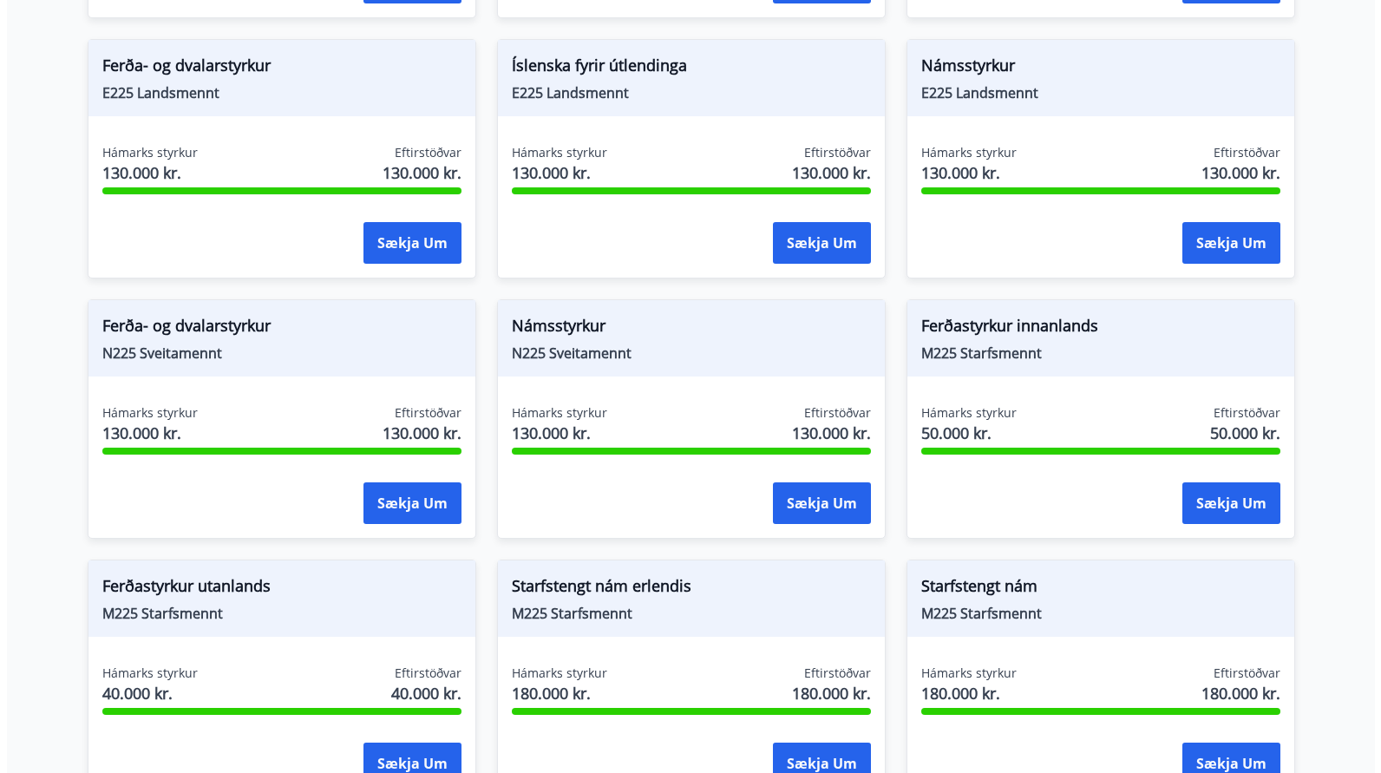
scroll to position [1904, 0]
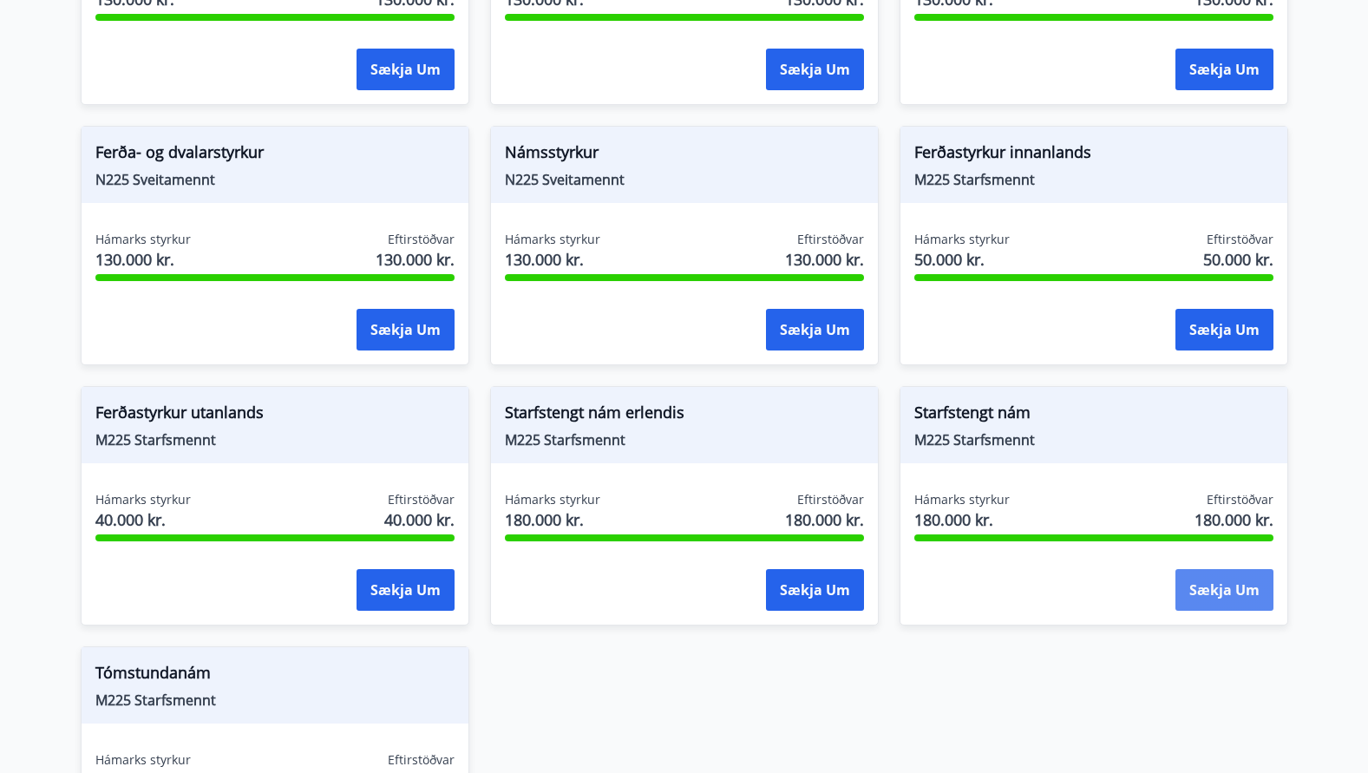
click at [1232, 569] on button "Sækja um" at bounding box center [1225, 590] width 98 height 42
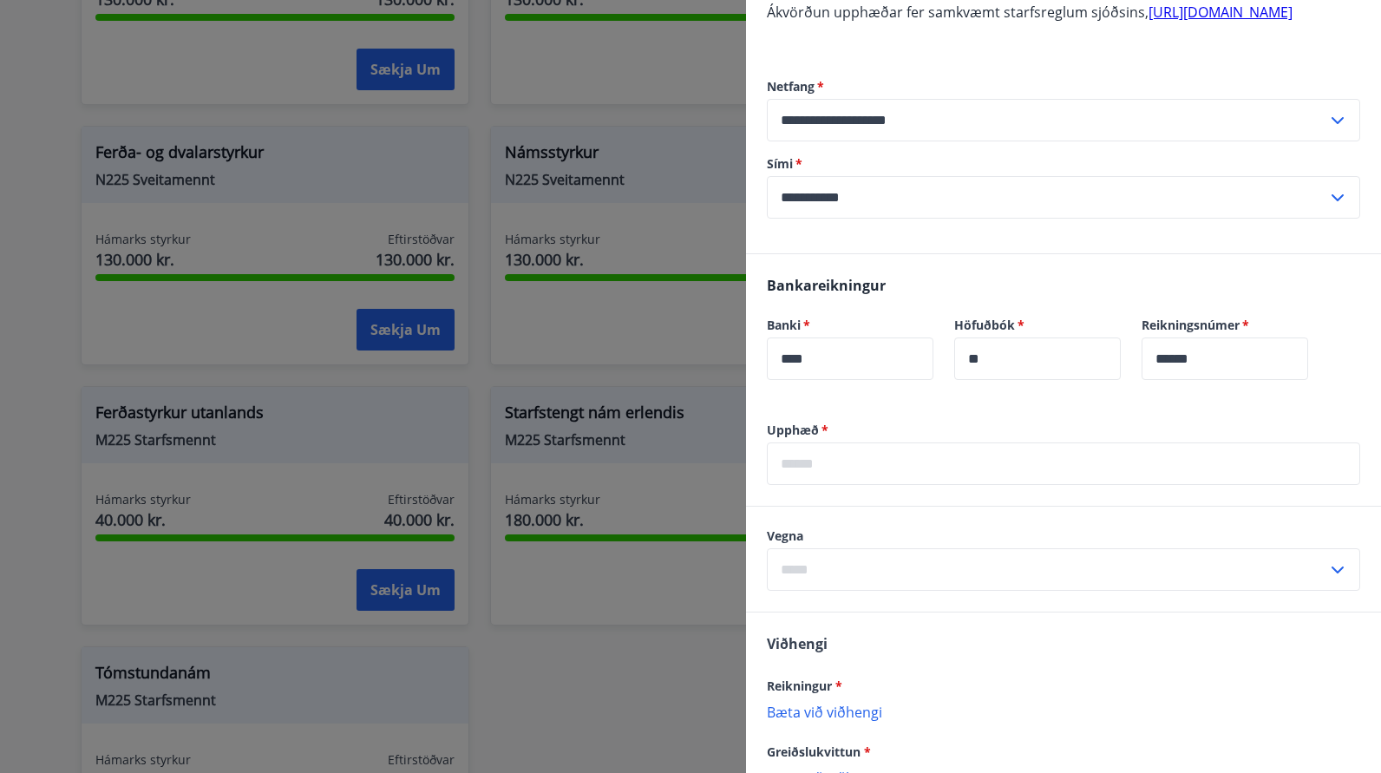
scroll to position [87, 0]
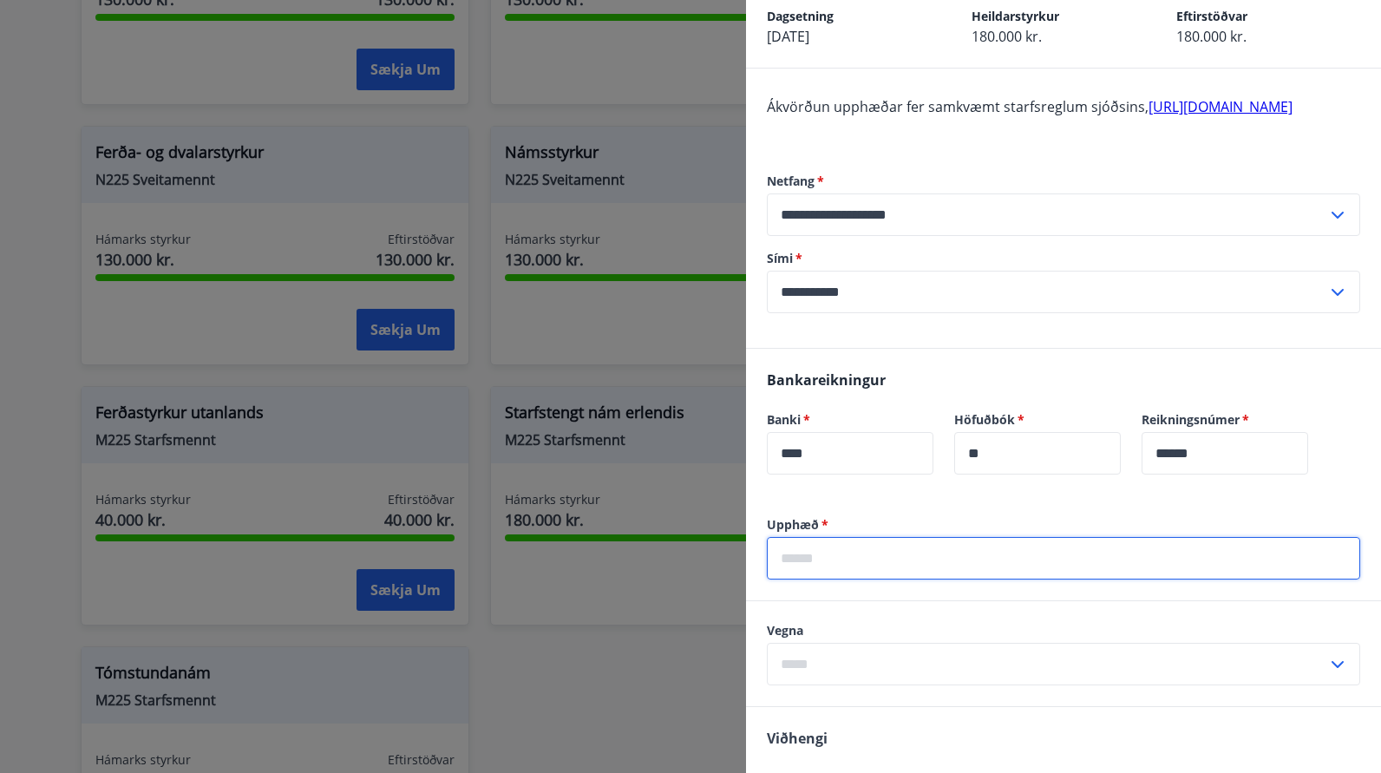
click at [1143, 578] on input "text" at bounding box center [1063, 558] width 593 height 43
type input "******"
click at [1301, 685] on input "text" at bounding box center [1047, 664] width 560 height 43
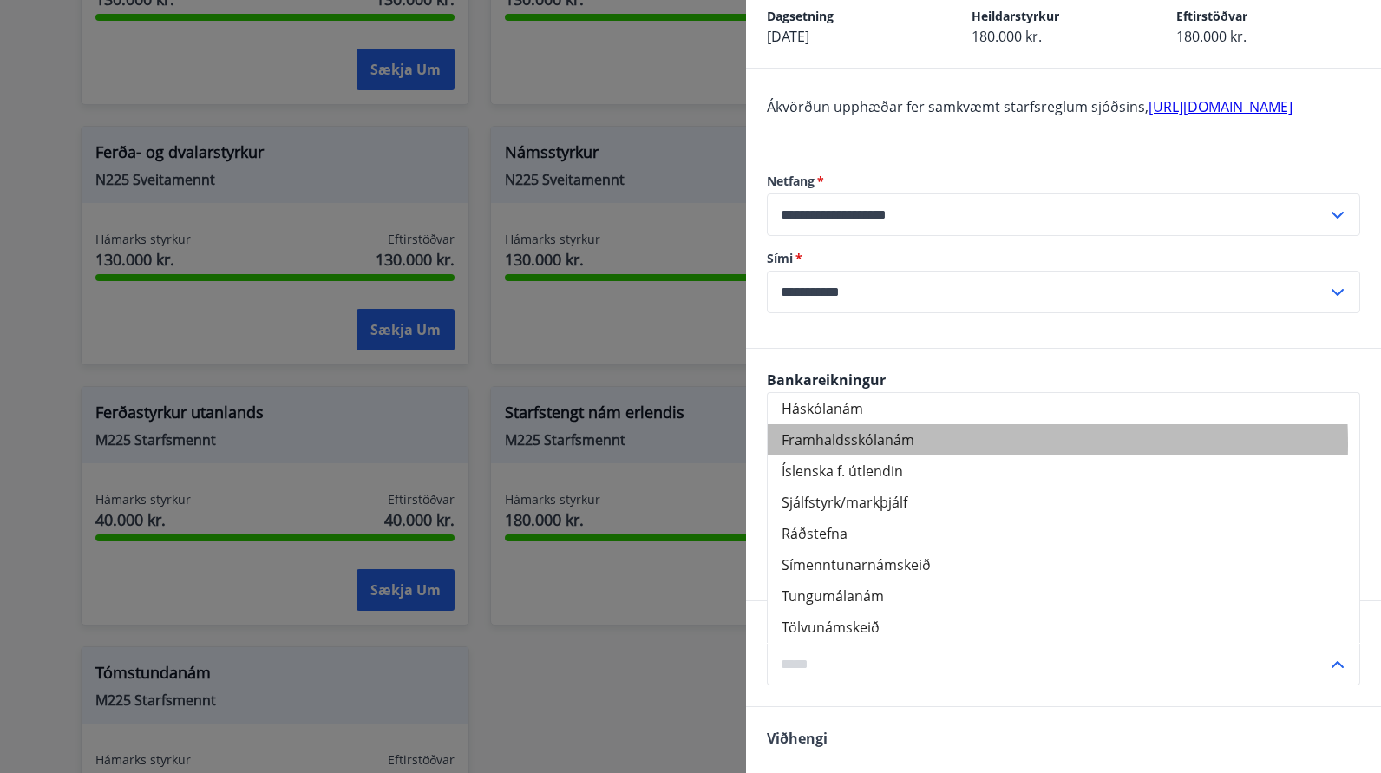
click at [897, 455] on li "Framhaldsskólanám" at bounding box center [1064, 439] width 592 height 31
type input "**********"
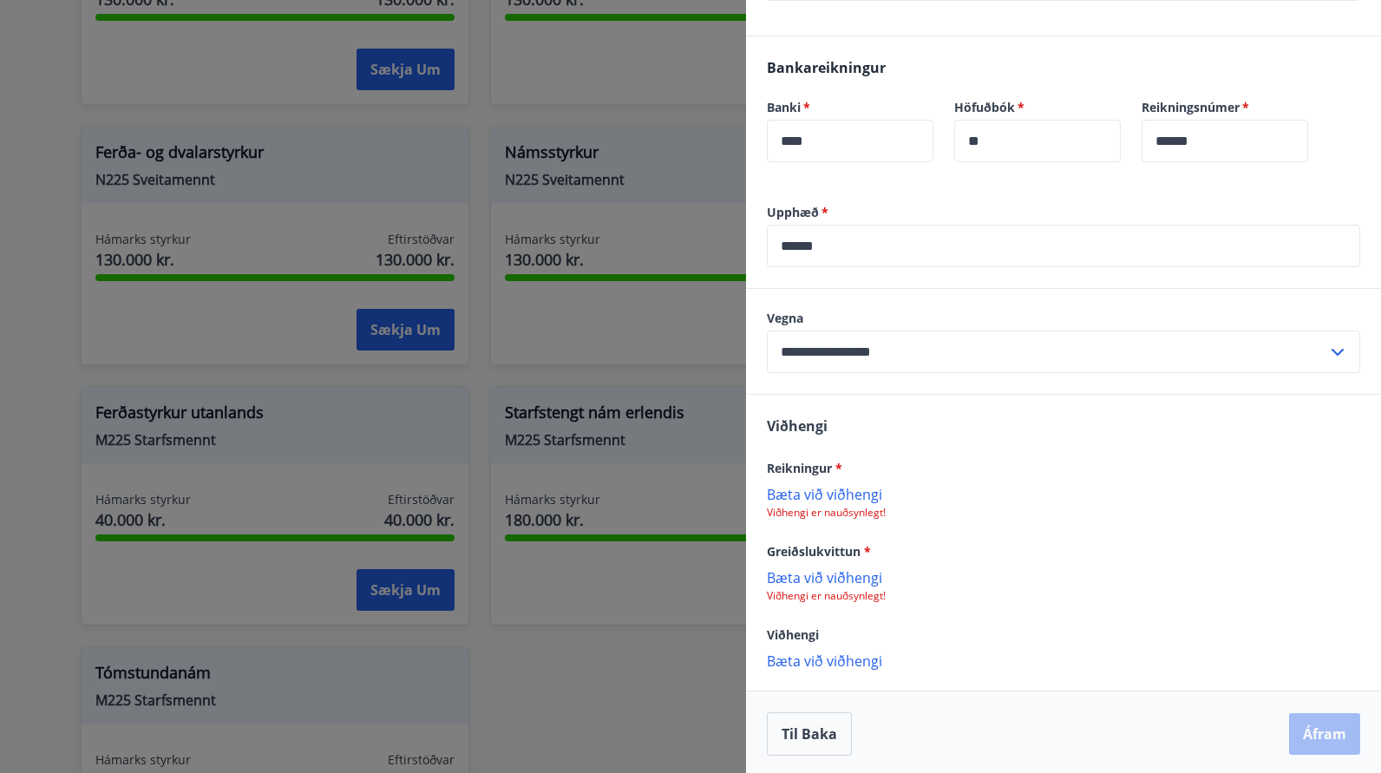
scroll to position [423, 0]
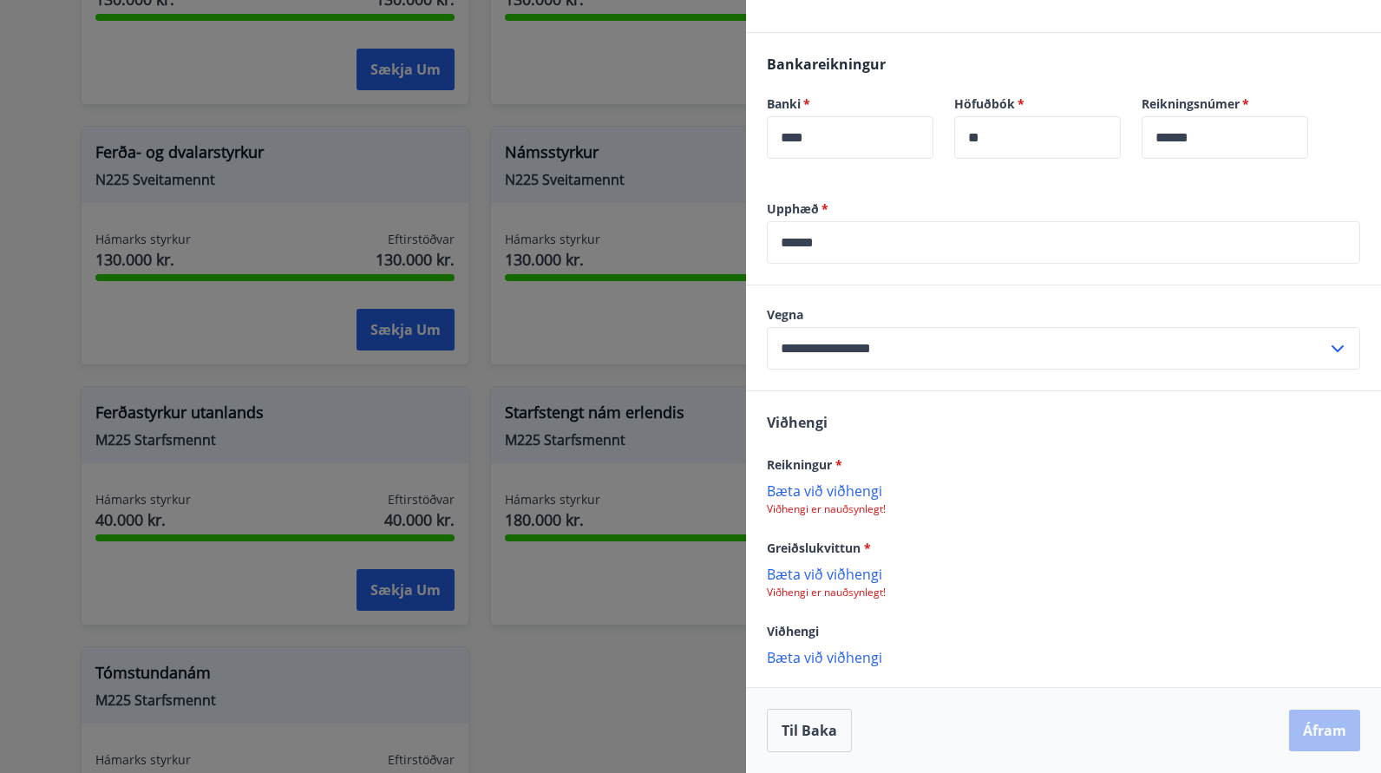
click at [859, 491] on p "Bæta við viðhengi" at bounding box center [1063, 490] width 593 height 17
click at [853, 573] on p "Bæta við viðhengi" at bounding box center [1063, 573] width 593 height 17
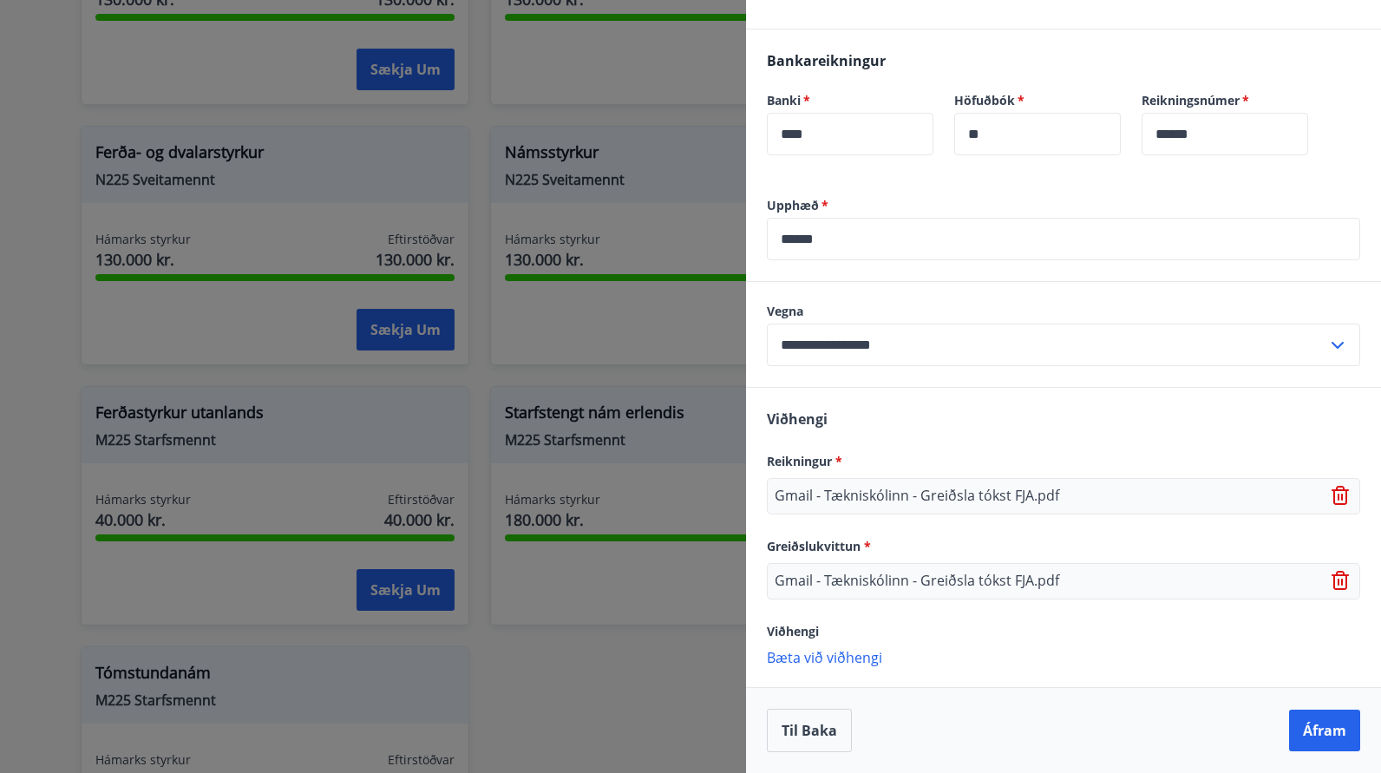
click at [865, 665] on p "Bæta við viðhengi" at bounding box center [1063, 656] width 593 height 17
click at [845, 653] on p "Bæta við viðhengi" at bounding box center [1063, 656] width 593 height 17
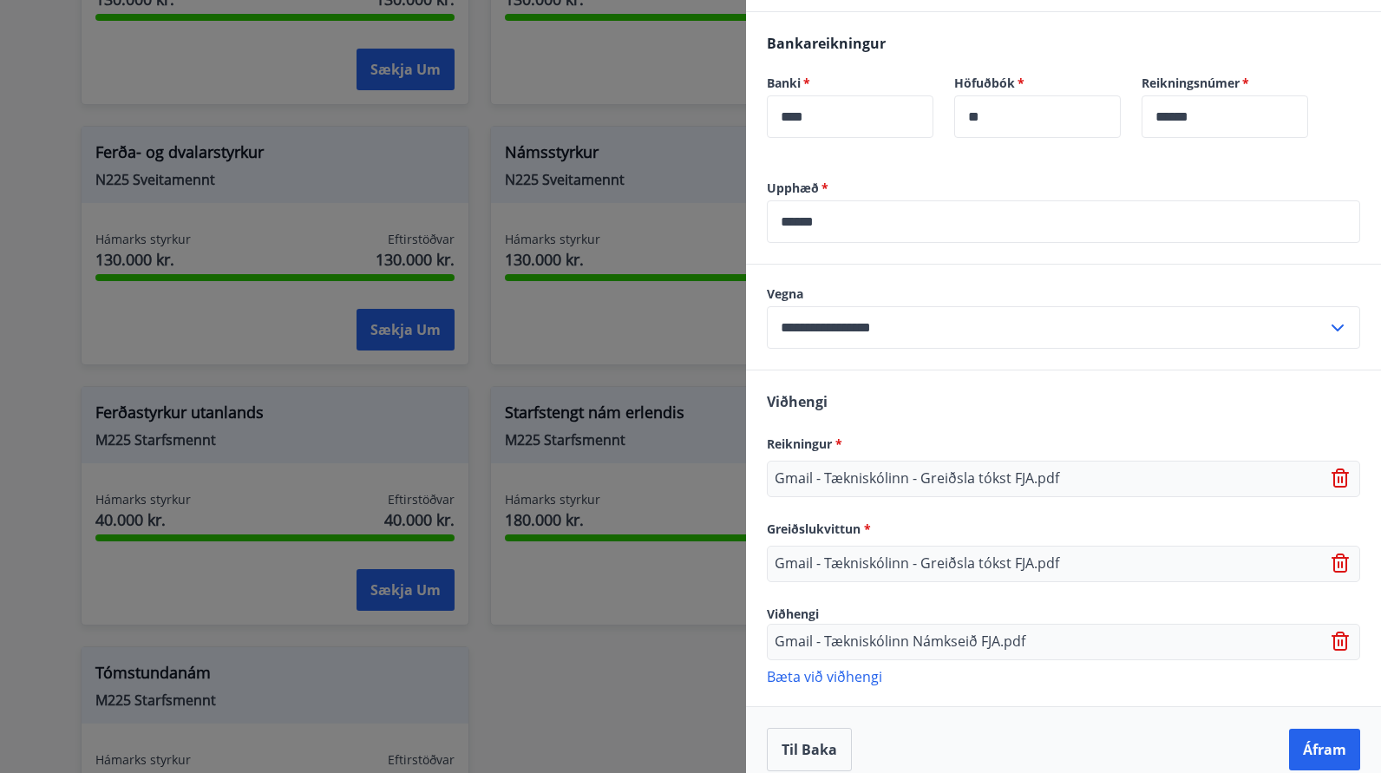
scroll to position [463, 0]
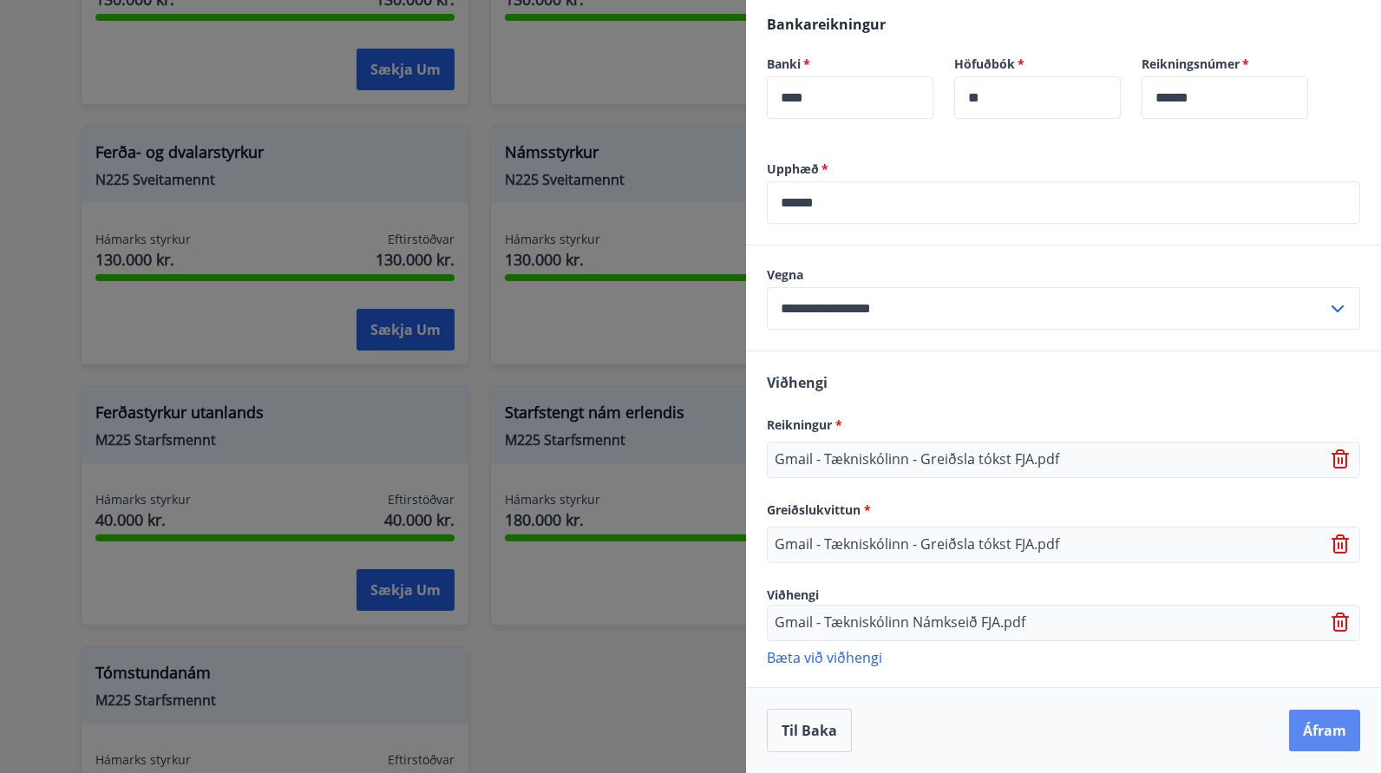
click at [1321, 740] on button "Áfram" at bounding box center [1324, 731] width 71 height 42
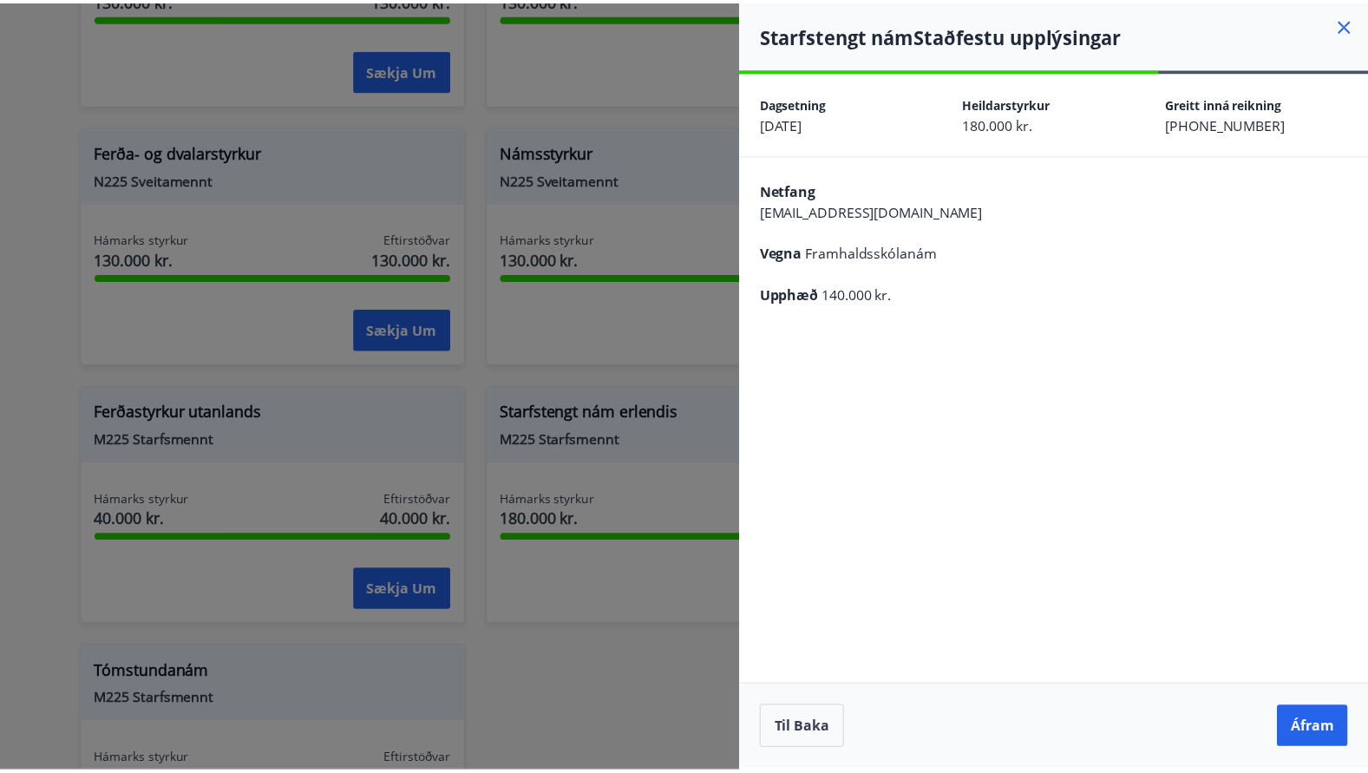
scroll to position [0, 0]
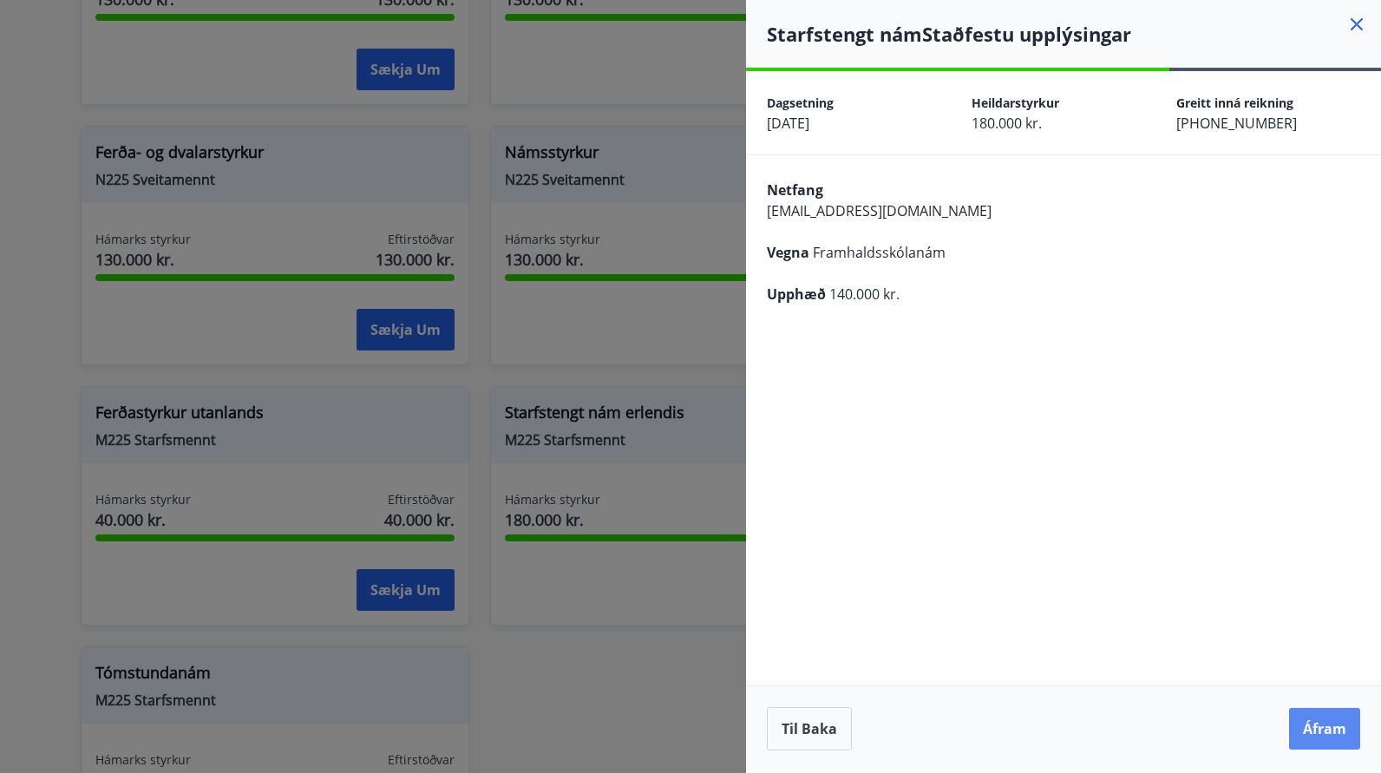
click at [1319, 731] on button "Áfram" at bounding box center [1324, 729] width 71 height 42
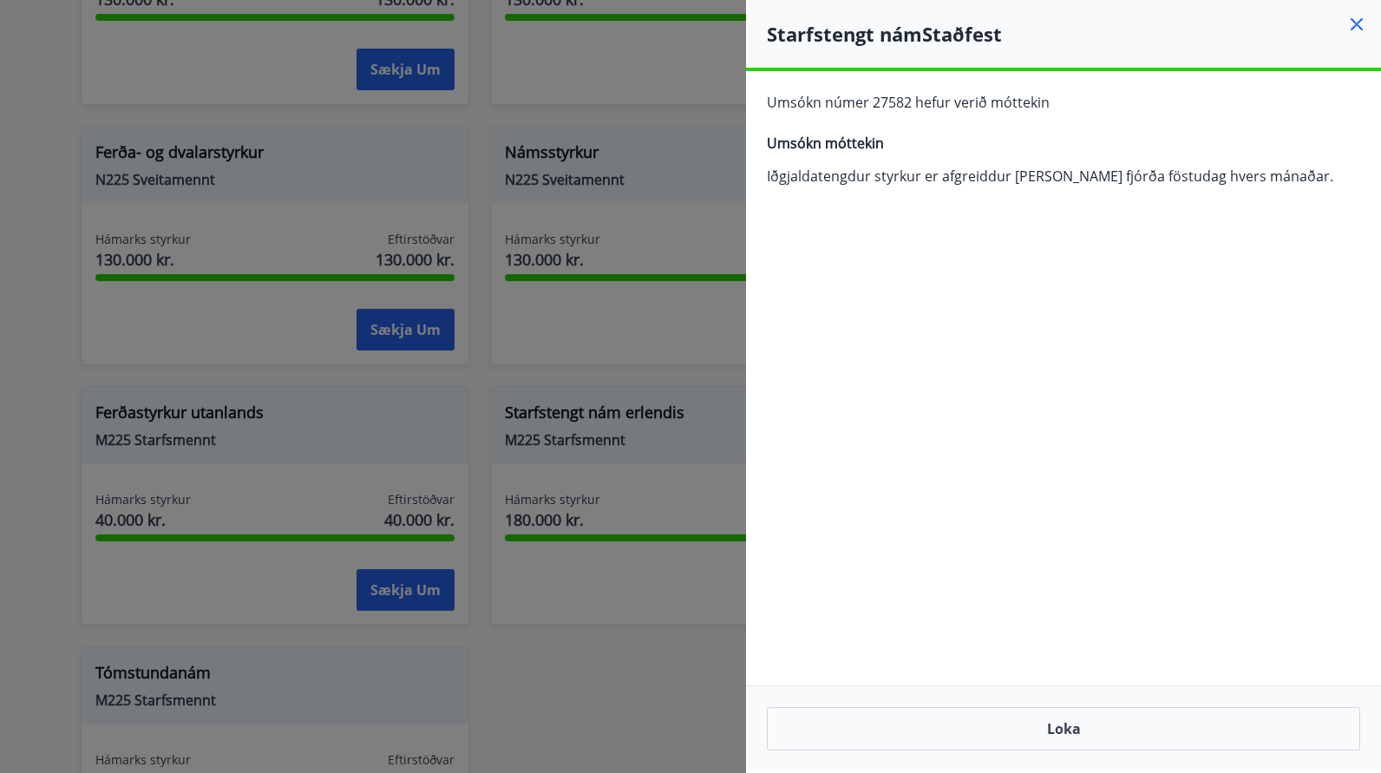
click at [1354, 23] on icon at bounding box center [1357, 24] width 21 height 21
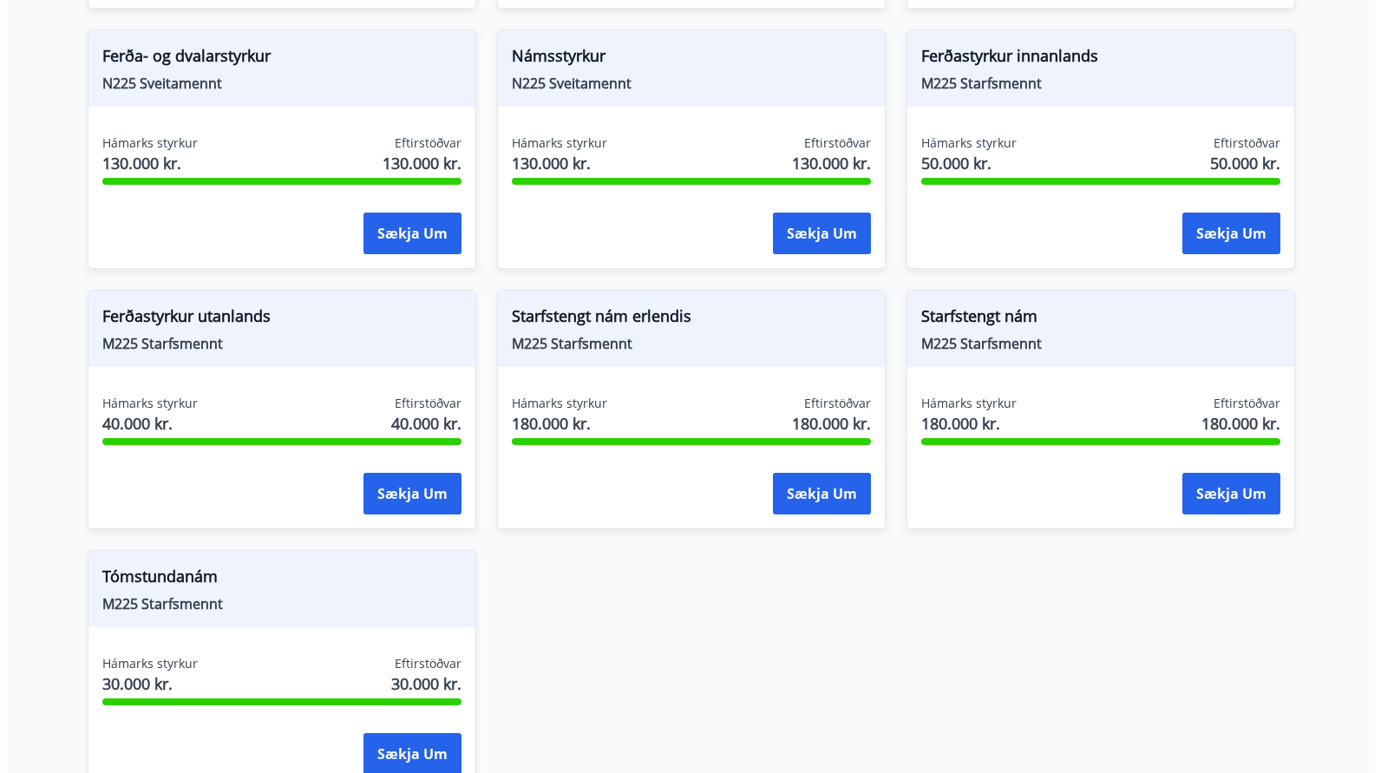
scroll to position [1904, 0]
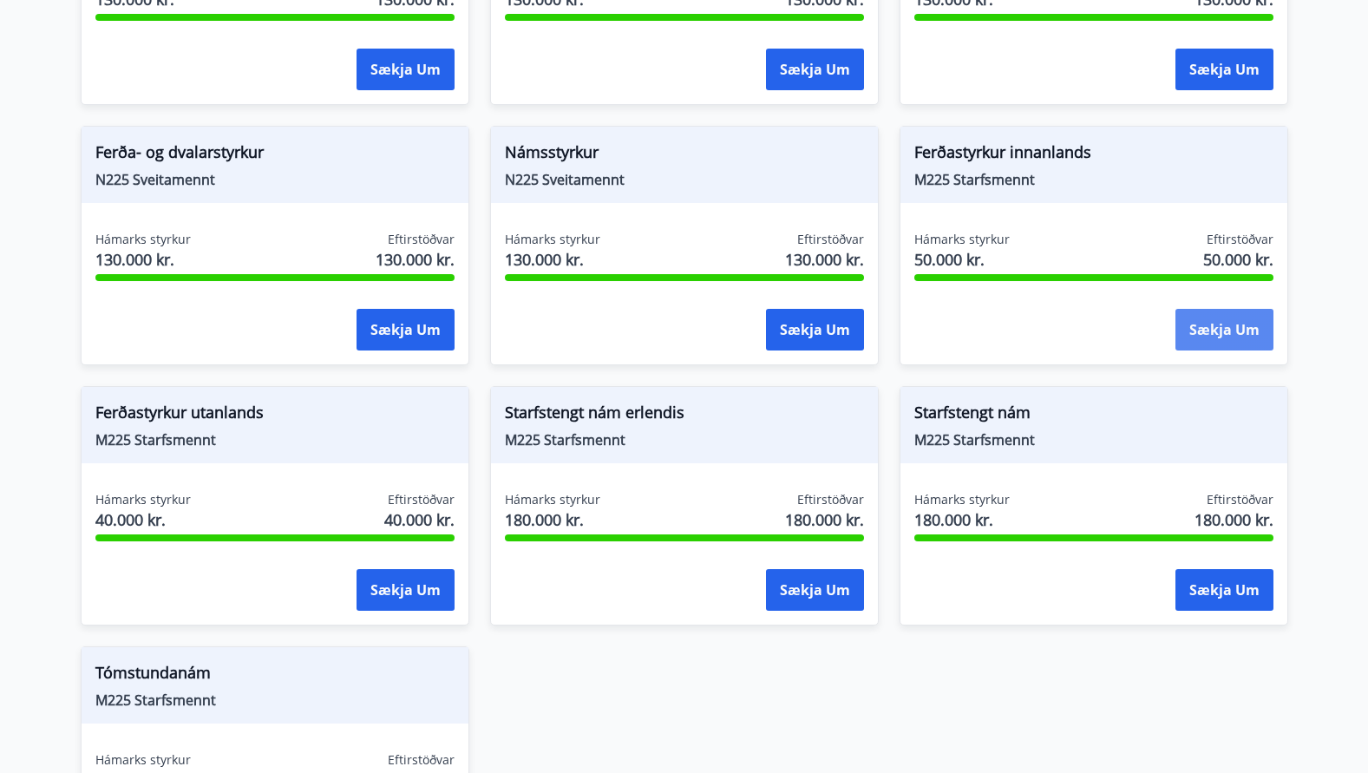
click at [1221, 320] on button "Sækja um" at bounding box center [1225, 330] width 98 height 42
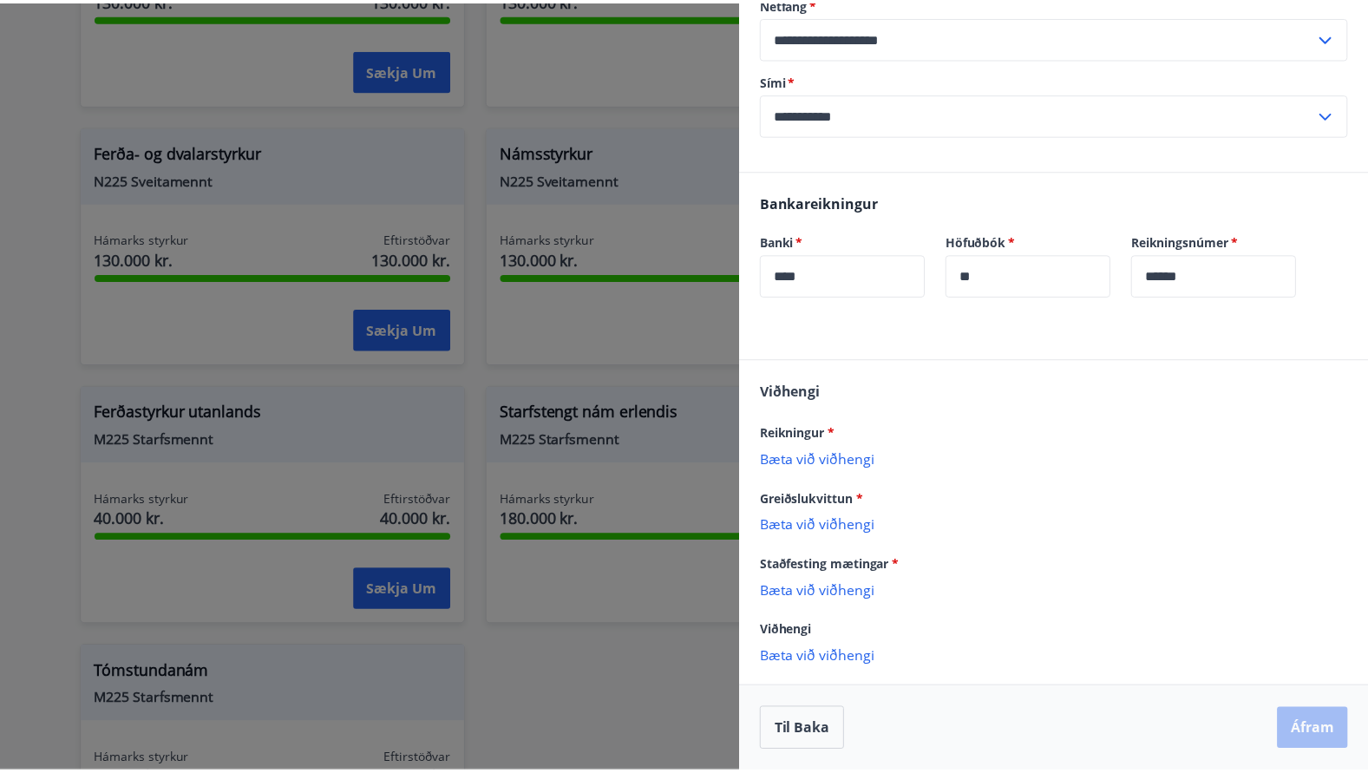
scroll to position [0, 0]
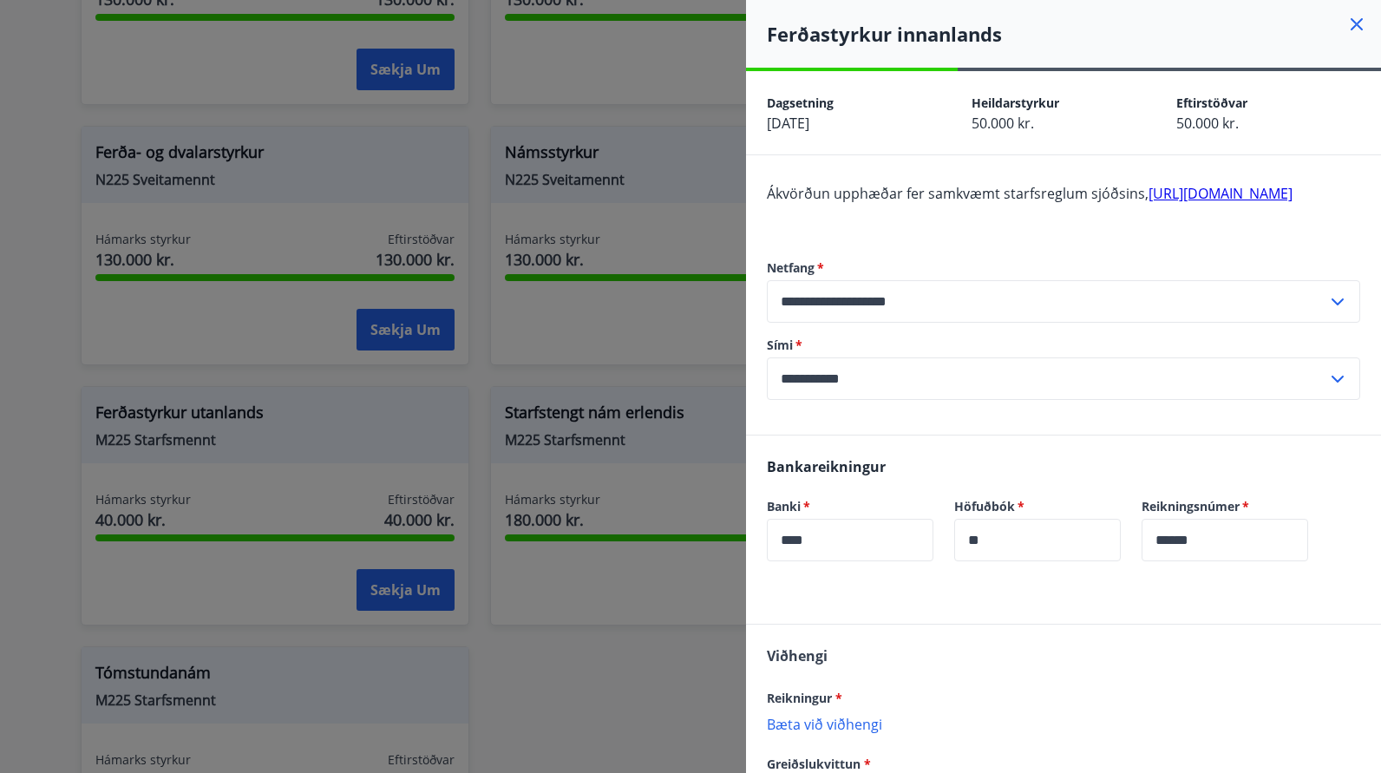
click at [1347, 23] on icon at bounding box center [1357, 24] width 21 height 21
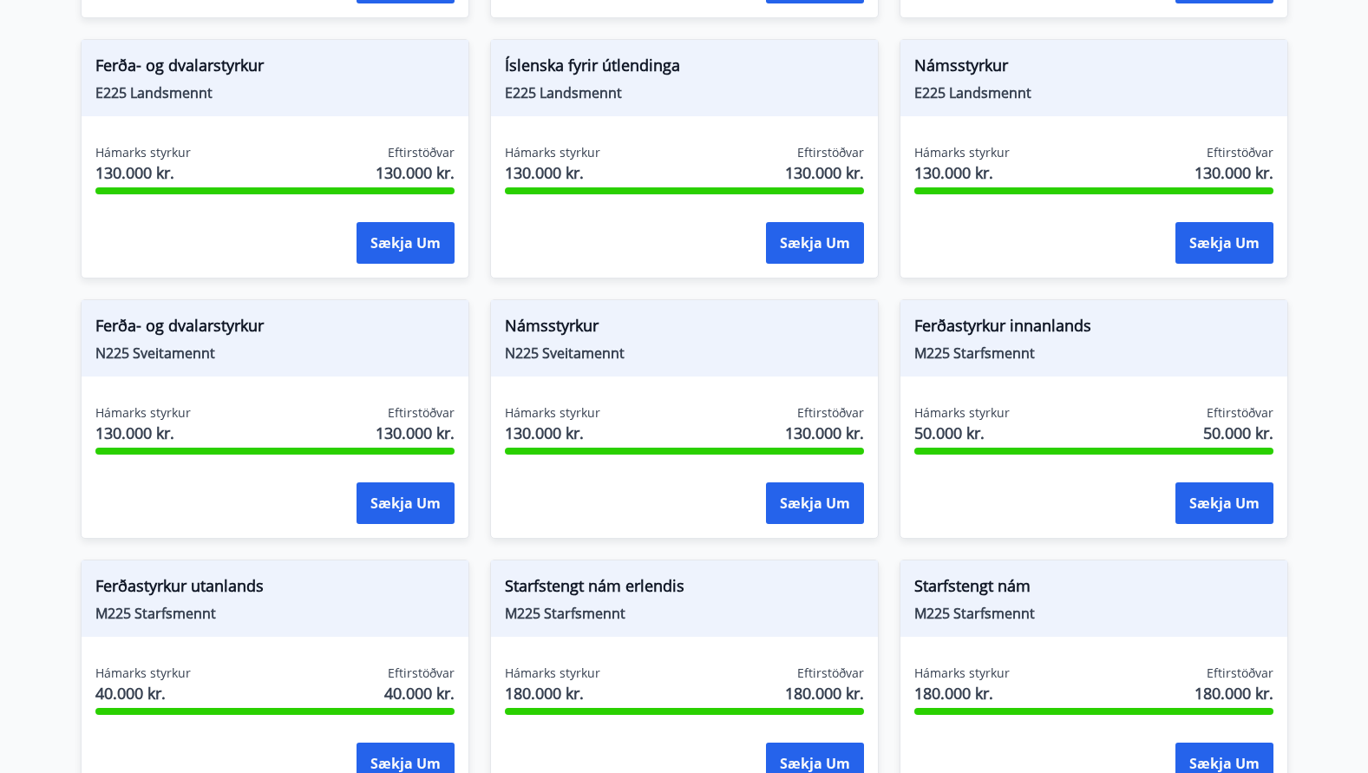
scroll to position [1557, 0]
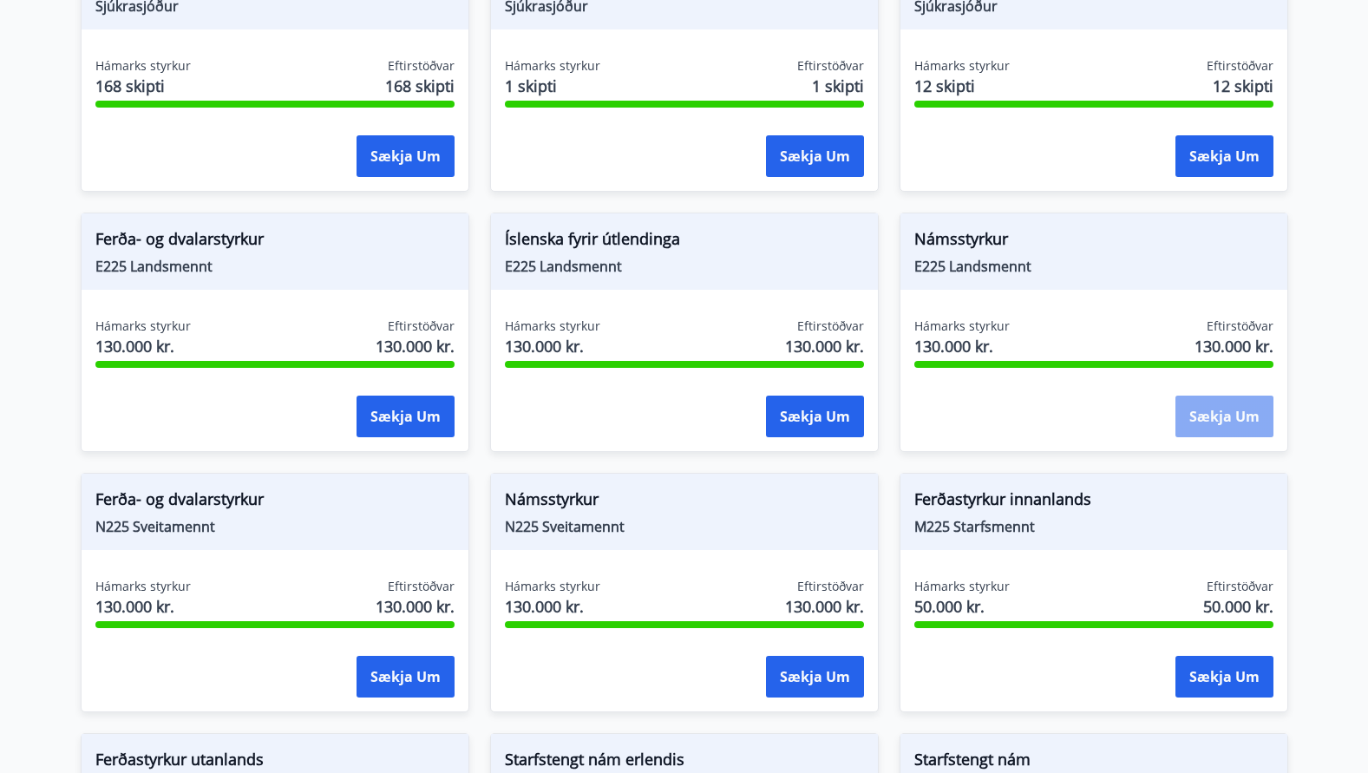
click at [1227, 396] on button "Sækja um" at bounding box center [1225, 417] width 98 height 42
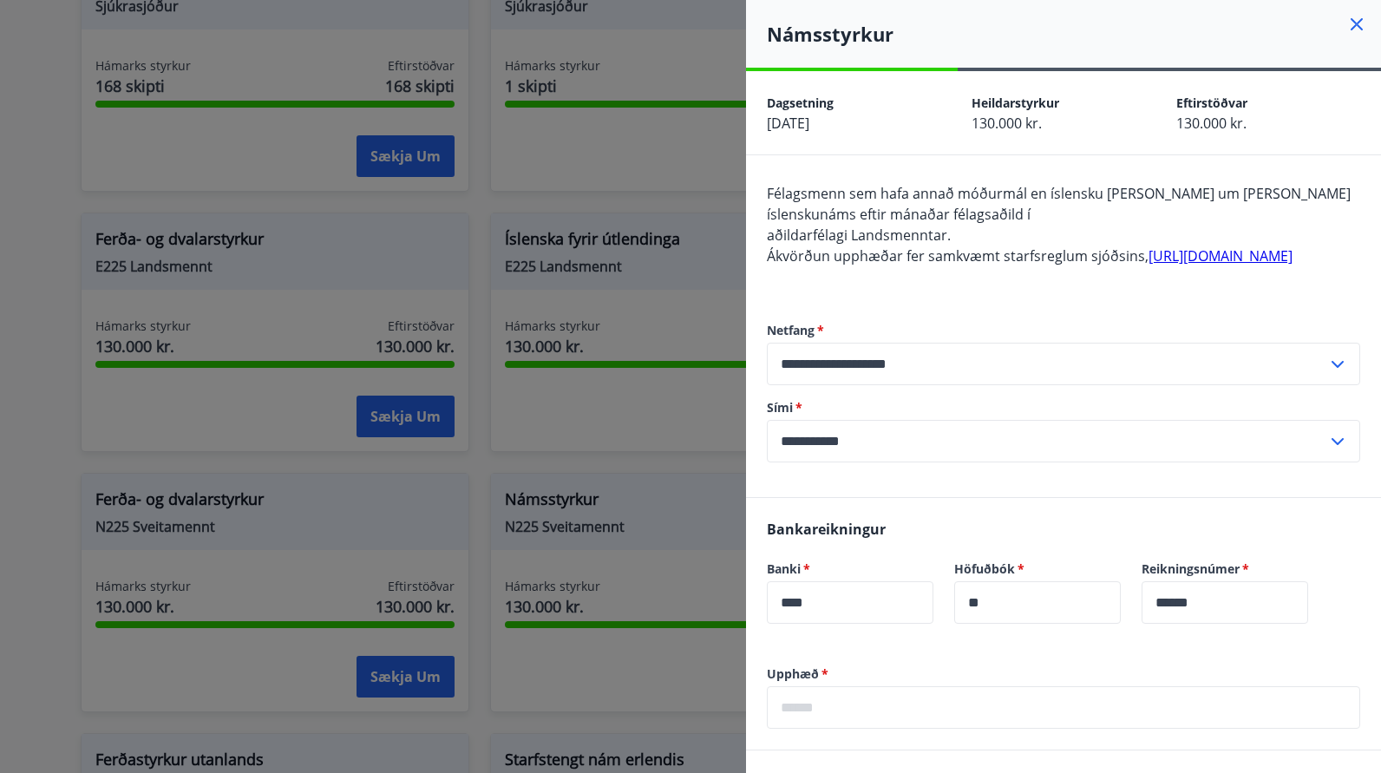
click at [1356, 25] on icon at bounding box center [1357, 24] width 3 height 3
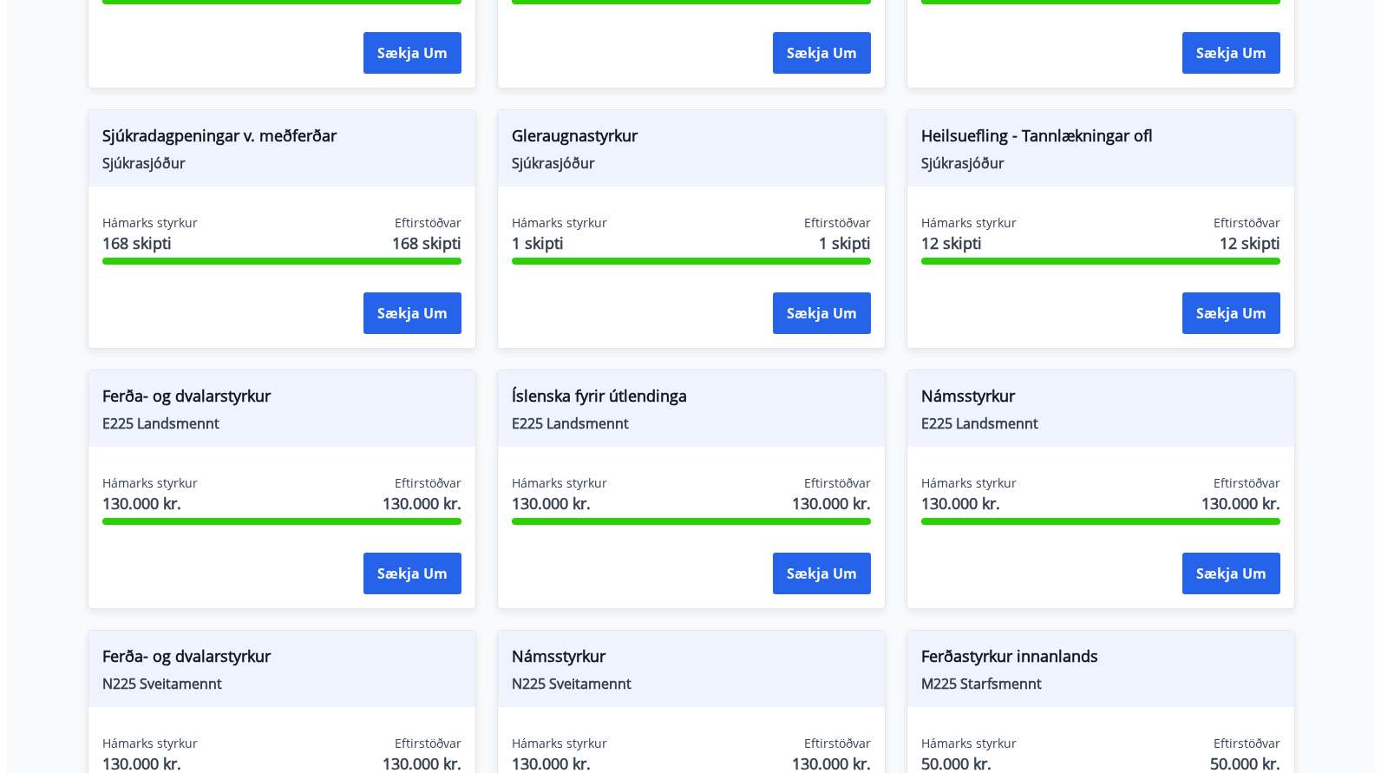
scroll to position [1384, 0]
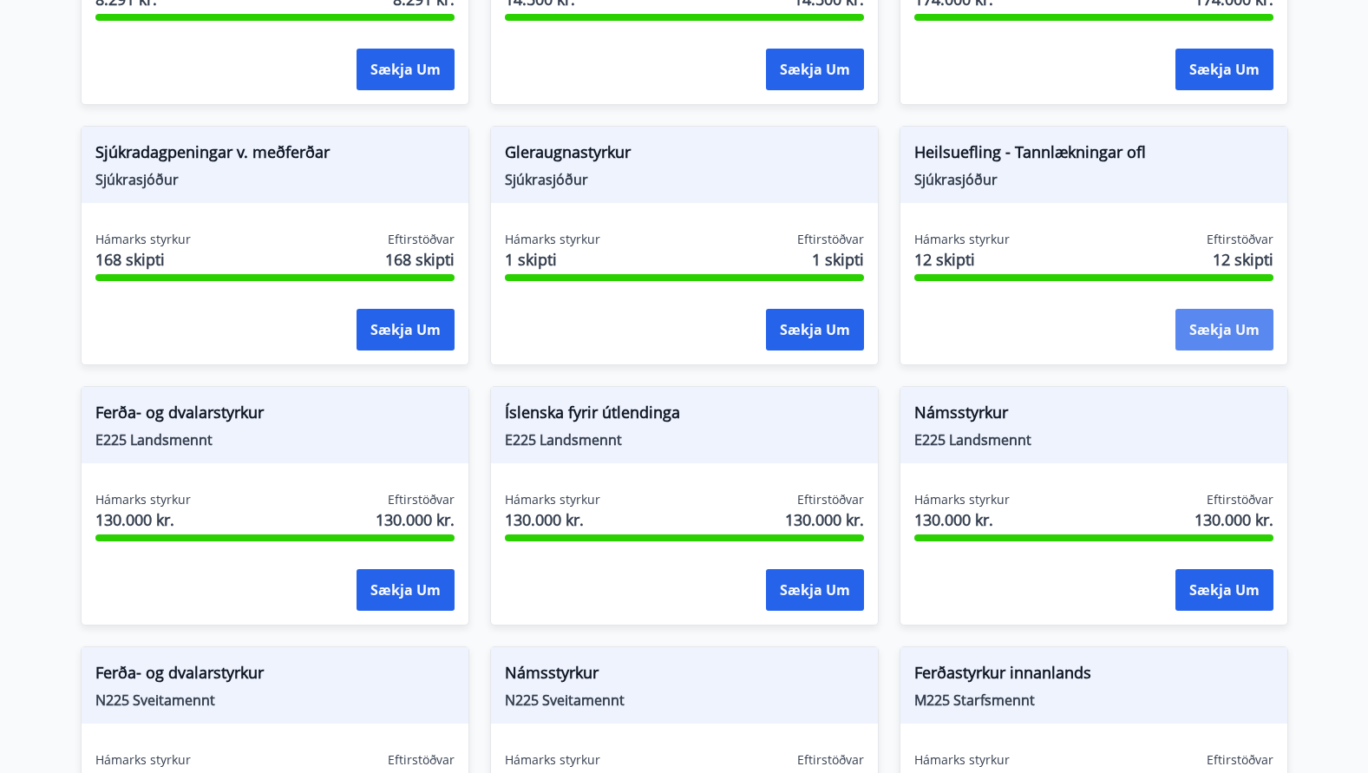
click at [1227, 312] on button "Sækja um" at bounding box center [1225, 330] width 98 height 42
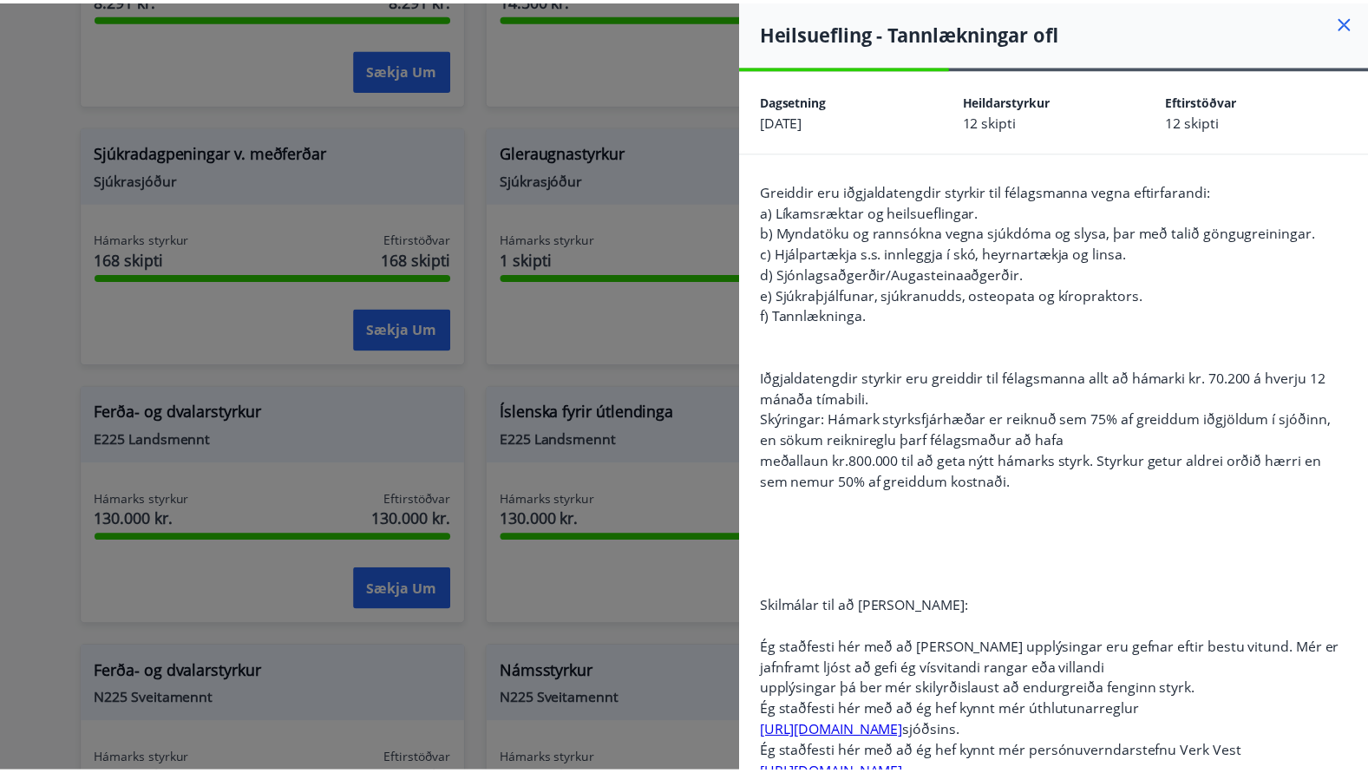
scroll to position [0, 0]
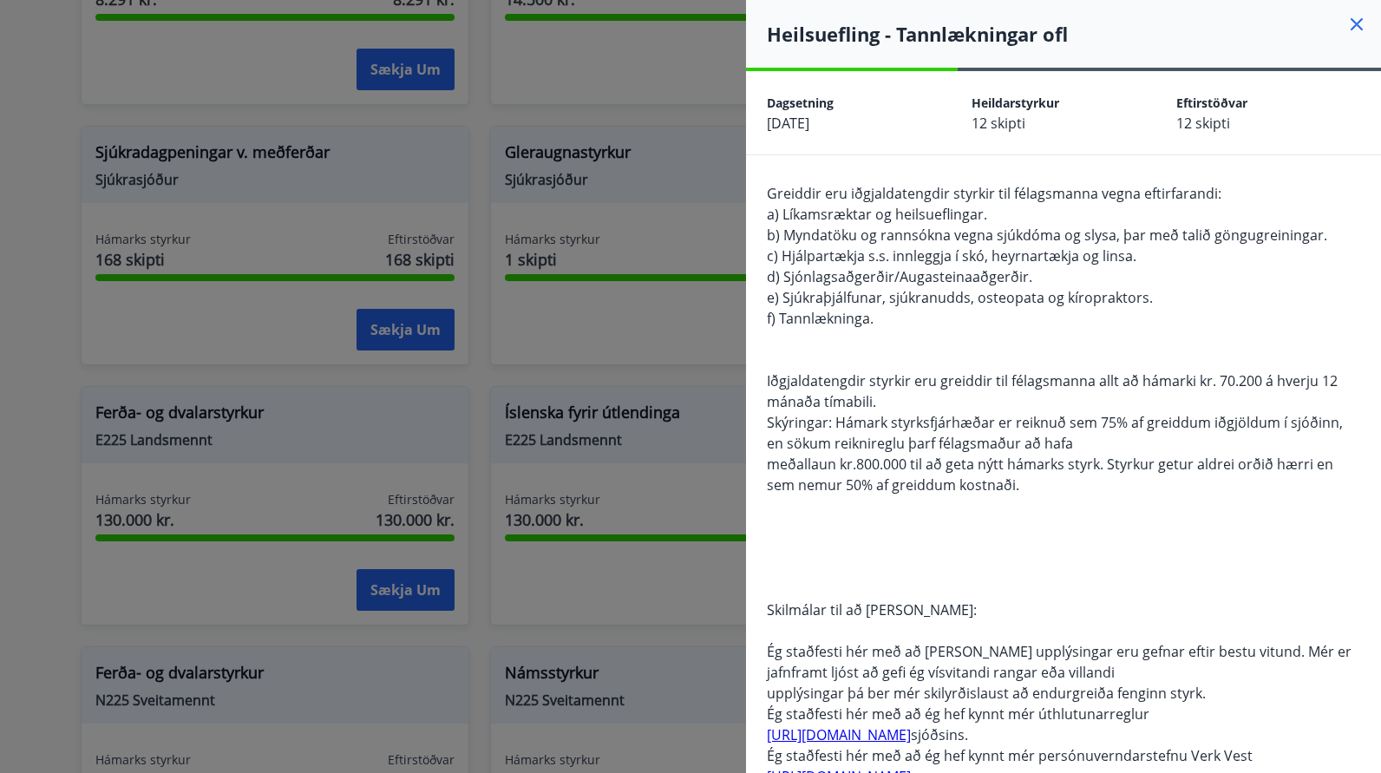
click at [1348, 21] on icon at bounding box center [1357, 24] width 21 height 21
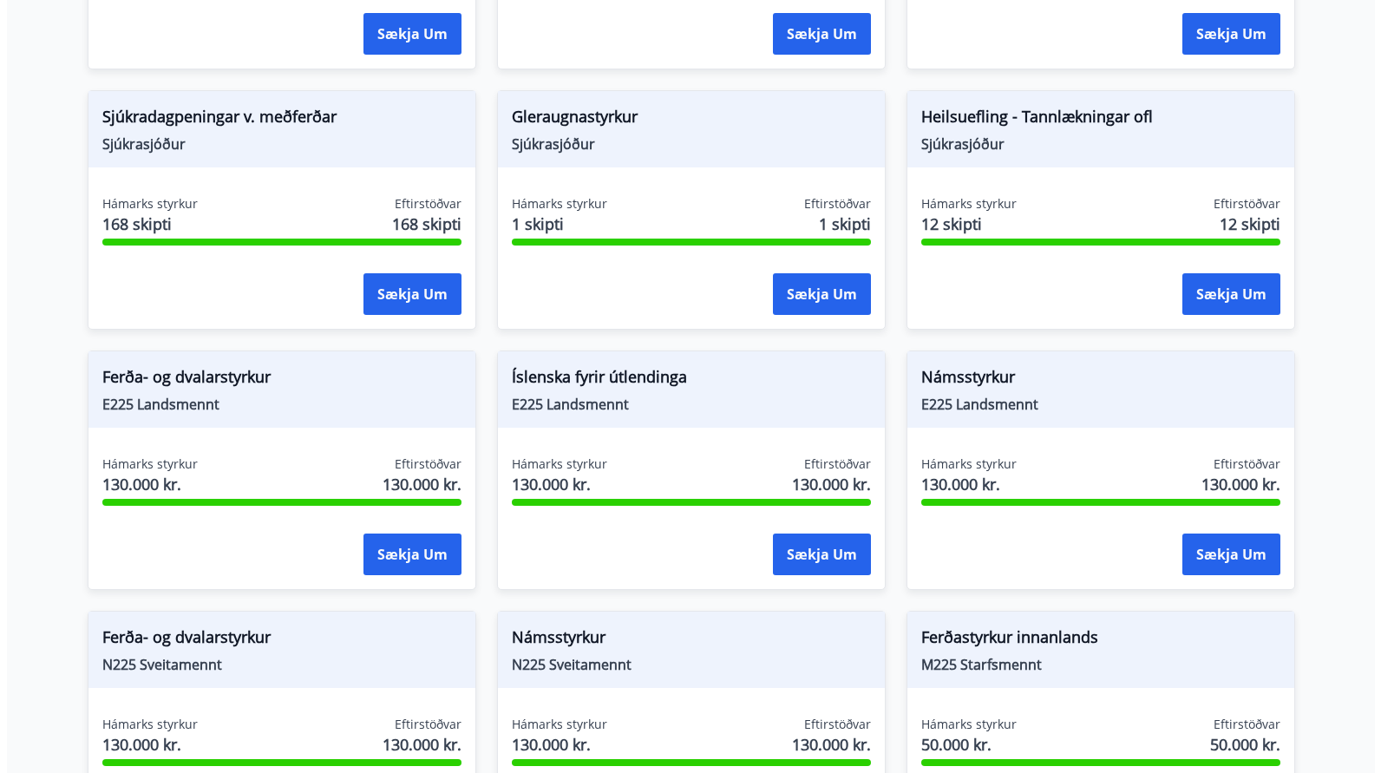
scroll to position [1297, 0]
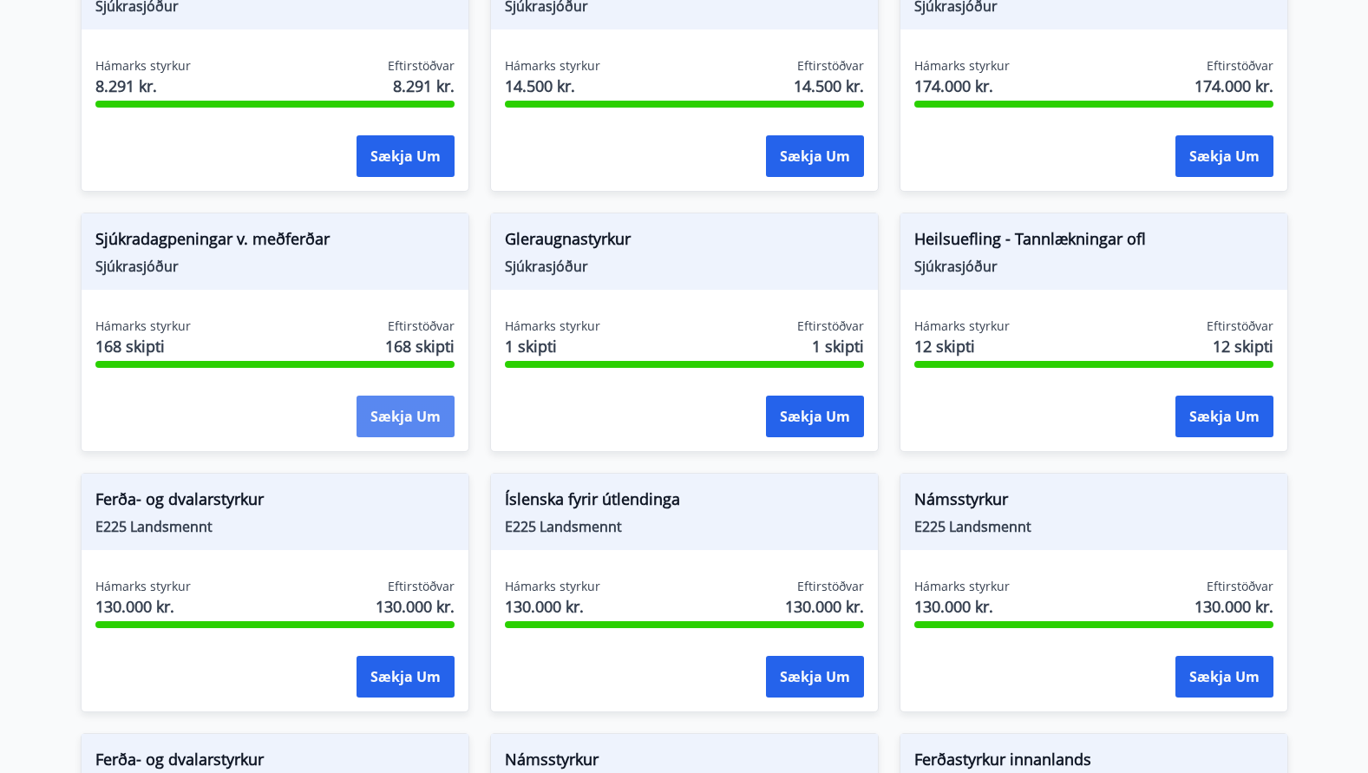
click at [424, 396] on button "Sækja um" at bounding box center [406, 417] width 98 height 42
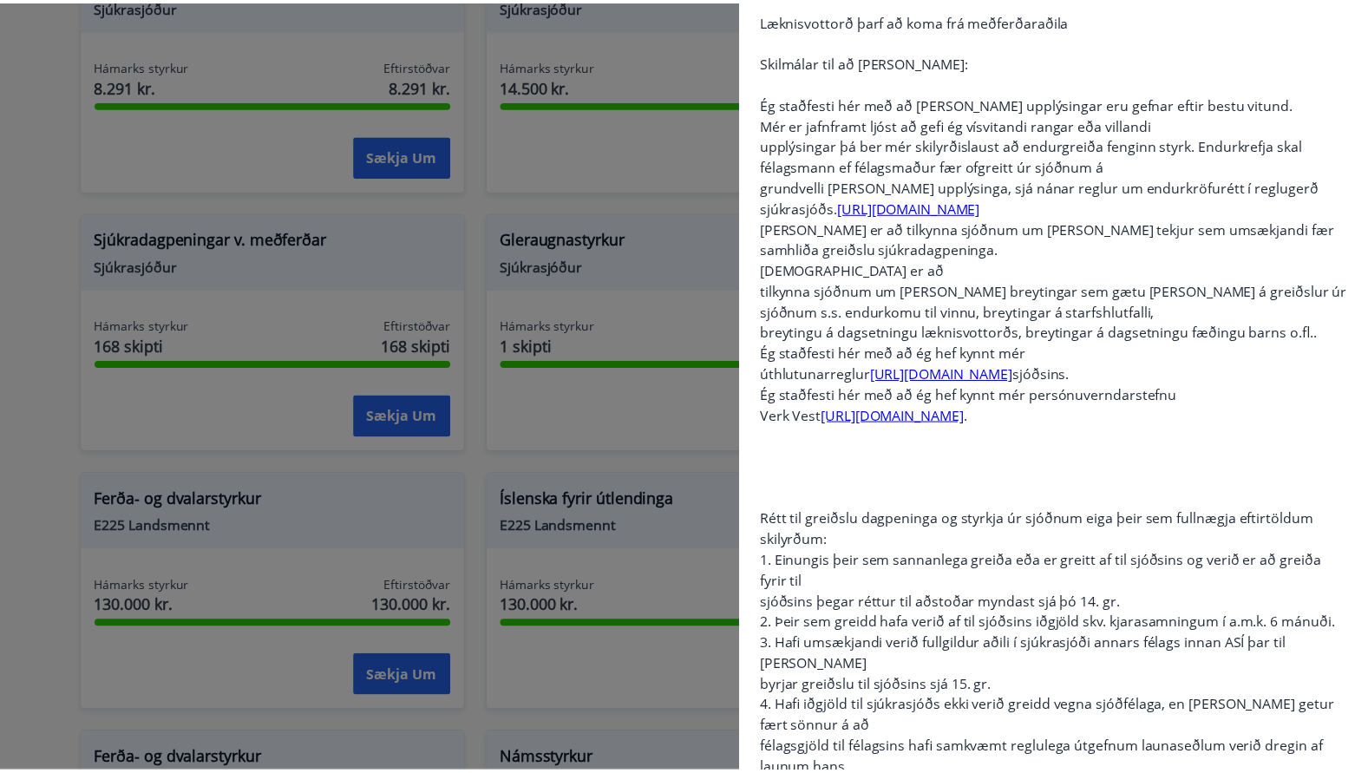
scroll to position [0, 0]
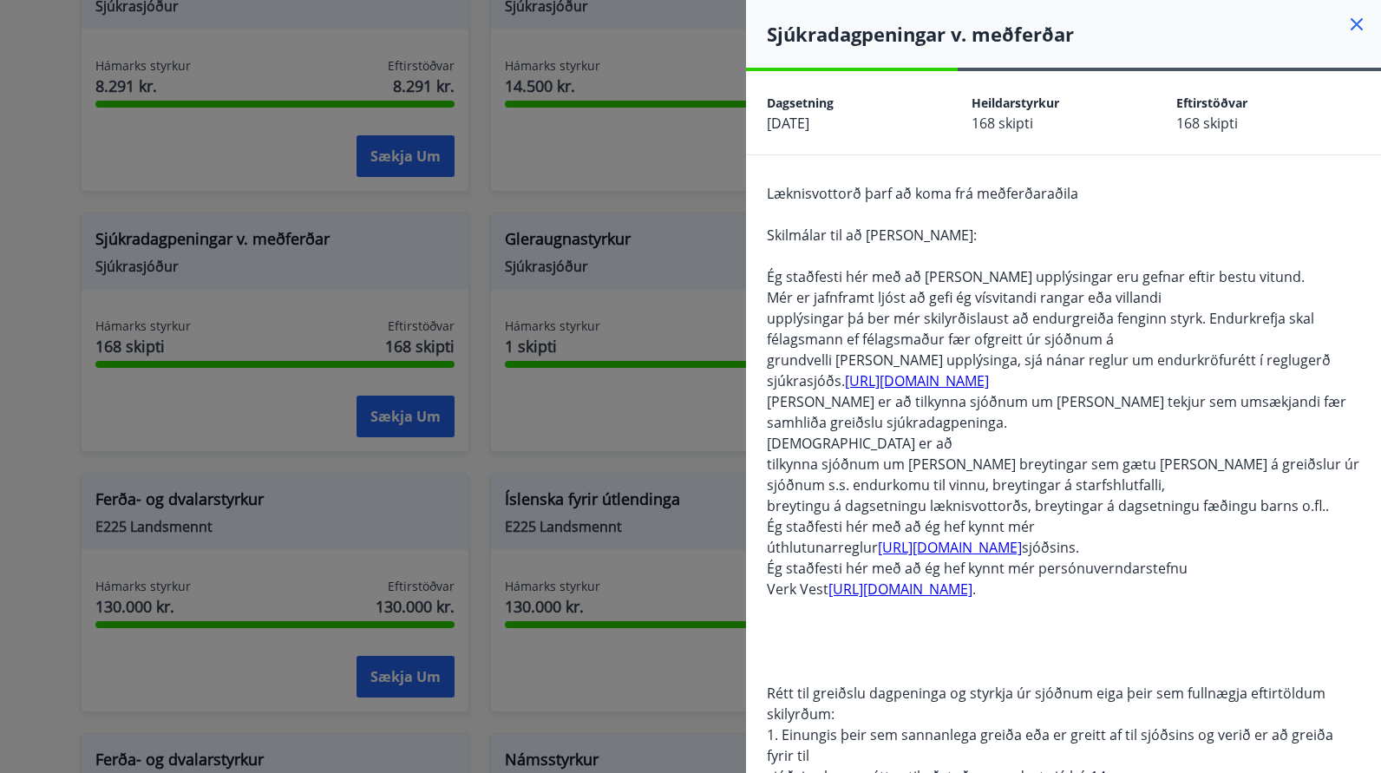
click at [1347, 26] on icon at bounding box center [1357, 24] width 21 height 21
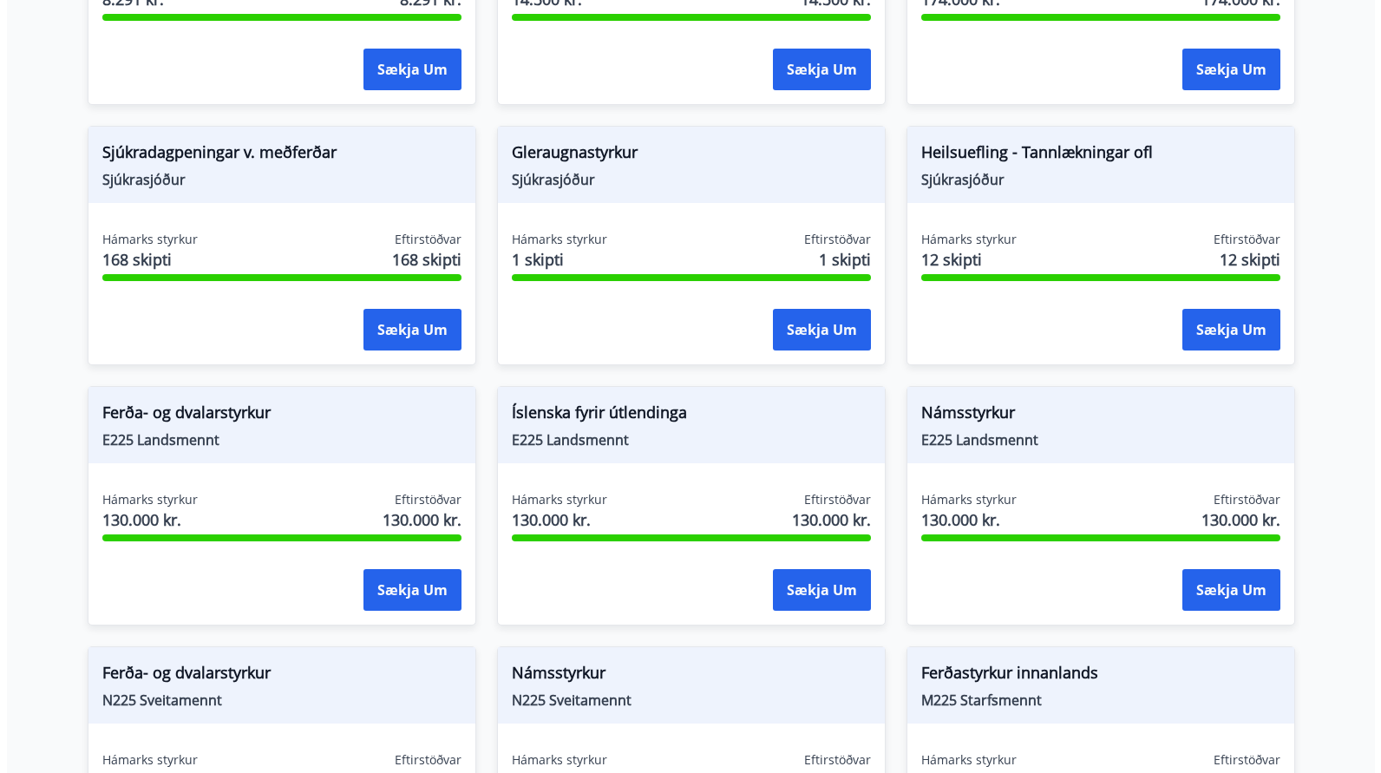
scroll to position [1557, 0]
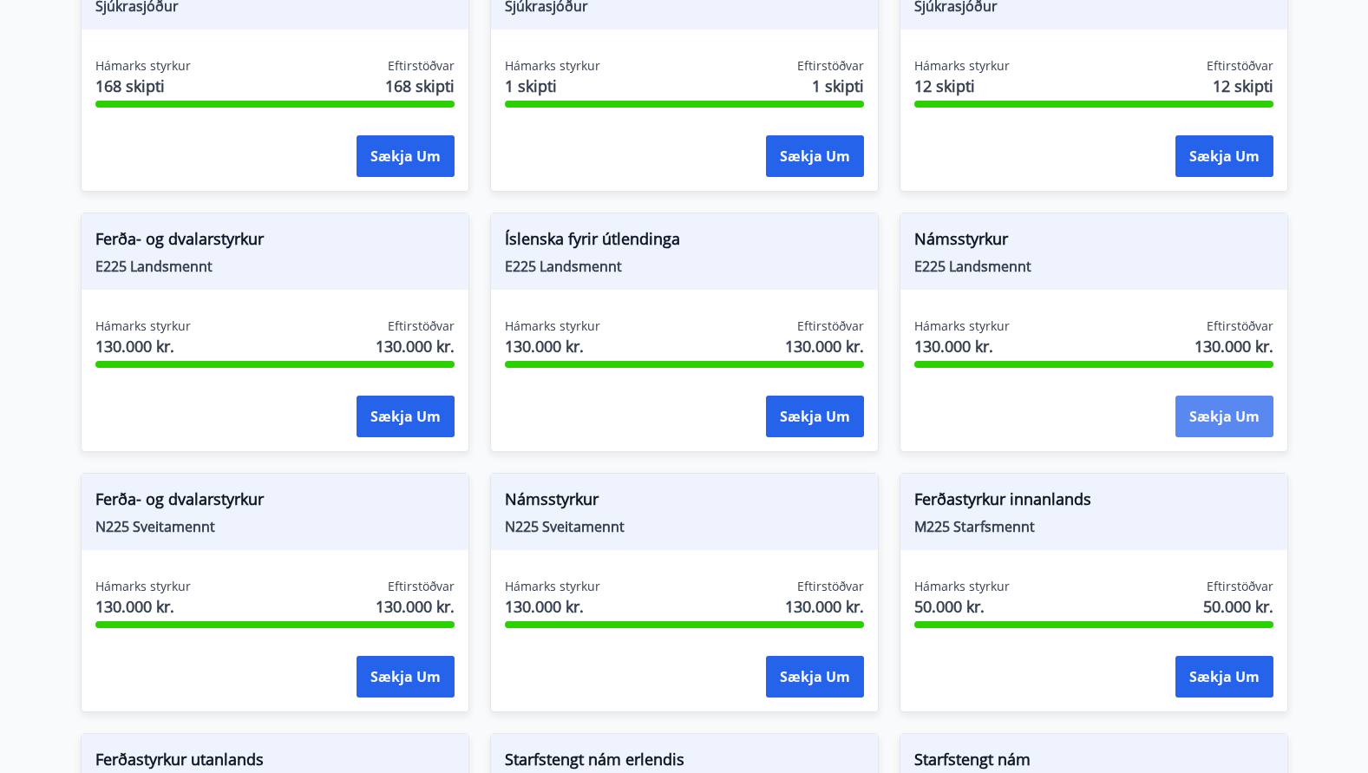
click at [1242, 399] on button "Sækja um" at bounding box center [1225, 417] width 98 height 42
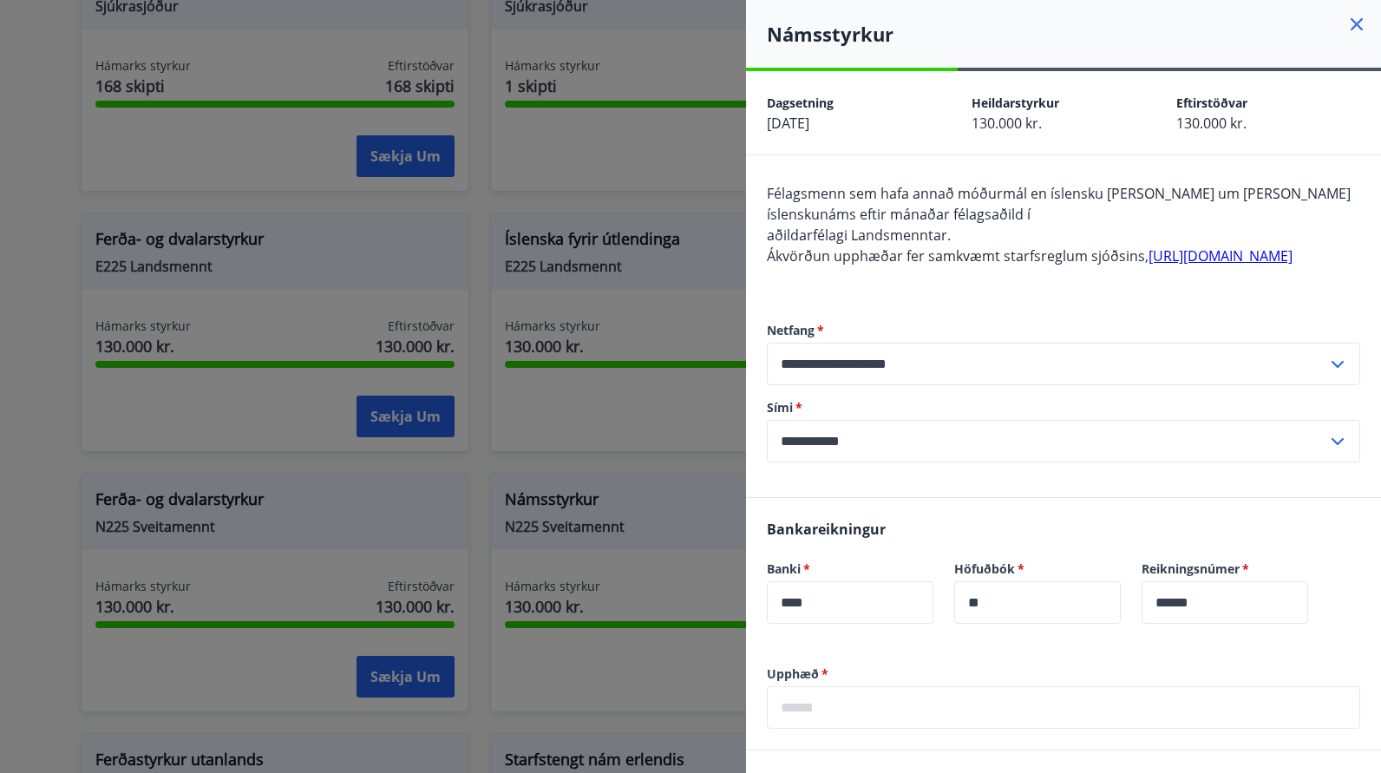
scroll to position [347, 0]
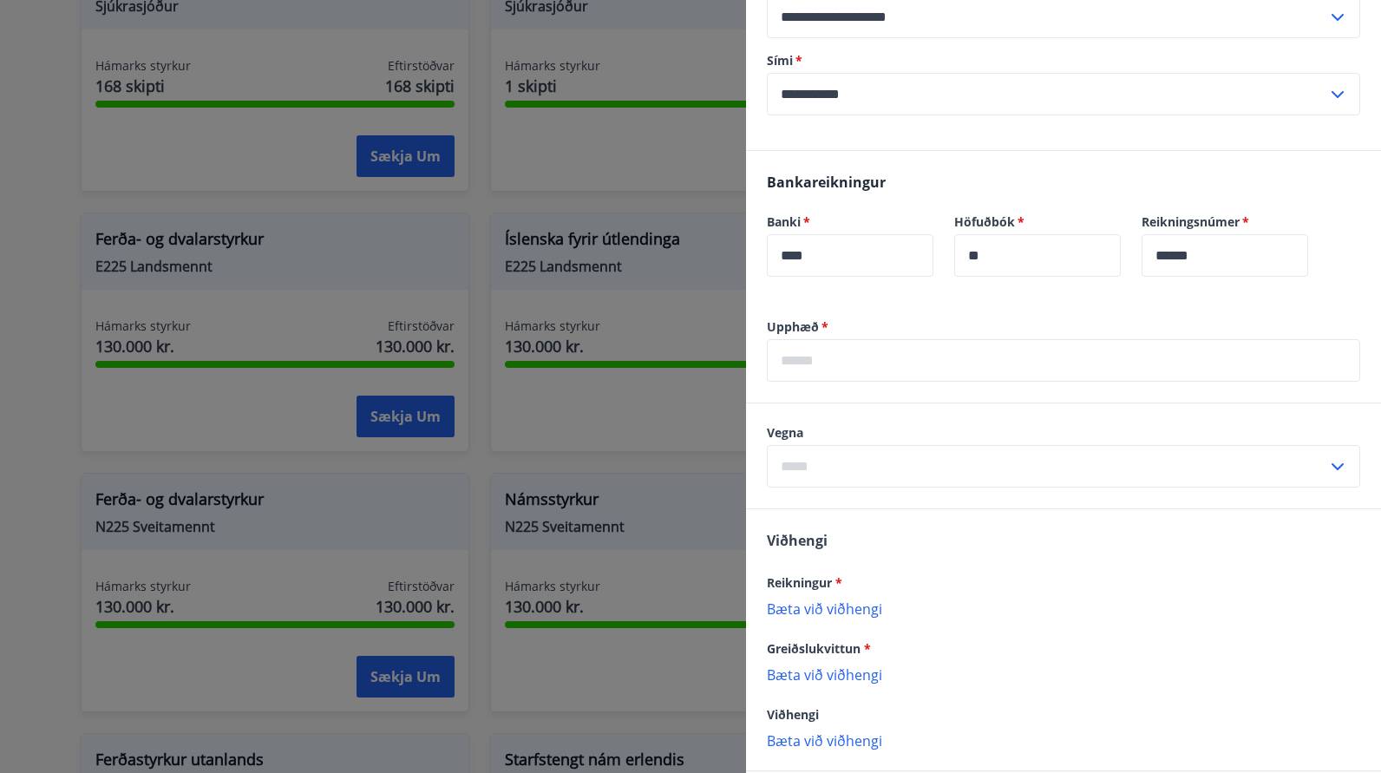
click at [897, 379] on input "text" at bounding box center [1063, 360] width 593 height 43
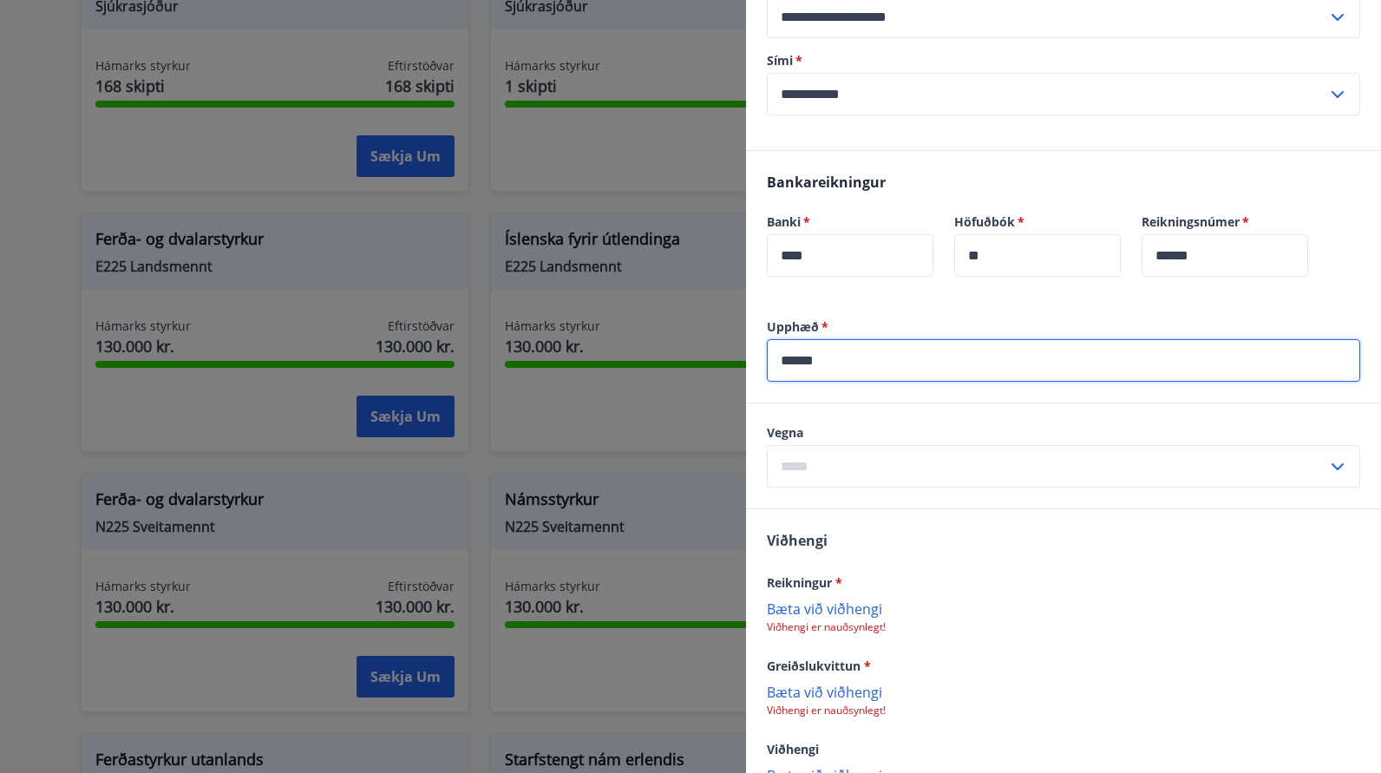
type input "******"
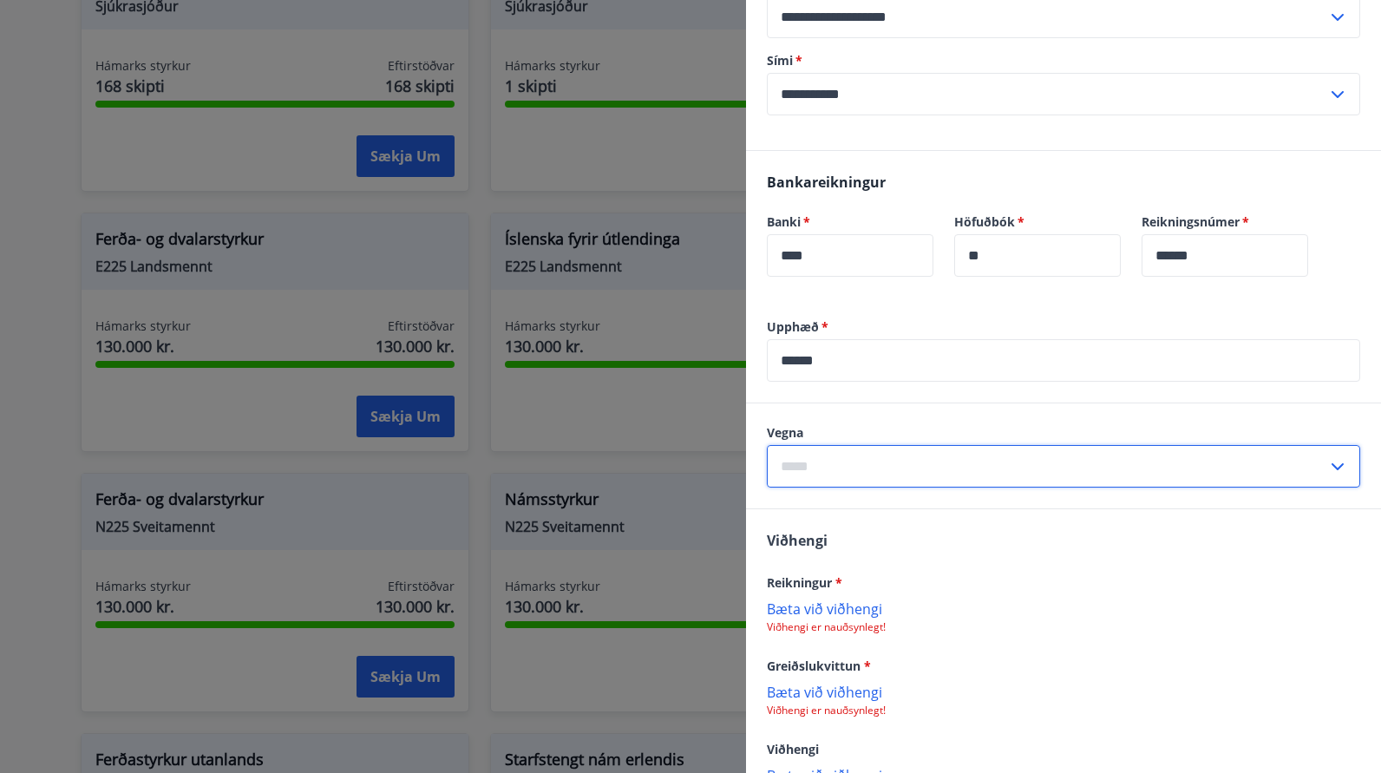
click at [890, 488] on input "text" at bounding box center [1047, 466] width 560 height 43
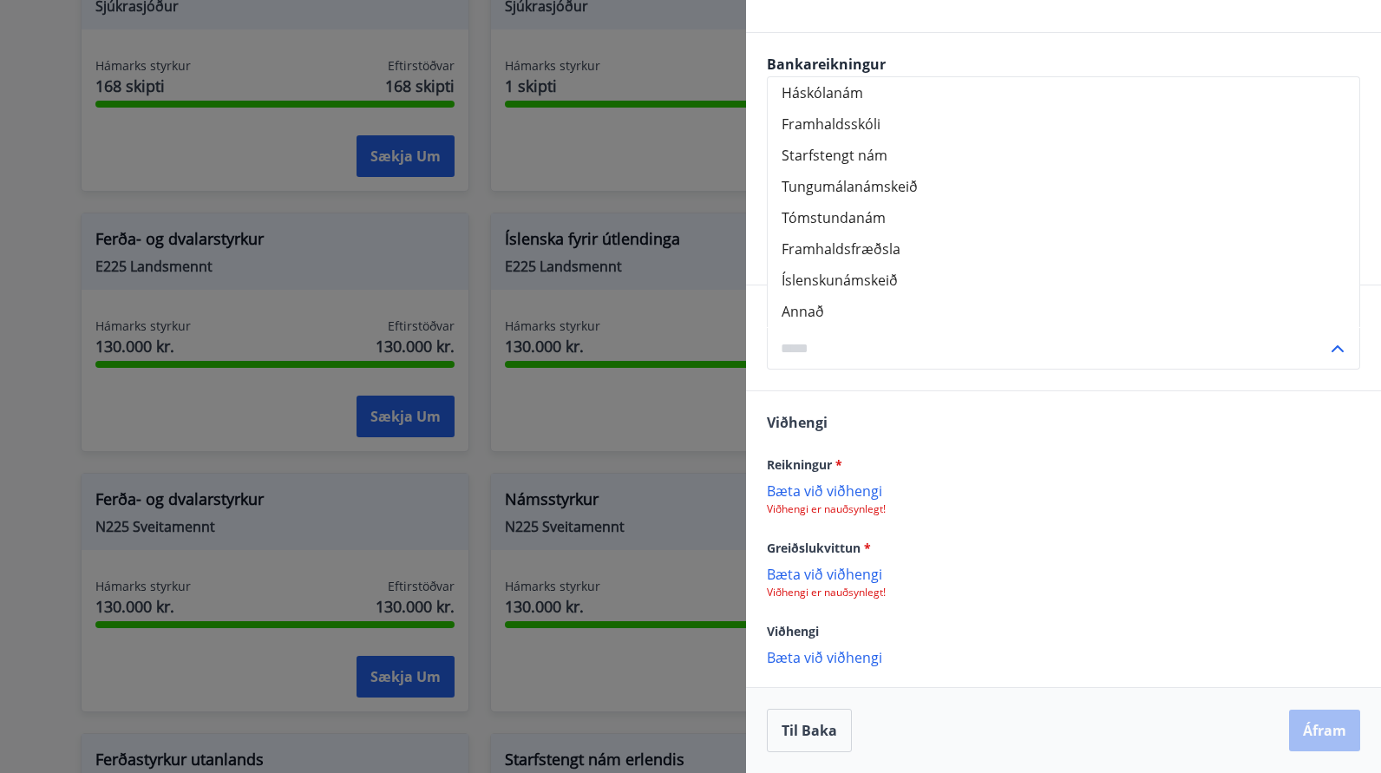
scroll to position [486, 0]
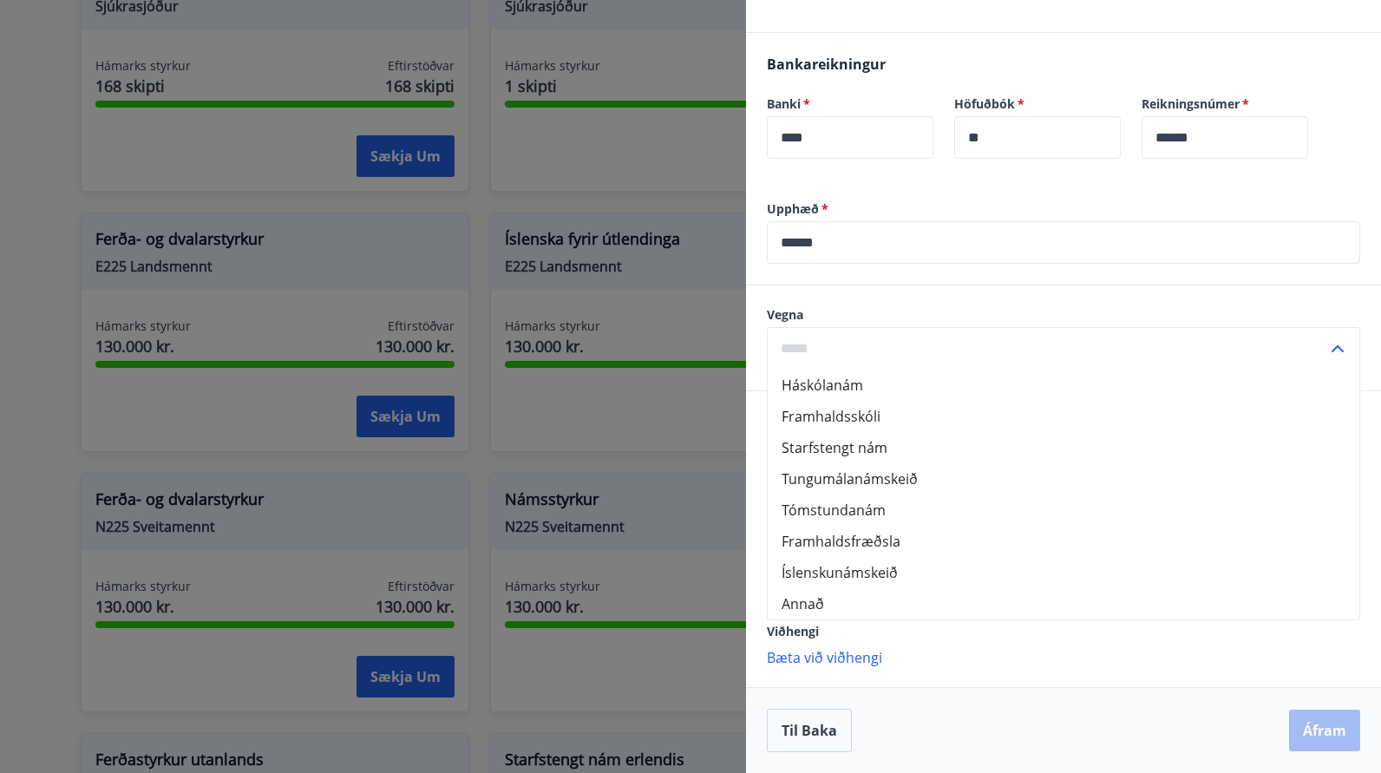
click at [877, 450] on li "Starfstengt nám" at bounding box center [1064, 447] width 592 height 31
type input "**********"
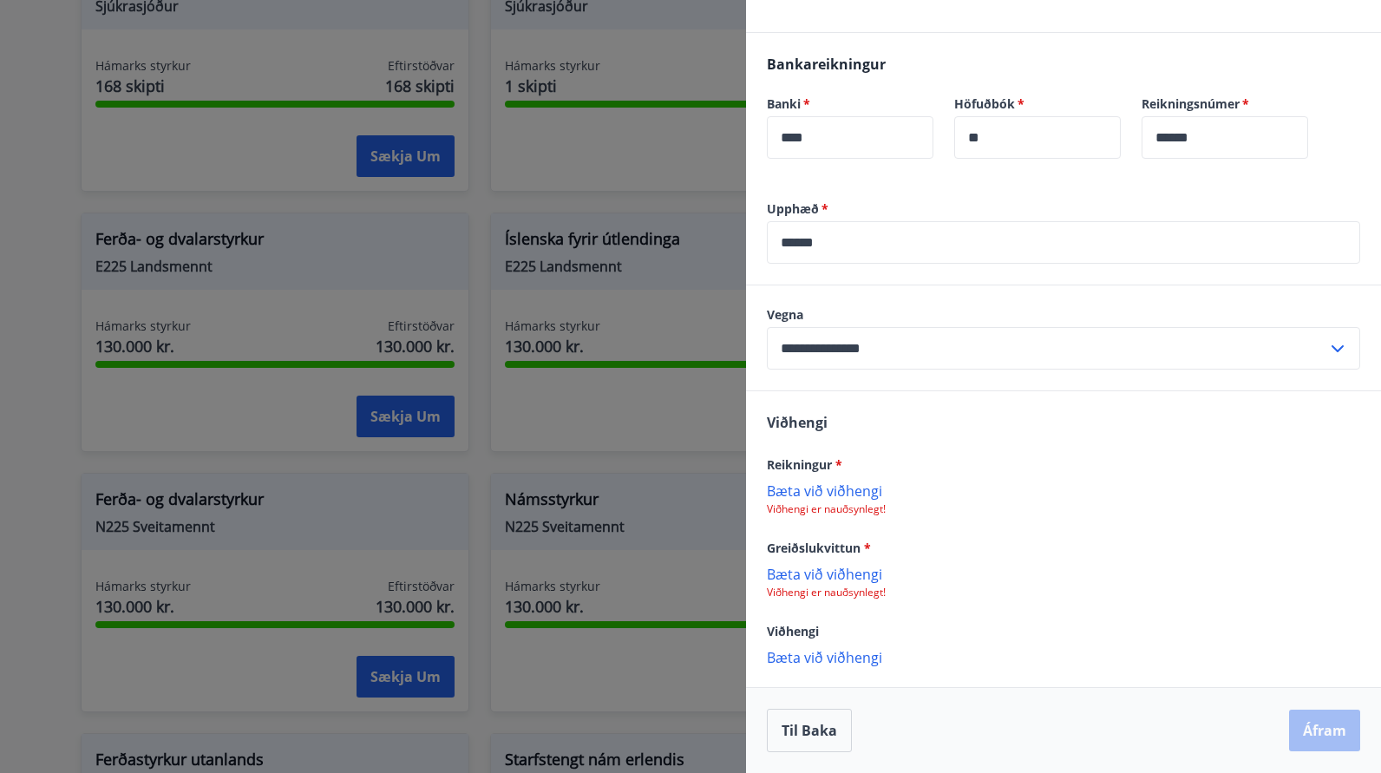
click at [849, 489] on p "Bæta við viðhengi" at bounding box center [1063, 490] width 593 height 17
click at [853, 580] on p "Bæta við viðhengi" at bounding box center [1063, 573] width 593 height 17
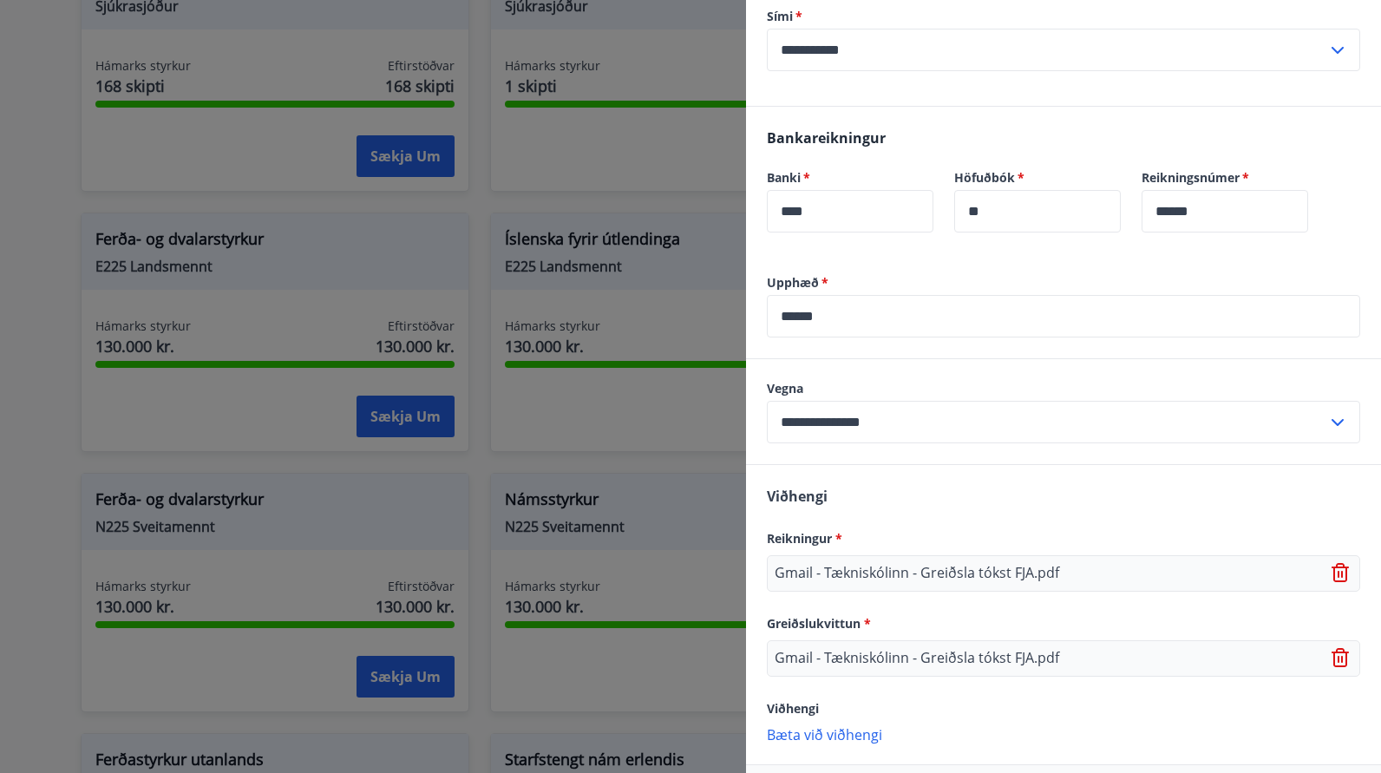
scroll to position [489, 0]
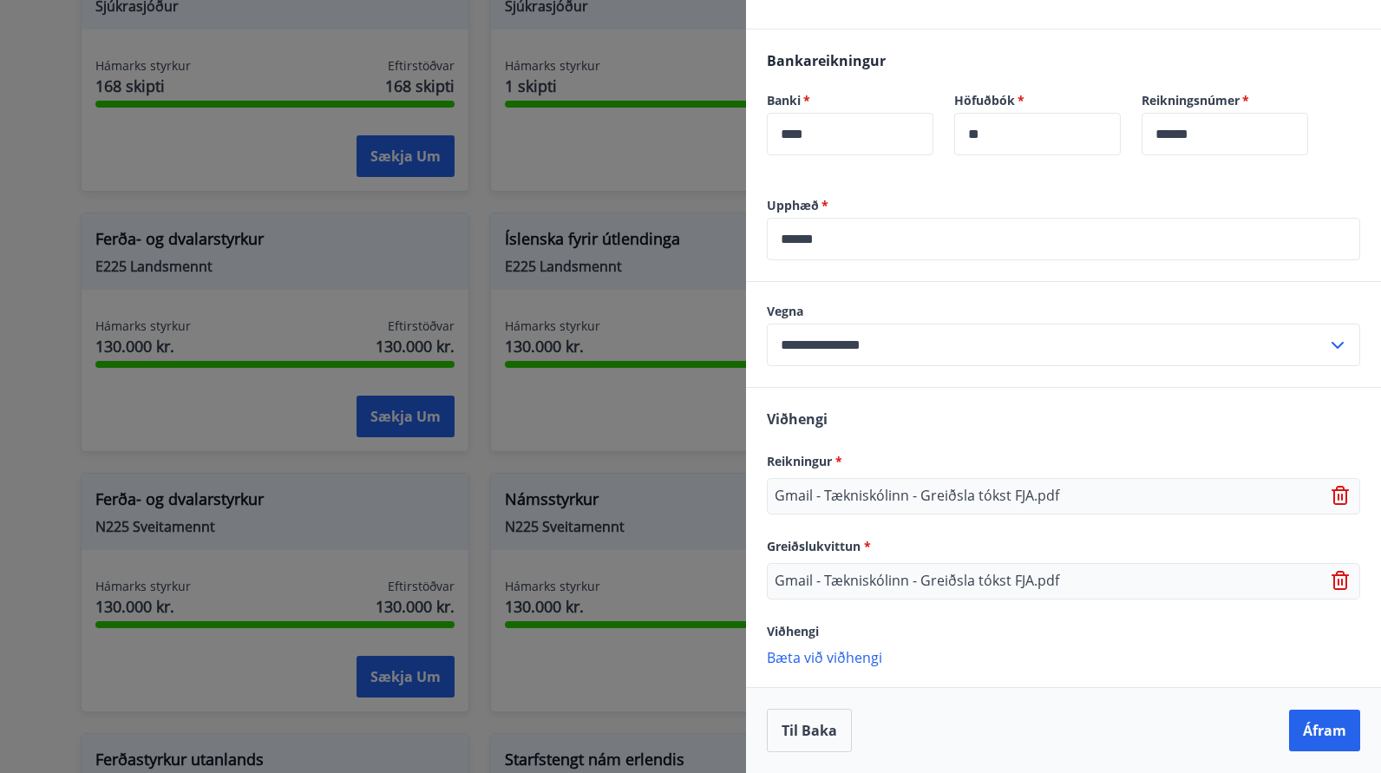
click at [844, 659] on p "Bæta við viðhengi" at bounding box center [1063, 656] width 593 height 17
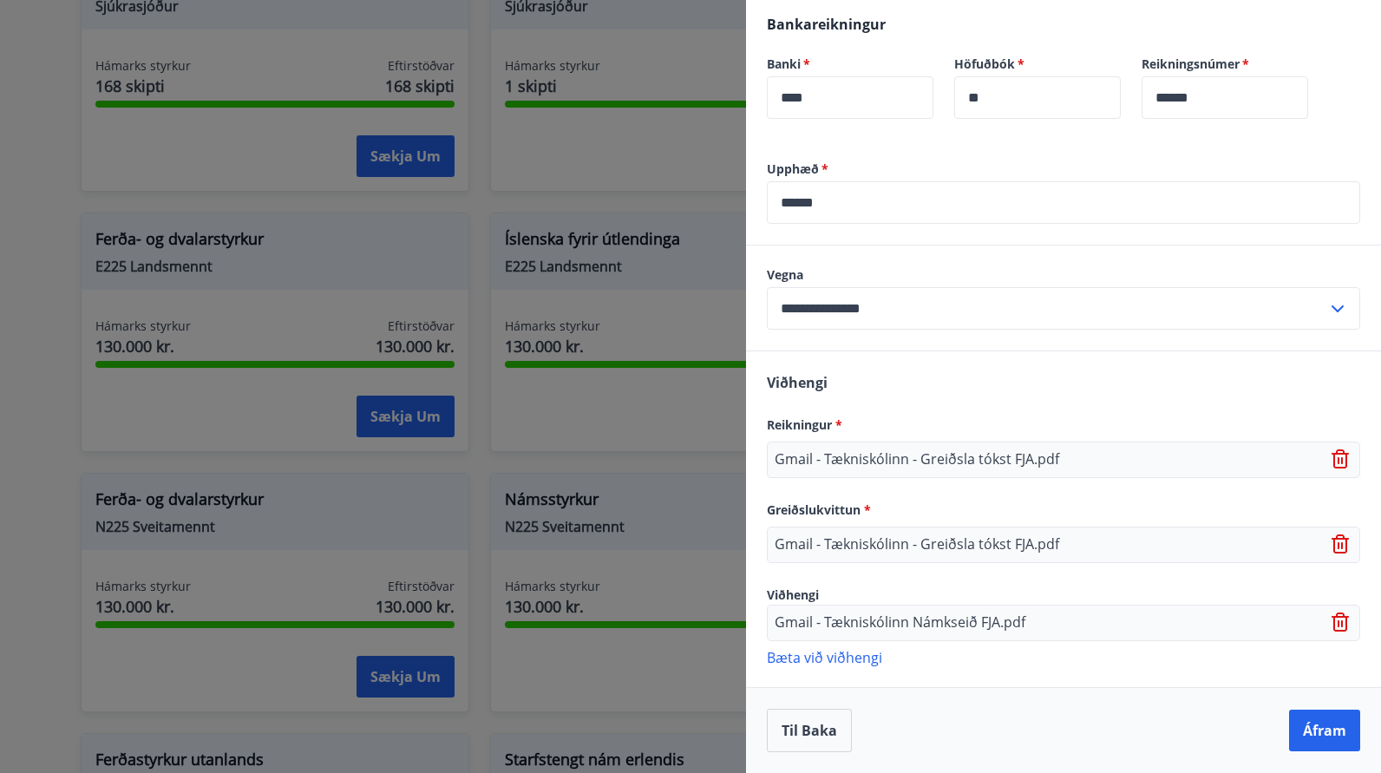
scroll to position [526, 0]
click at [1330, 737] on button "Áfram" at bounding box center [1324, 731] width 71 height 42
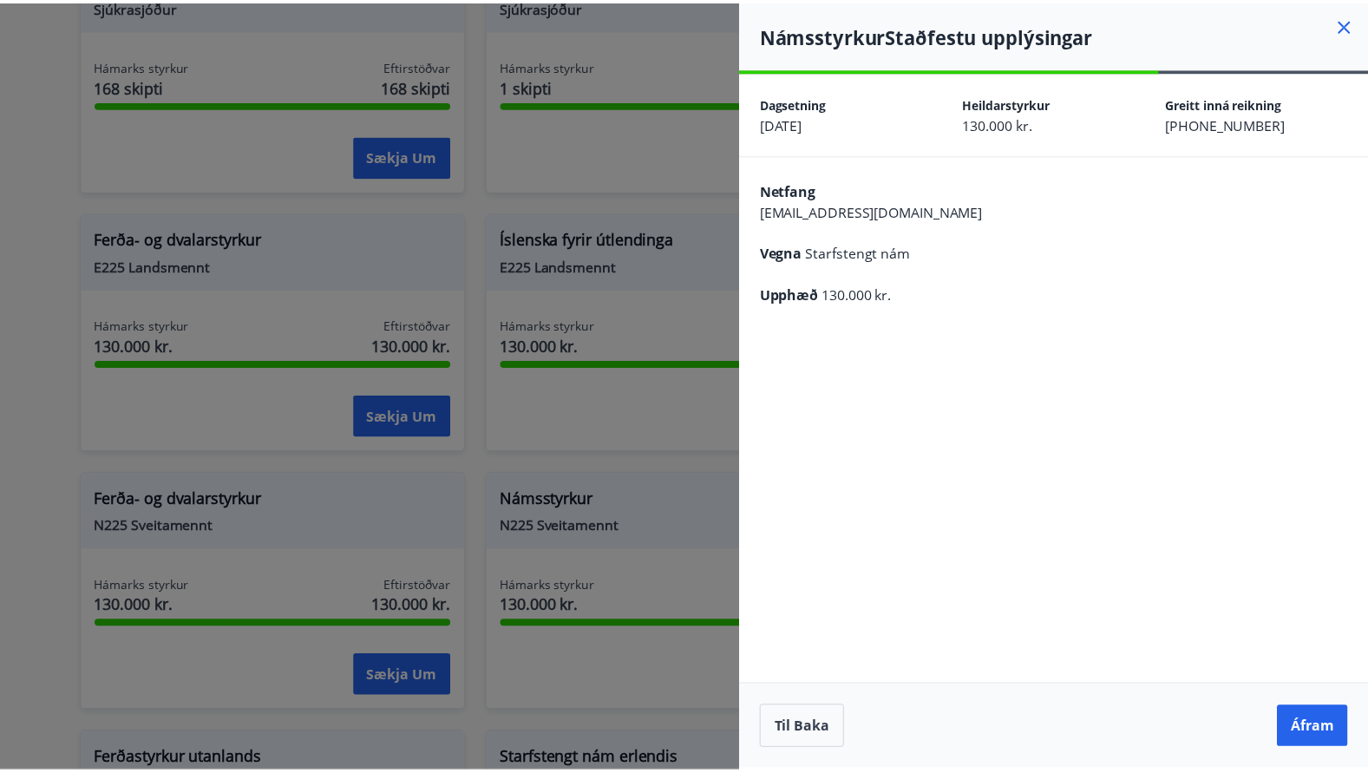
scroll to position [0, 0]
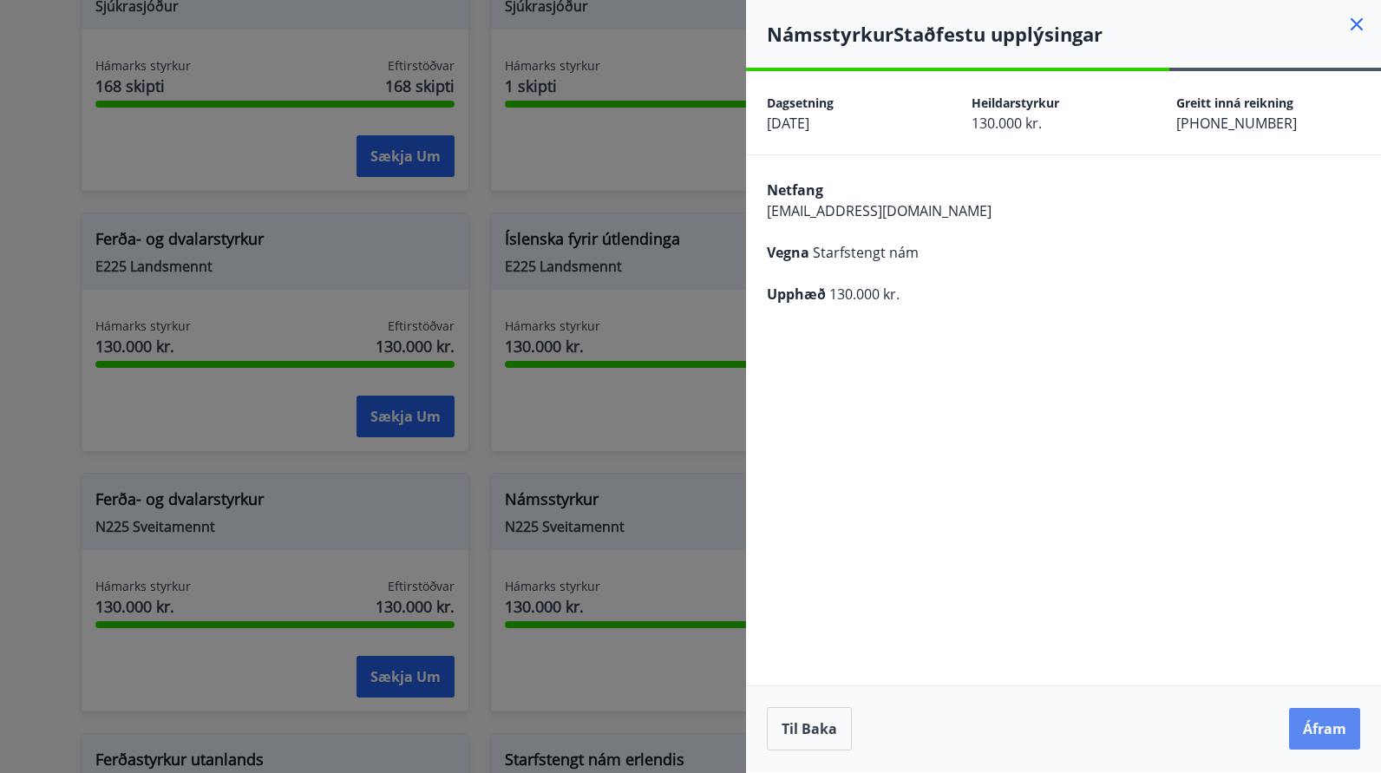
click at [1321, 727] on button "Áfram" at bounding box center [1324, 729] width 71 height 42
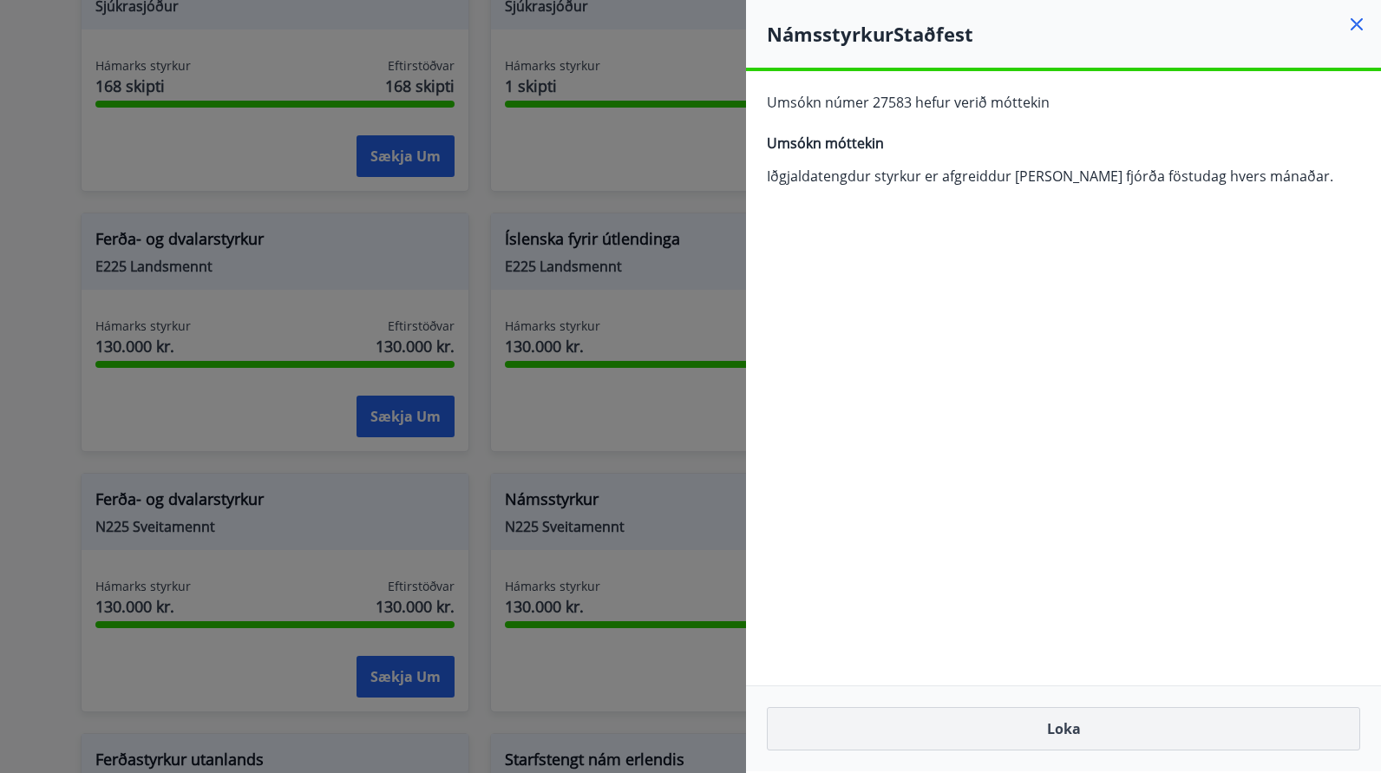
click at [1091, 733] on button "Loka" at bounding box center [1063, 728] width 593 height 43
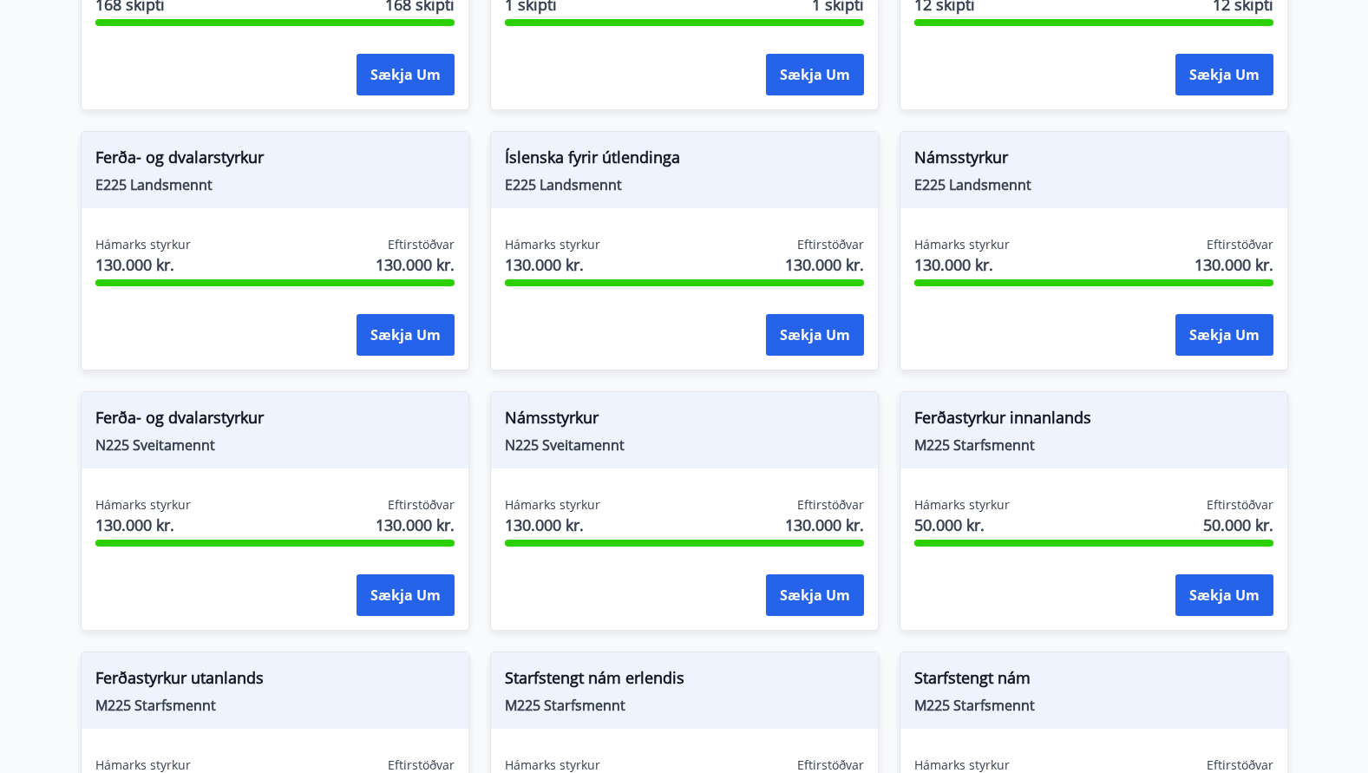
scroll to position [1644, 0]
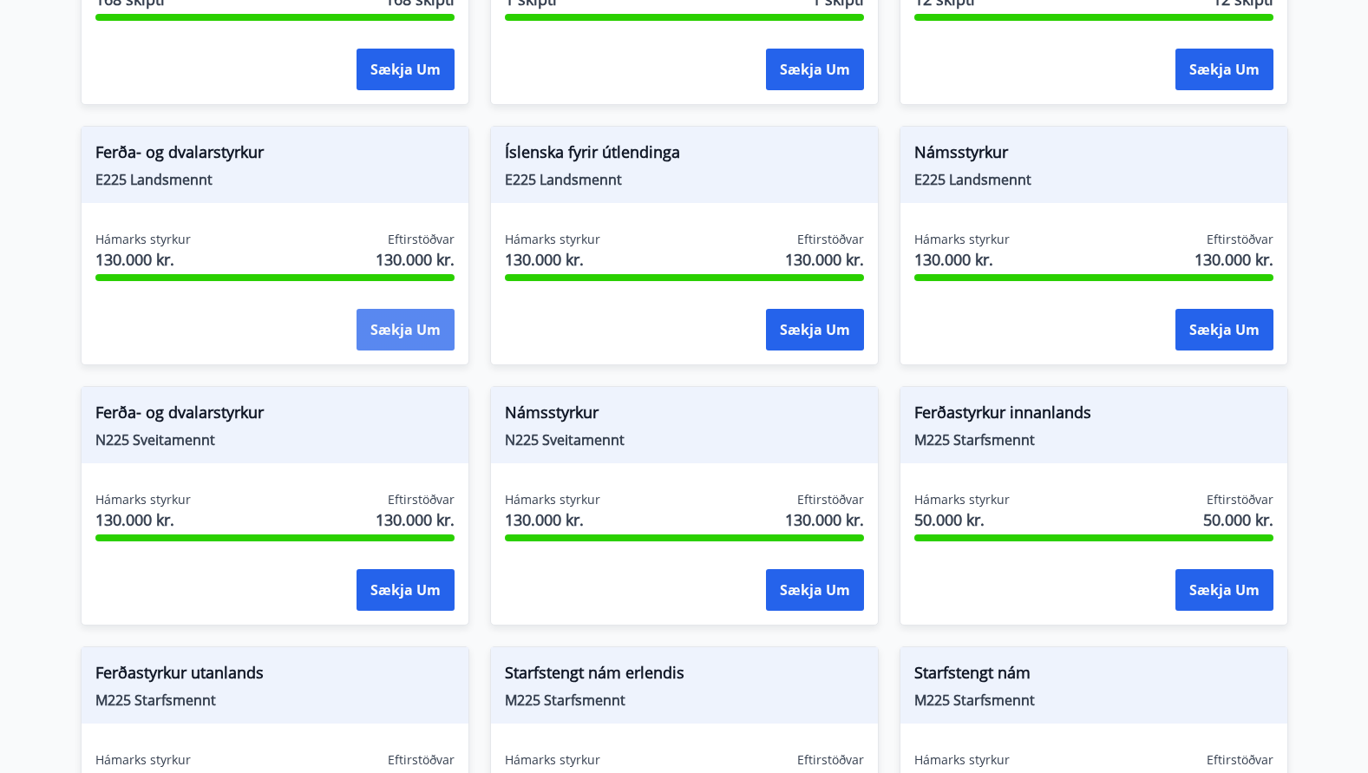
click at [400, 309] on button "Sækja um" at bounding box center [406, 330] width 98 height 42
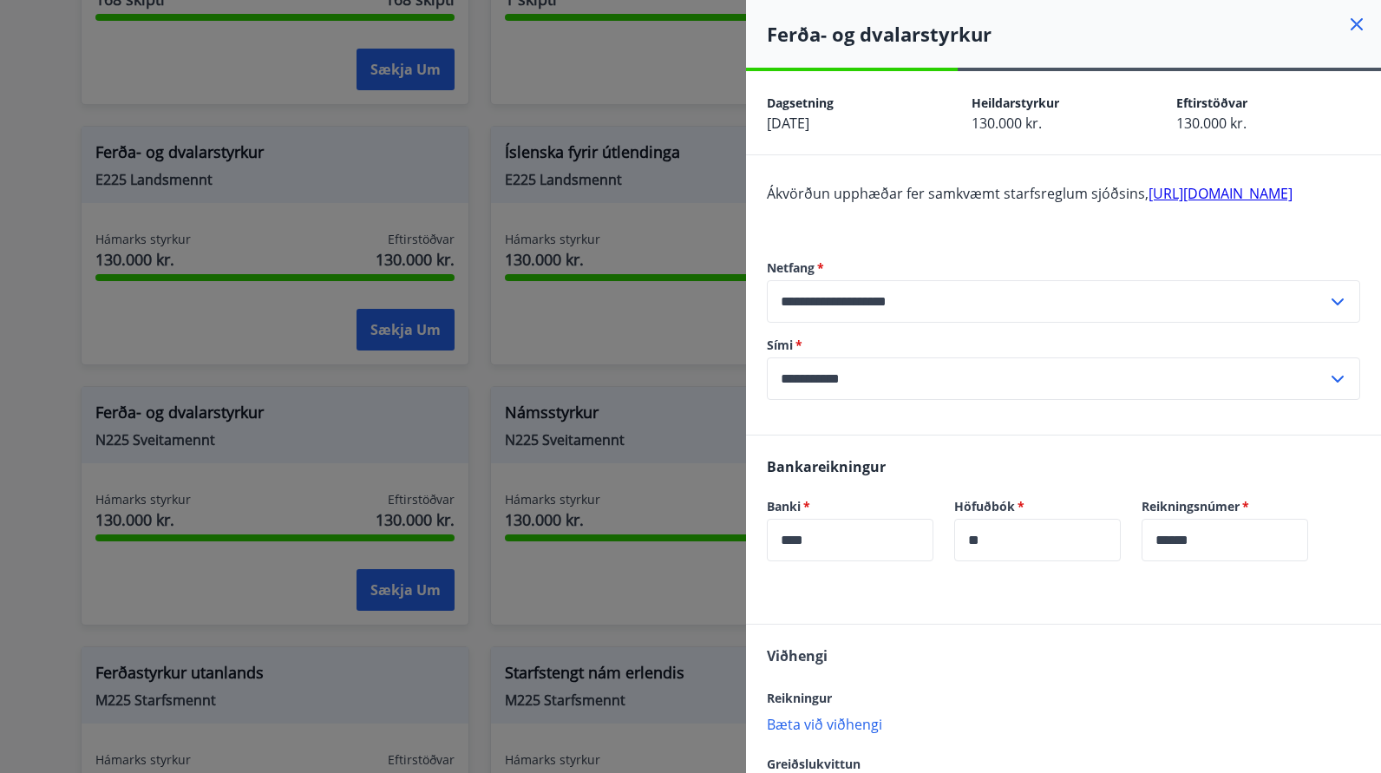
click at [1149, 203] on link "http://landsmennt.is/landsmennt/styrkir-til-einstaklinga/" at bounding box center [1221, 193] width 144 height 19
click at [1356, 23] on icon at bounding box center [1357, 24] width 3 height 3
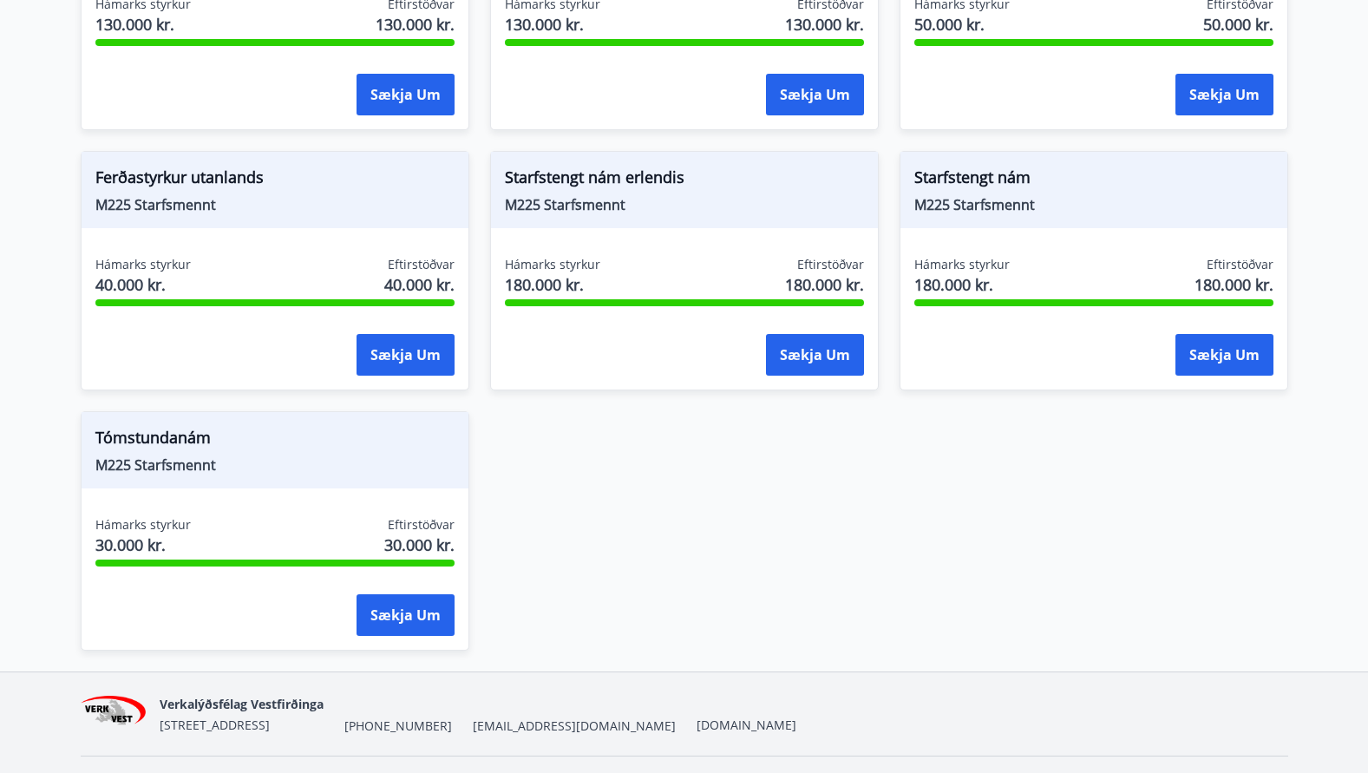
scroll to position [2165, 0]
